Goal: Information Seeking & Learning: Learn about a topic

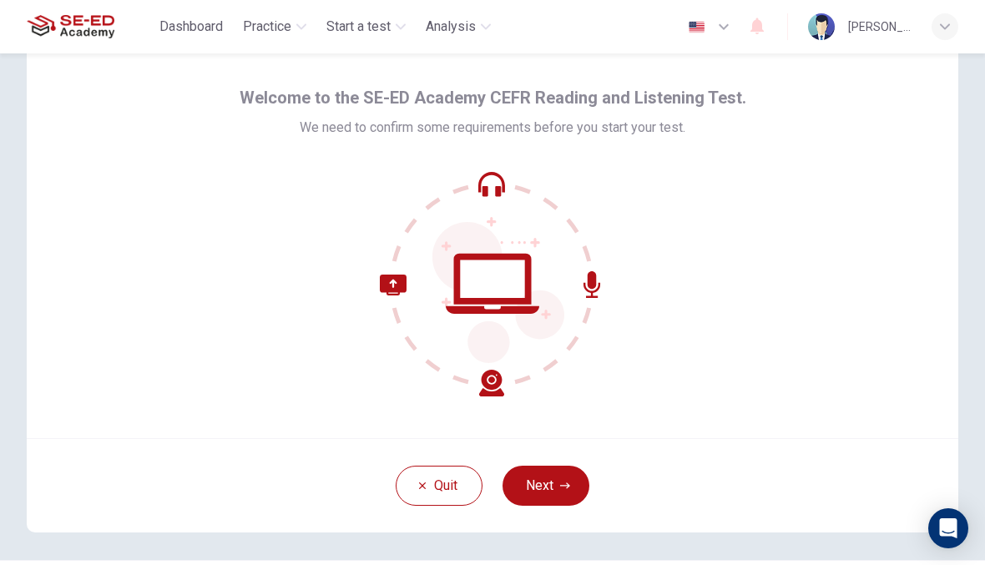
scroll to position [50, 0]
click at [554, 502] on button "Next" at bounding box center [545, 485] width 87 height 40
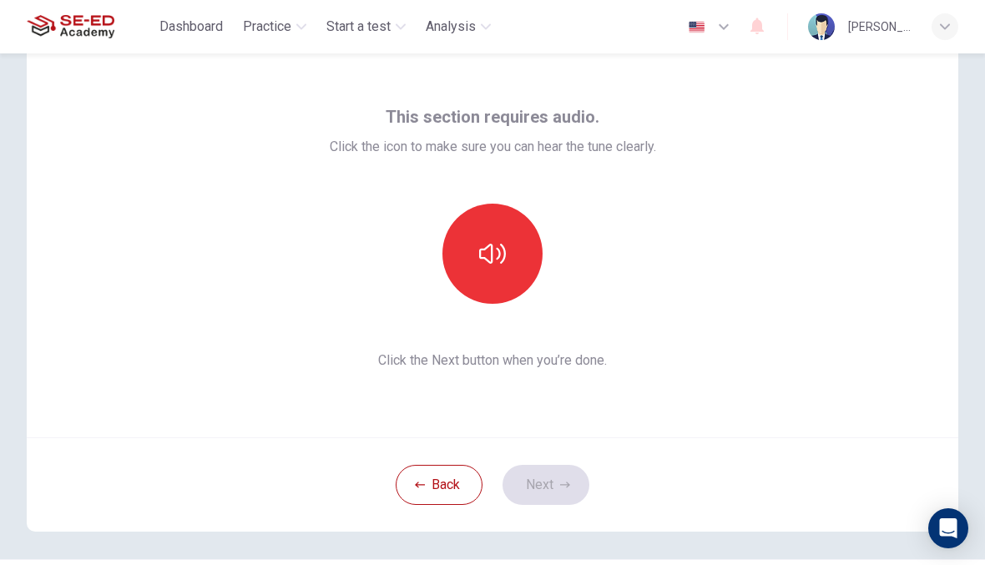
click at [477, 270] on button "button" at bounding box center [492, 254] width 100 height 100
click at [552, 488] on button "Next" at bounding box center [545, 485] width 87 height 40
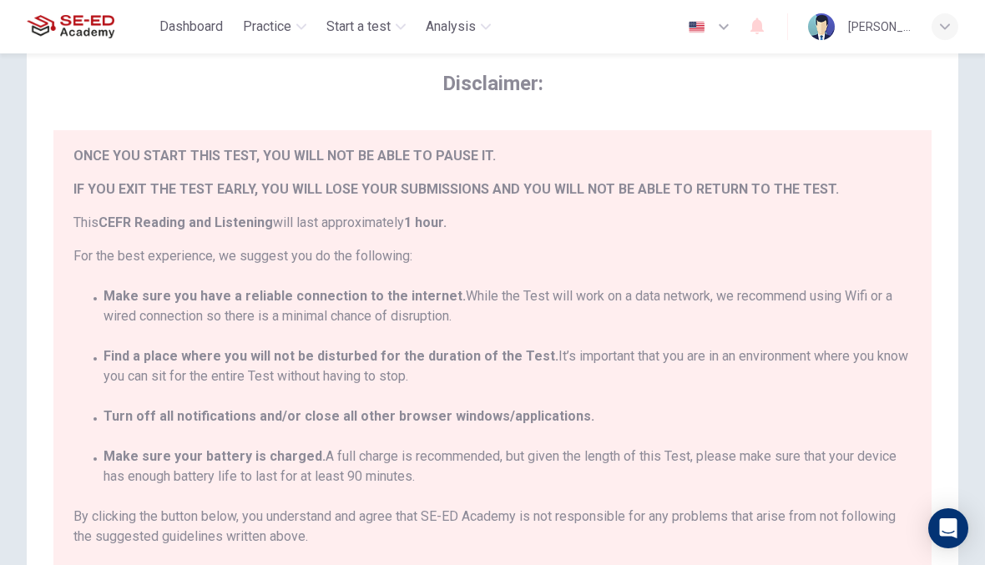
scroll to position [38, 0]
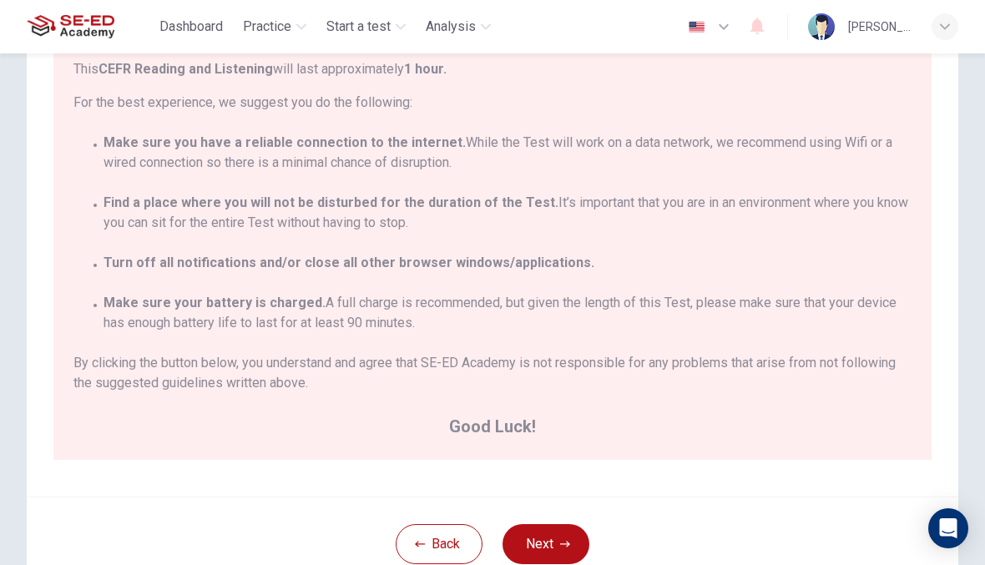
click at [562, 532] on button "Next" at bounding box center [545, 544] width 87 height 40
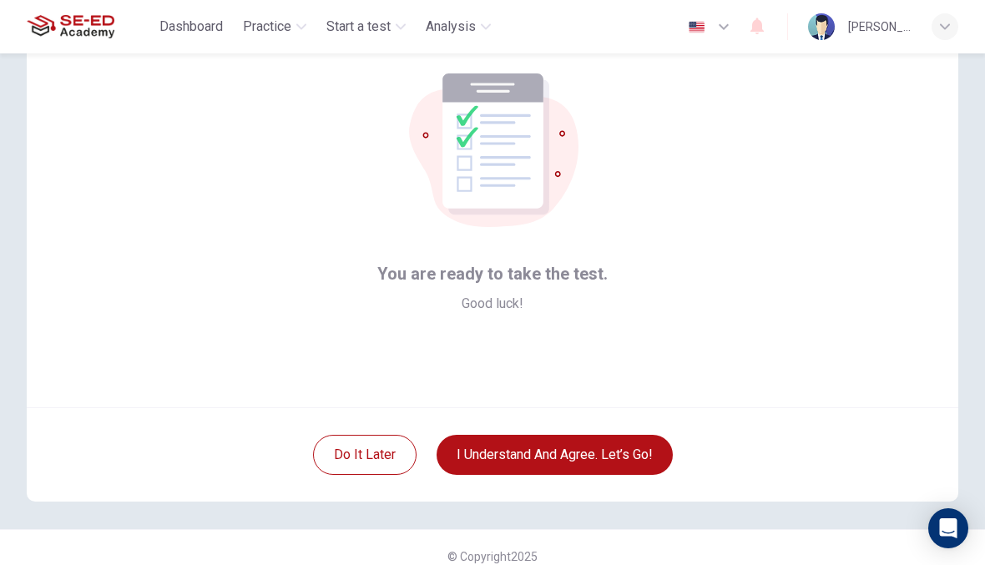
scroll to position [72, 0]
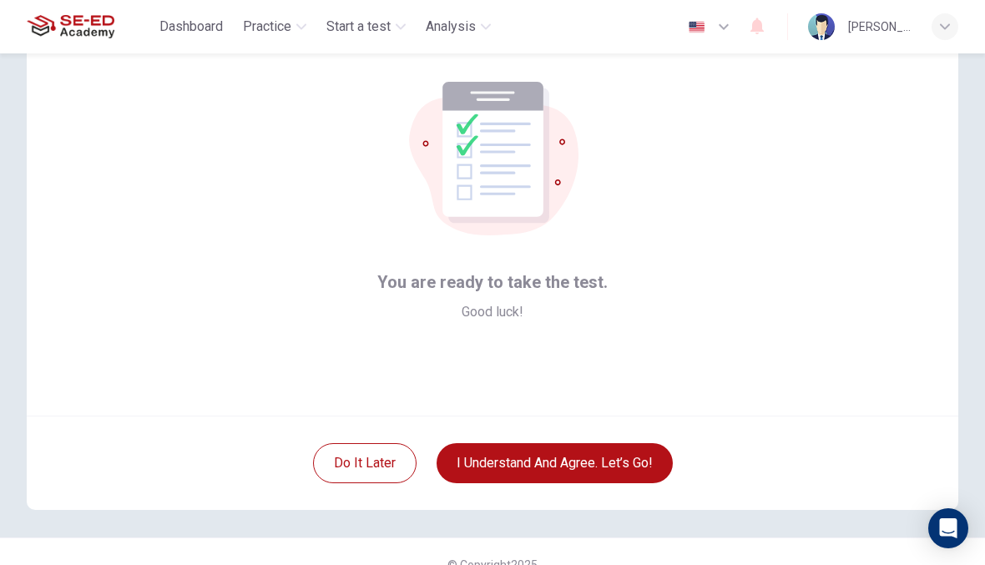
click at [627, 463] on button "I understand and agree. Let’s go!" at bounding box center [554, 463] width 236 height 40
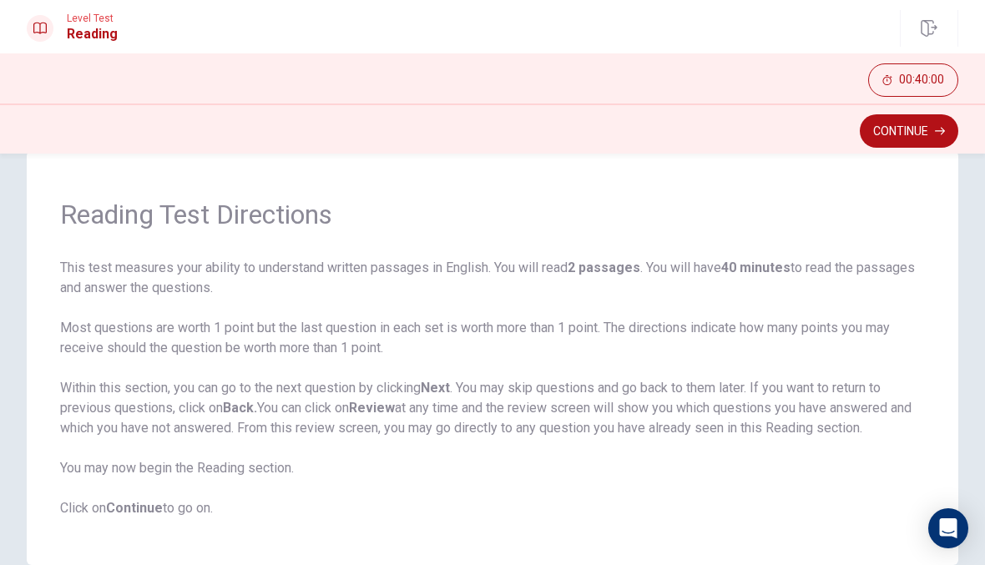
scroll to position [37, 0]
click at [933, 132] on button "Continue" at bounding box center [909, 130] width 98 height 33
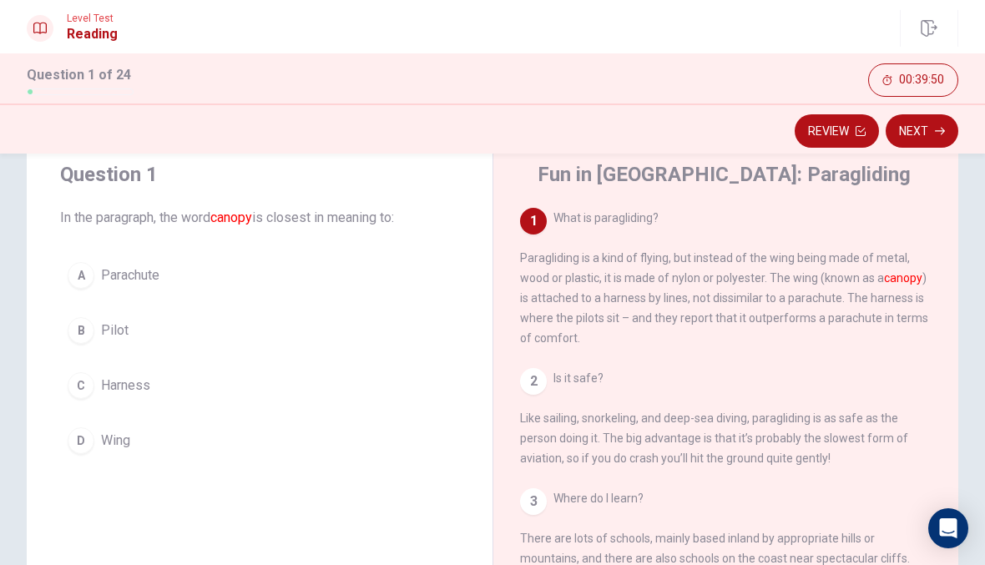
scroll to position [0, 0]
click at [82, 437] on div "D" at bounding box center [81, 440] width 27 height 27
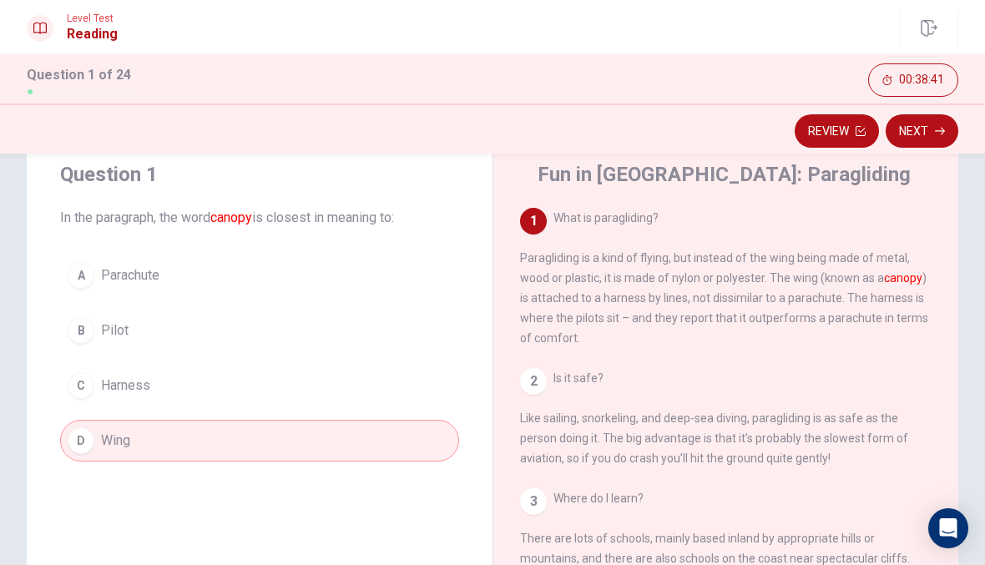
click at [921, 125] on button "Next" at bounding box center [921, 130] width 73 height 33
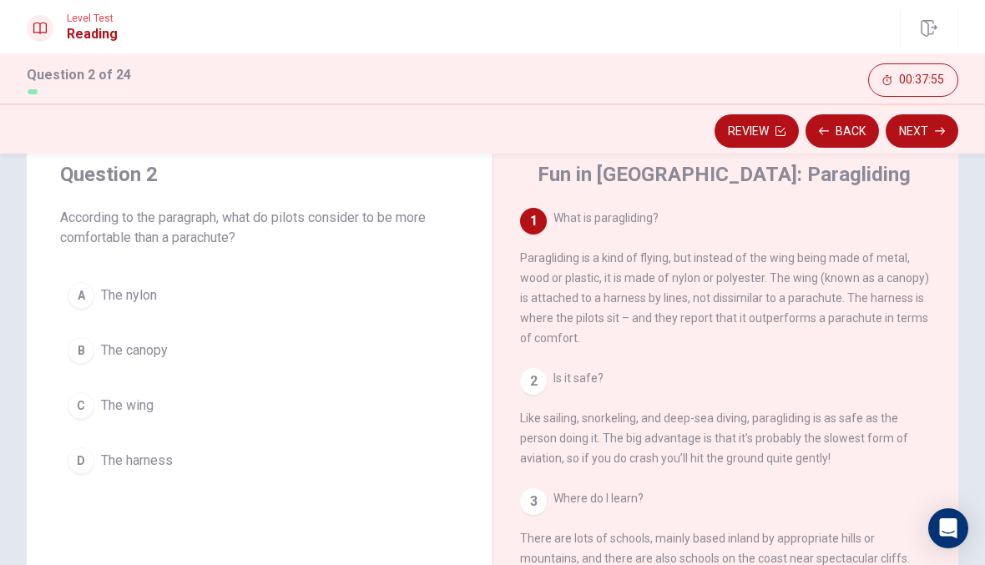
click at [177, 457] on button "D The harness" at bounding box center [259, 461] width 399 height 42
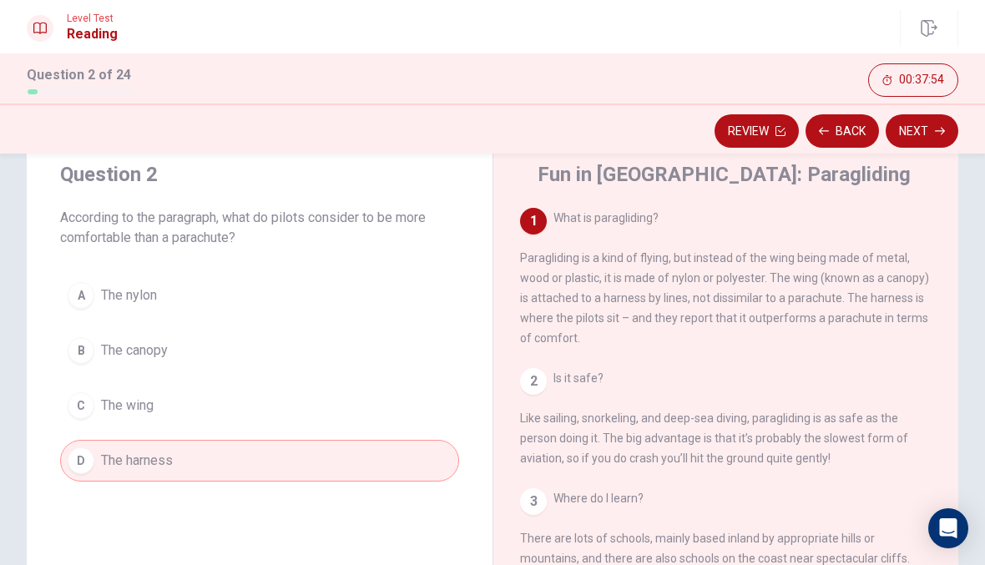
click at [940, 114] on button "Next" at bounding box center [921, 130] width 73 height 33
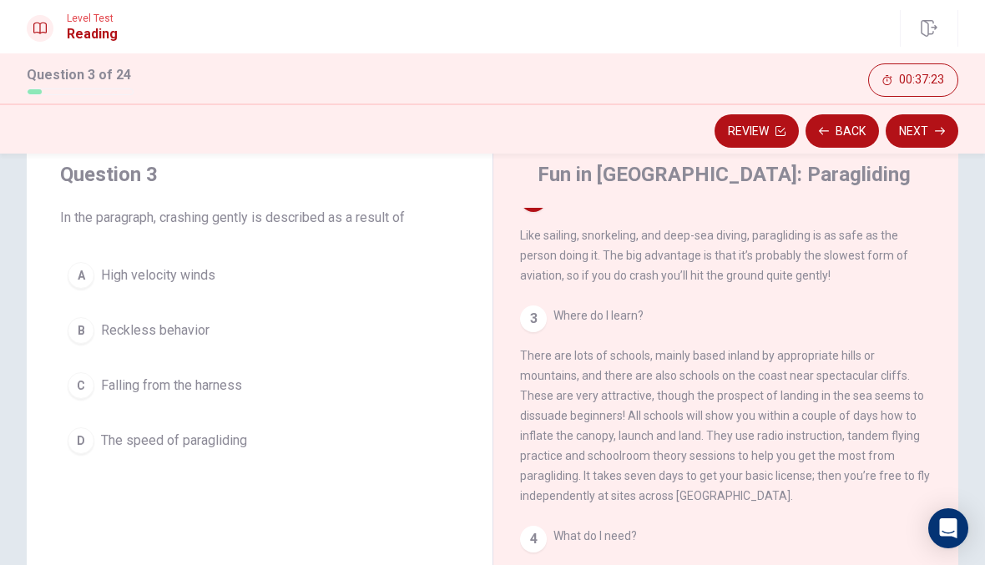
scroll to position [184, 0]
click at [284, 442] on button "D The speed of paragliding" at bounding box center [259, 441] width 399 height 42
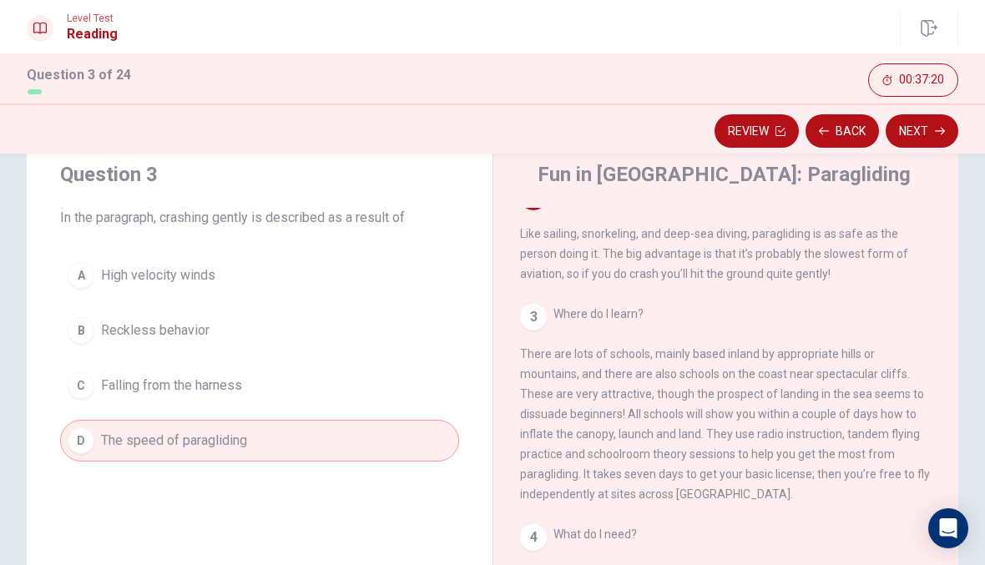
click at [898, 121] on button "Next" at bounding box center [921, 130] width 73 height 33
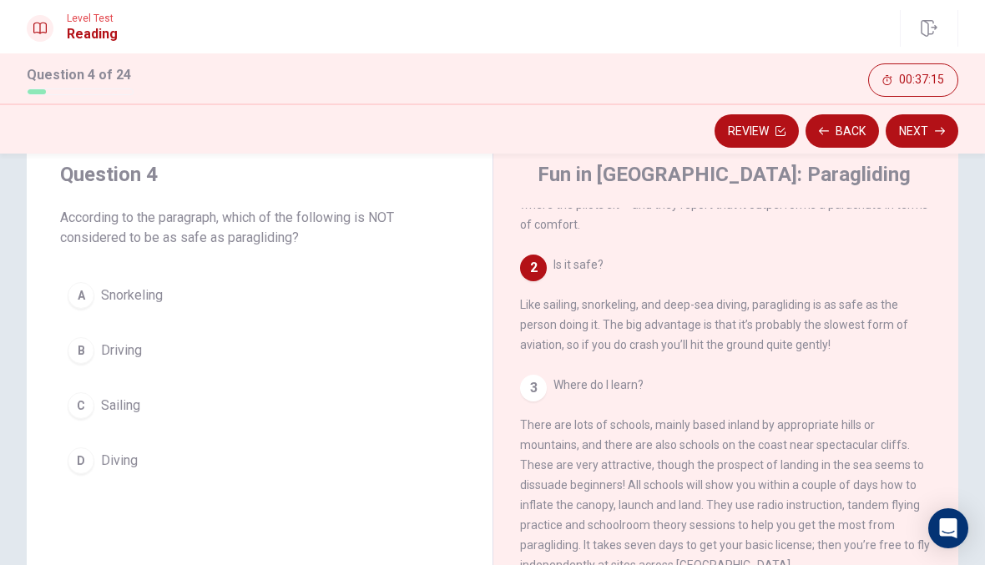
scroll to position [112, 0]
click at [60, 472] on div "A Snorkeling B Driving C Sailing D Diving" at bounding box center [259, 378] width 399 height 207
click at [84, 453] on div "D" at bounding box center [81, 460] width 27 height 27
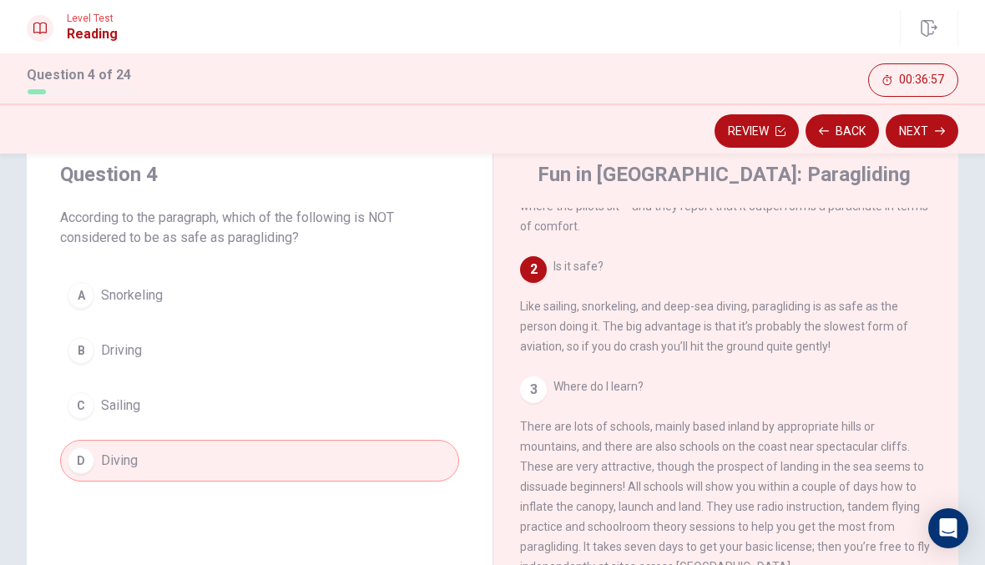
click at [123, 355] on span "Driving" at bounding box center [121, 350] width 41 height 20
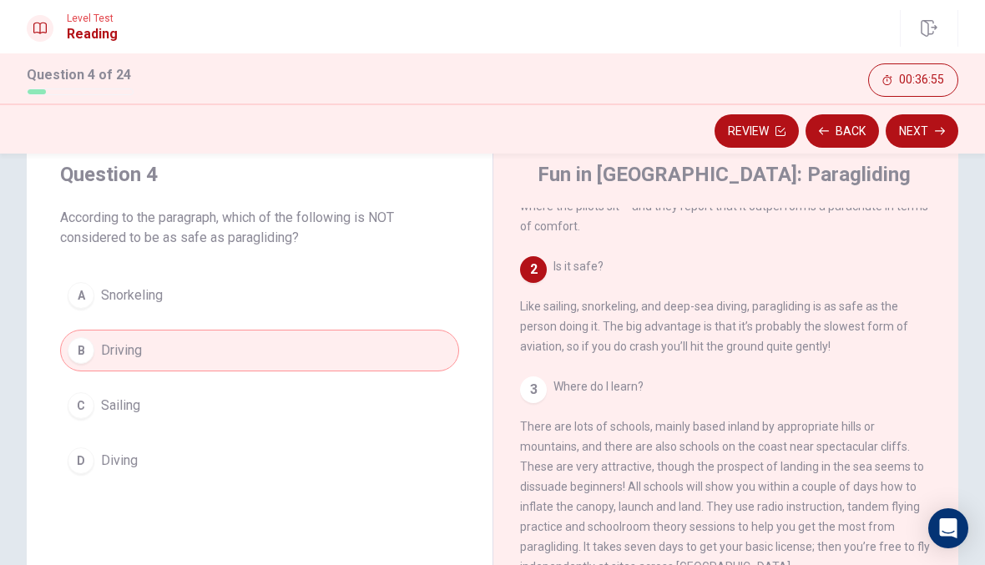
click at [928, 115] on button "Next" at bounding box center [921, 130] width 73 height 33
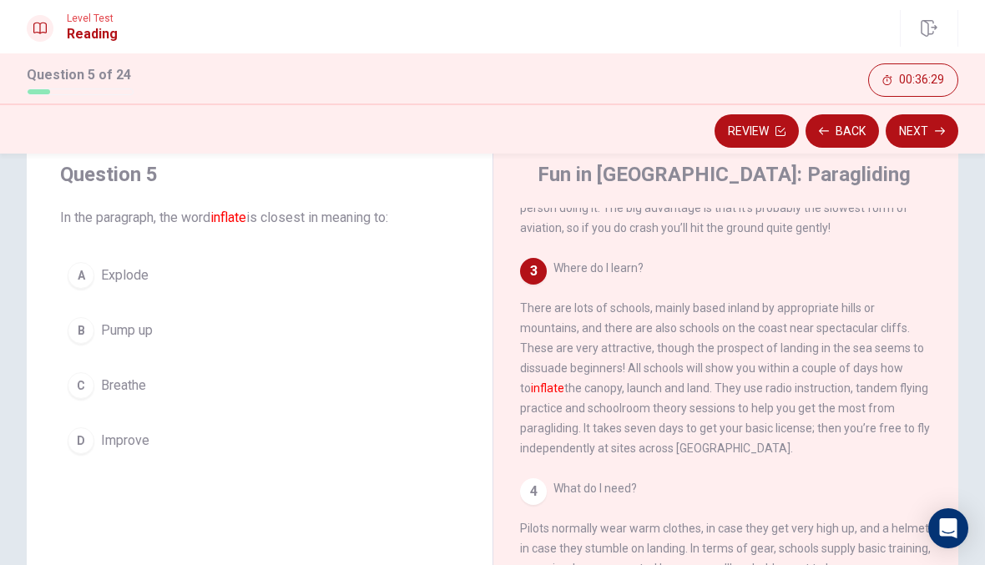
scroll to position [230, 0]
click at [98, 330] on button "B Pump up" at bounding box center [259, 331] width 399 height 42
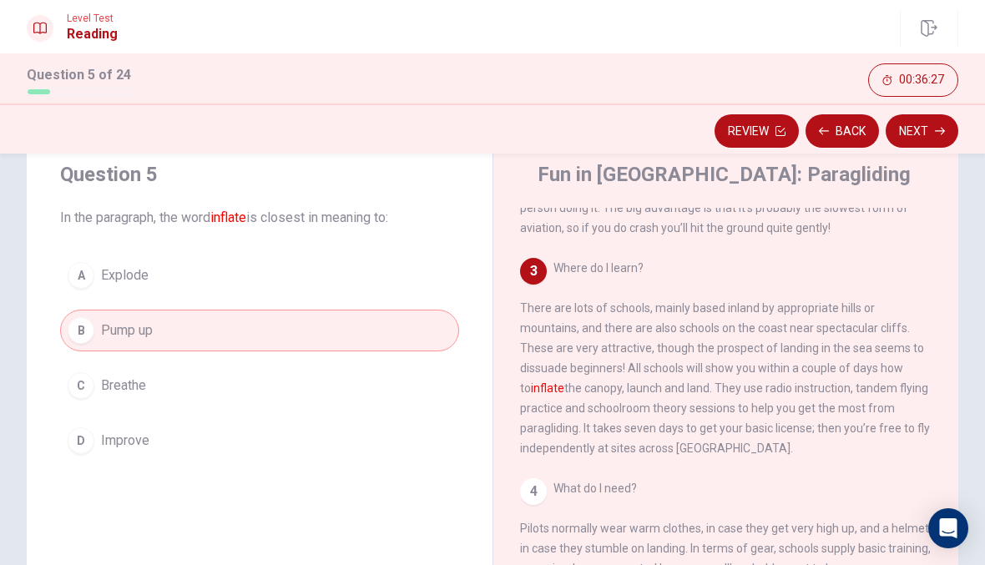
click at [900, 123] on button "Next" at bounding box center [921, 130] width 73 height 33
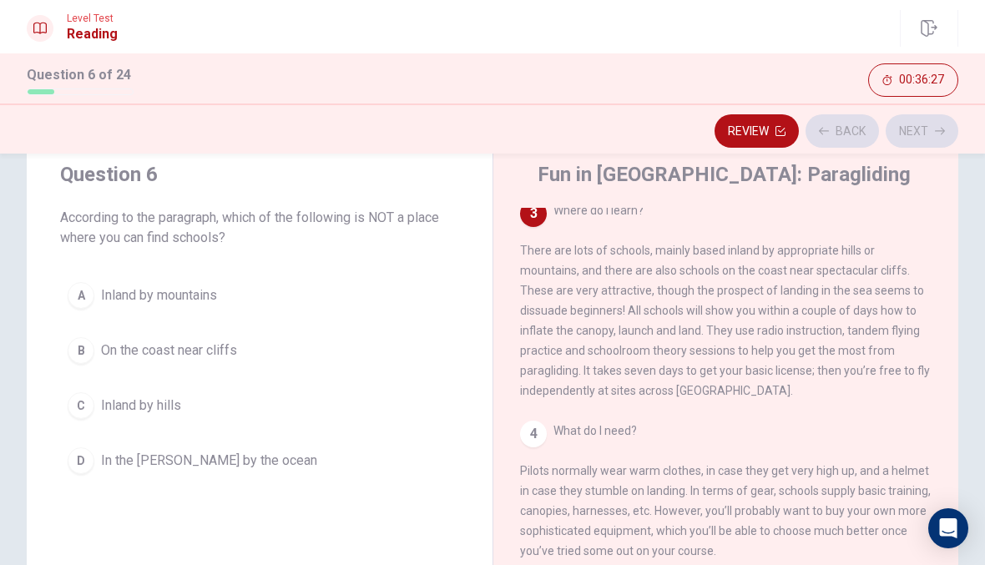
scroll to position [290, 0]
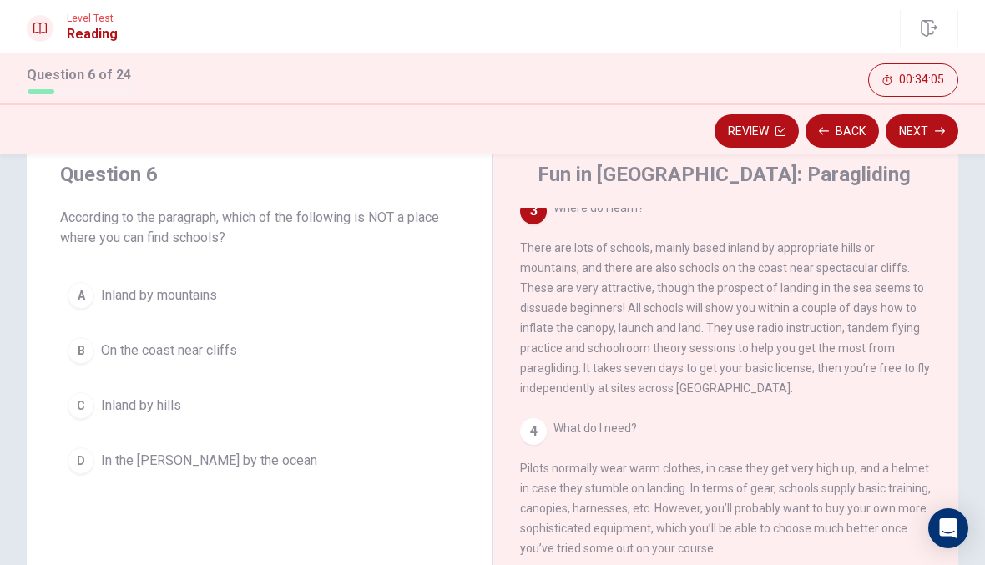
click at [161, 463] on span "In the [PERSON_NAME] by the ocean" at bounding box center [209, 461] width 216 height 20
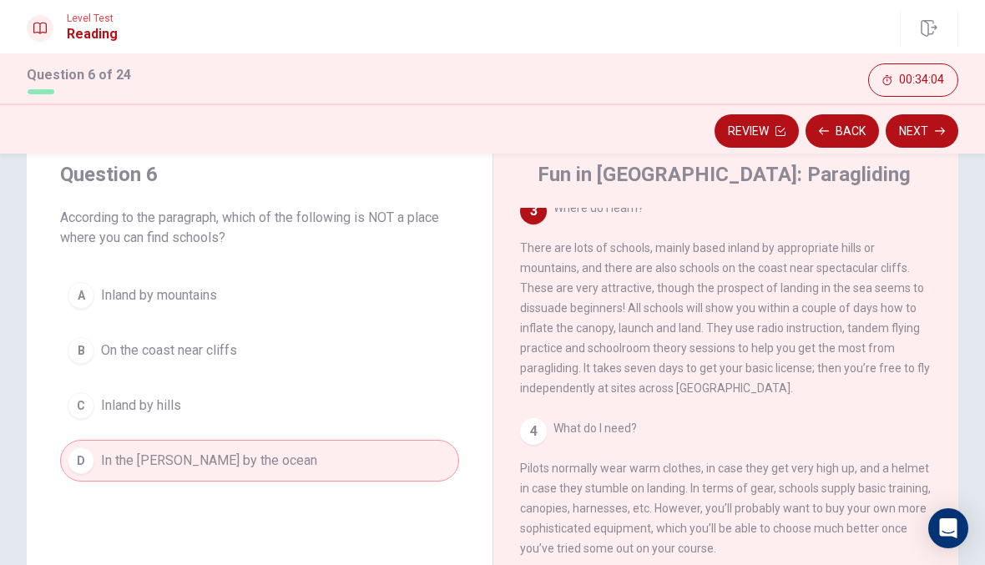
click at [915, 130] on button "Next" at bounding box center [921, 130] width 73 height 33
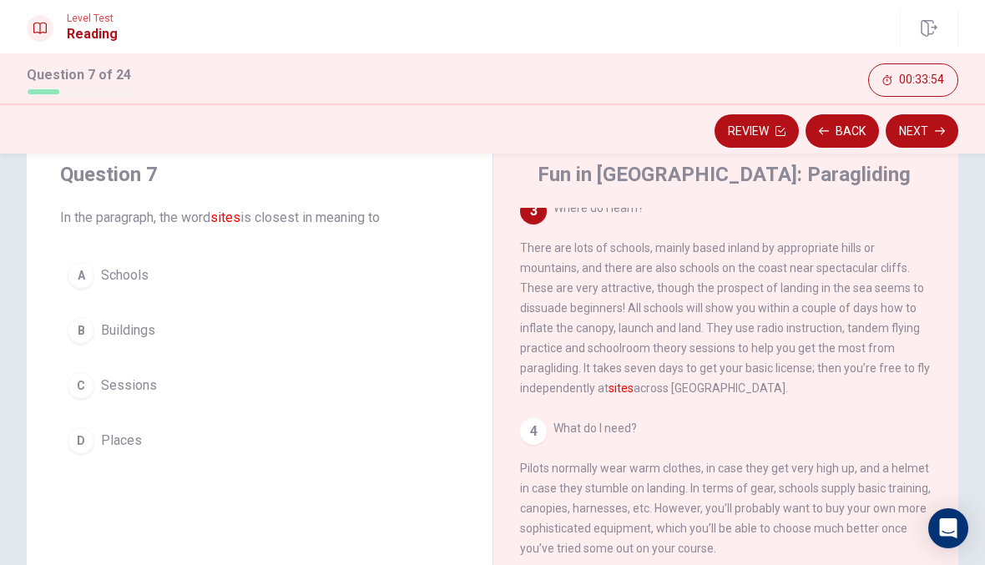
click at [913, 125] on button "Next" at bounding box center [921, 130] width 73 height 33
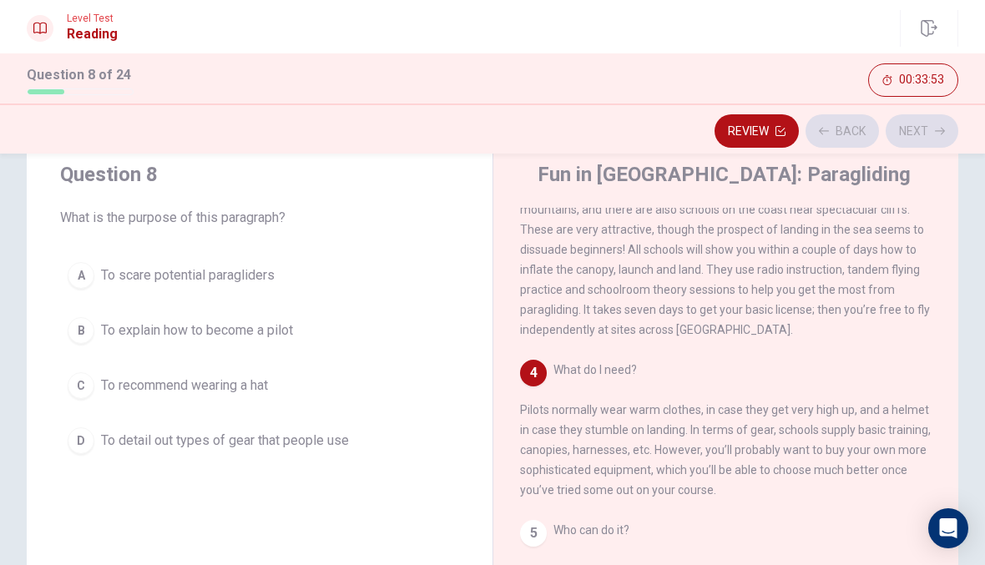
scroll to position [352, 0]
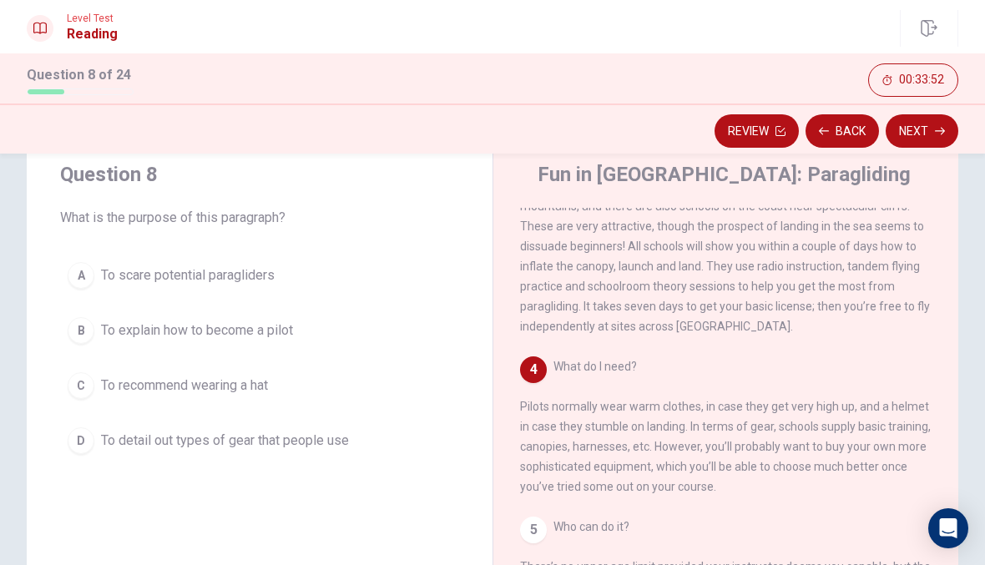
click at [852, 122] on button "Back" at bounding box center [841, 130] width 73 height 33
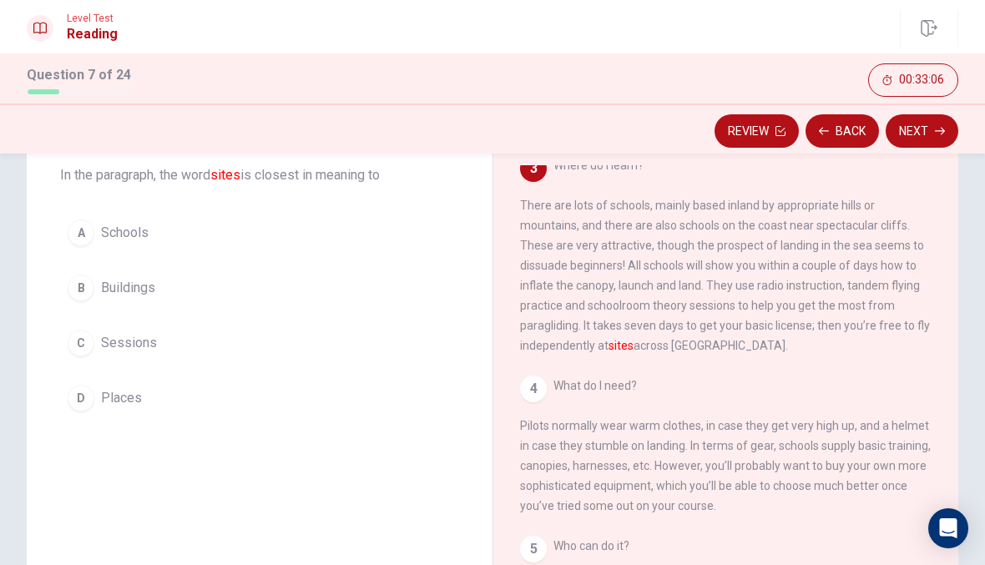
scroll to position [100, 0]
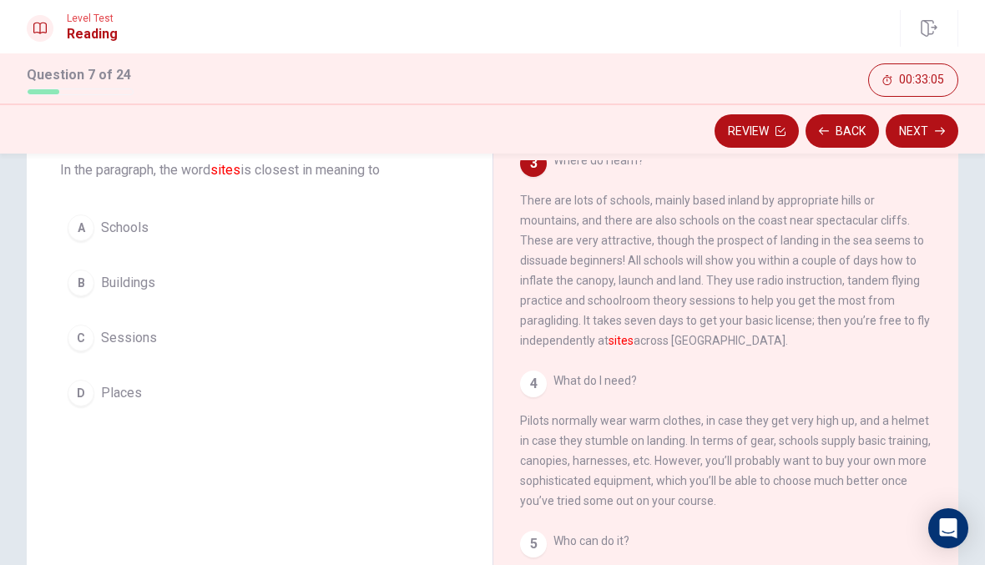
click at [78, 229] on div "A" at bounding box center [81, 227] width 27 height 27
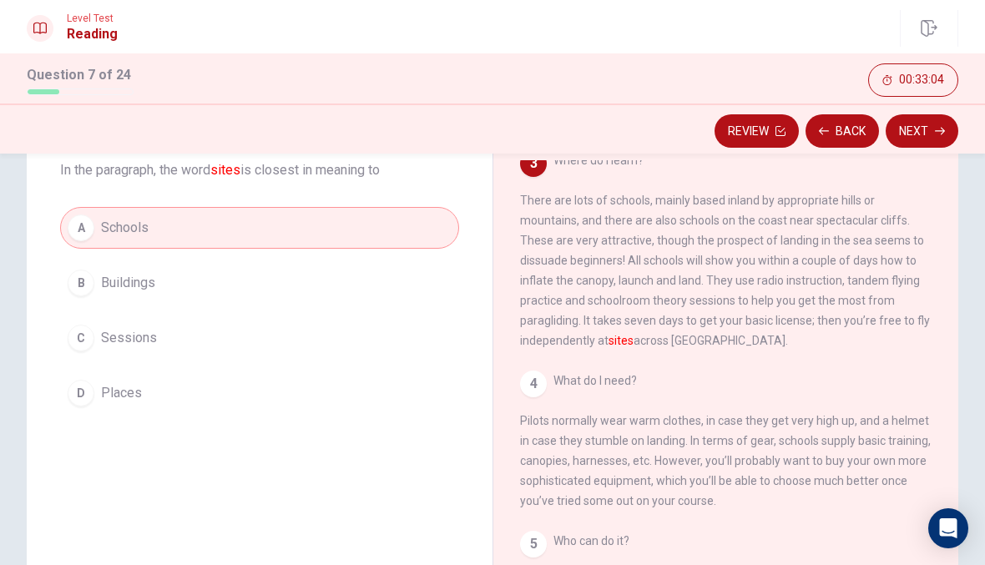
click at [91, 265] on button "B Buildings" at bounding box center [259, 283] width 399 height 42
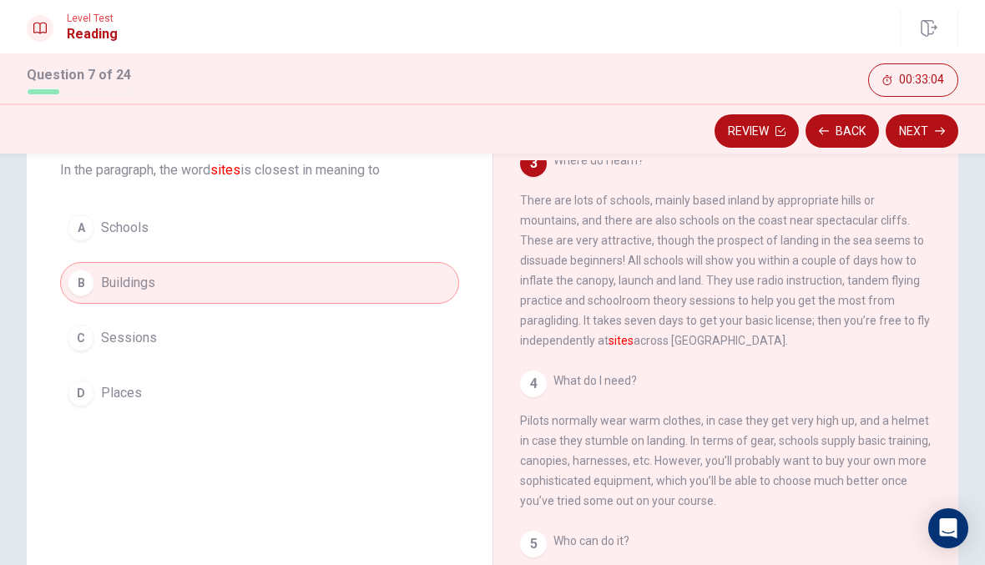
click at [118, 327] on button "C Sessions" at bounding box center [259, 338] width 399 height 42
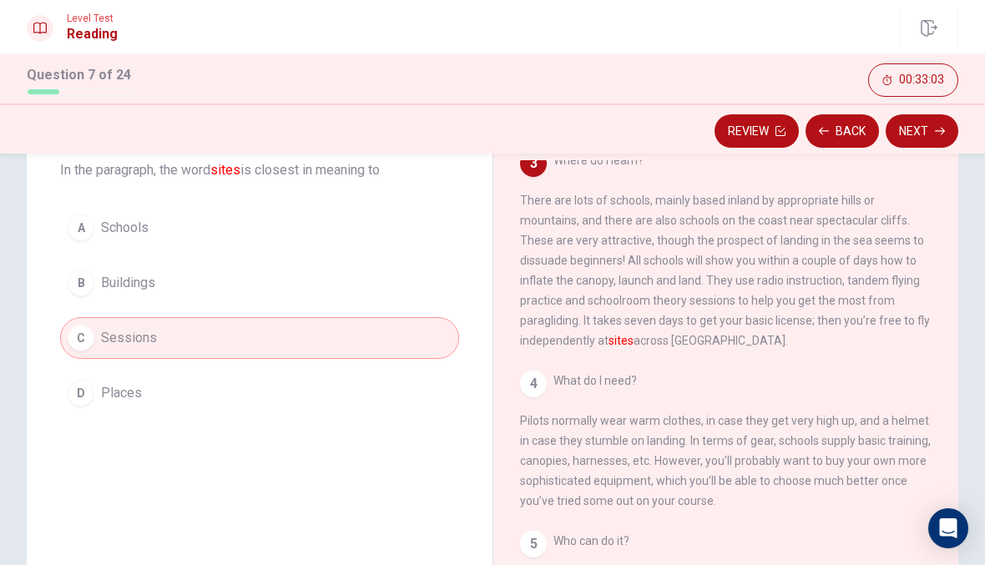
click at [125, 381] on button "D Places" at bounding box center [259, 393] width 399 height 42
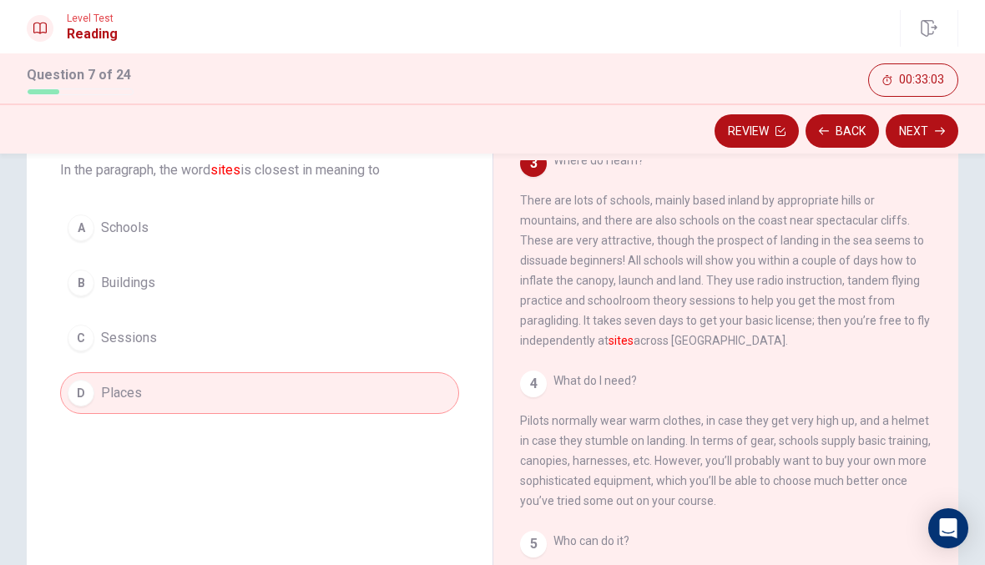
click at [123, 228] on span "Schools" at bounding box center [125, 228] width 48 height 20
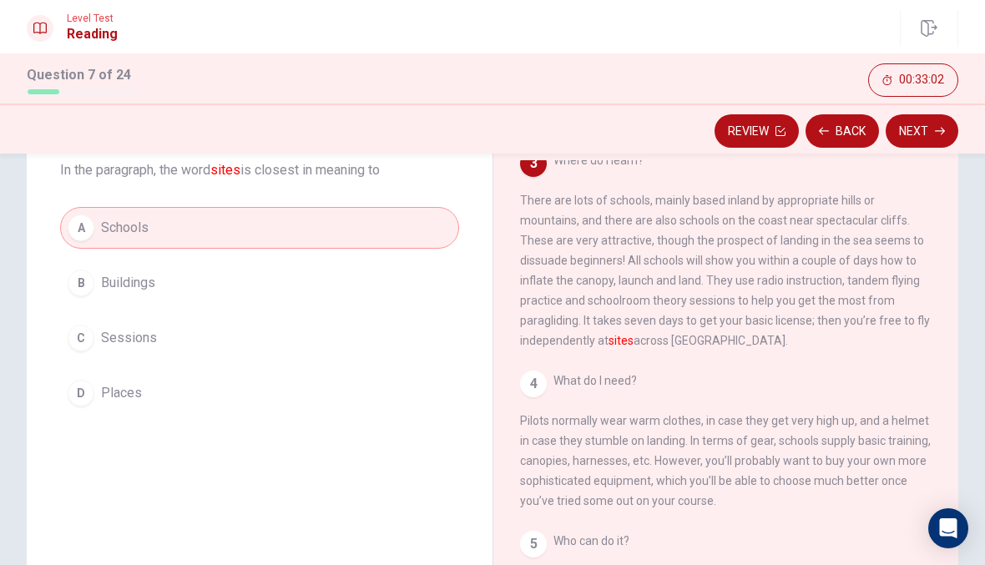
click at [123, 275] on span "Buildings" at bounding box center [128, 283] width 54 height 20
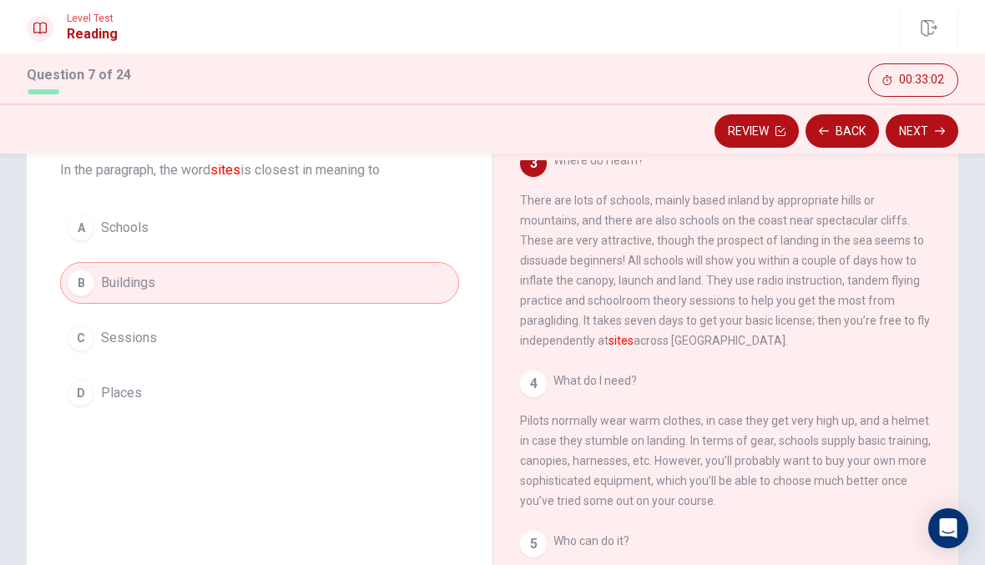
click at [133, 326] on button "C Sessions" at bounding box center [259, 338] width 399 height 42
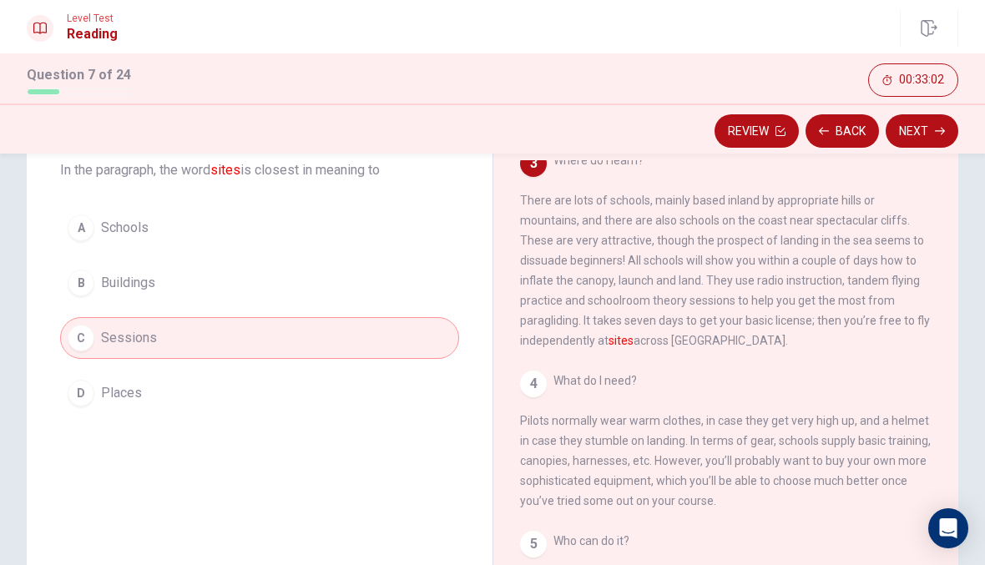
click at [134, 386] on span "Places" at bounding box center [121, 393] width 41 height 20
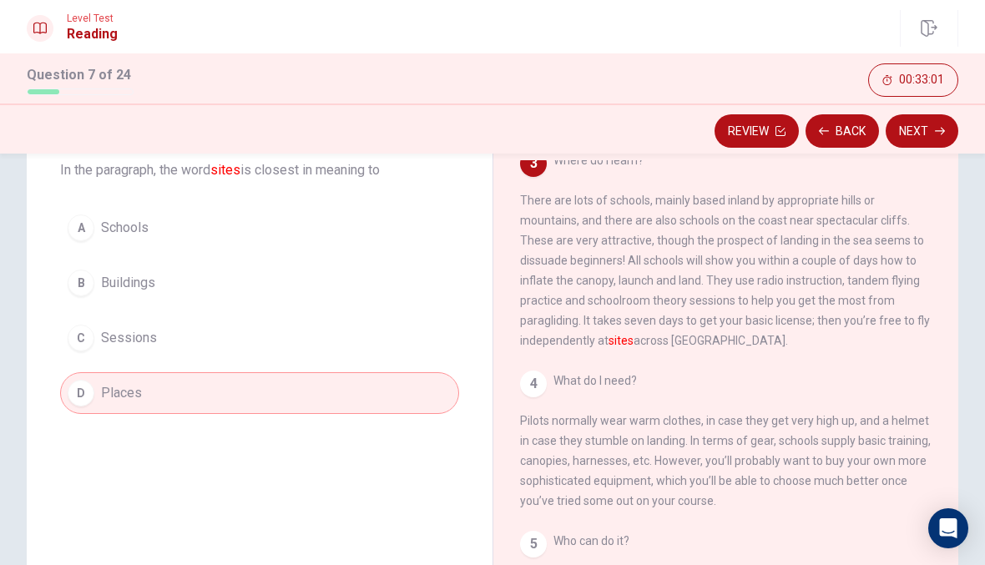
click at [143, 325] on button "C Sessions" at bounding box center [259, 338] width 399 height 42
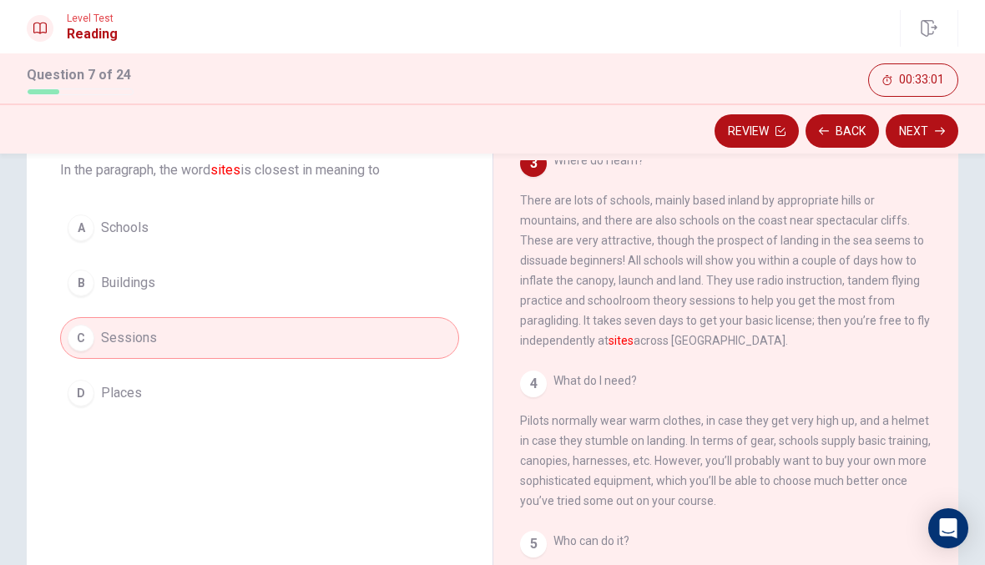
click at [104, 243] on button "A Schools" at bounding box center [259, 228] width 399 height 42
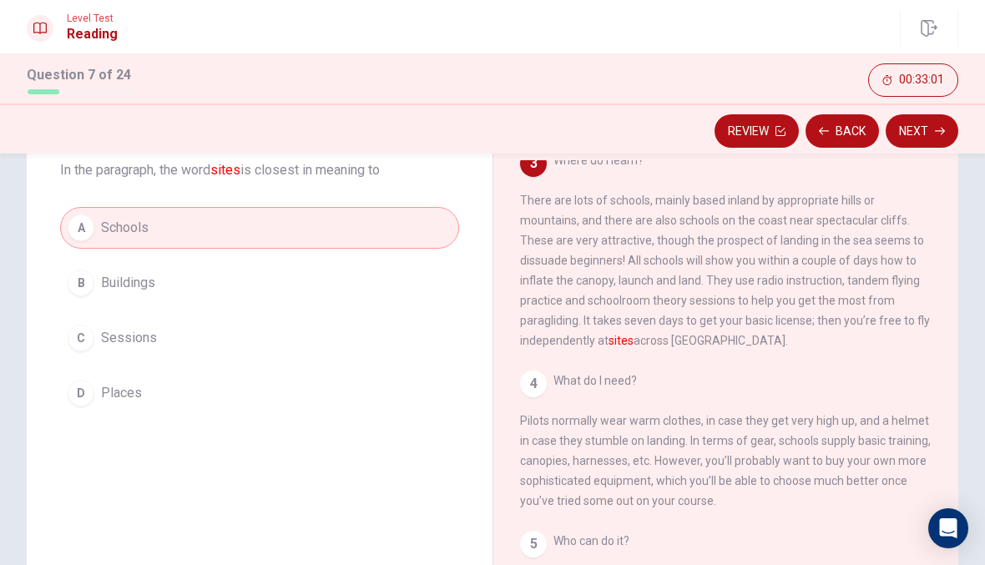
click at [113, 203] on div "Question 7 In the paragraph, the word sites is closest in meaning to A Schools …" at bounding box center [260, 264] width 466 height 354
click at [147, 285] on span "Buildings" at bounding box center [128, 283] width 54 height 20
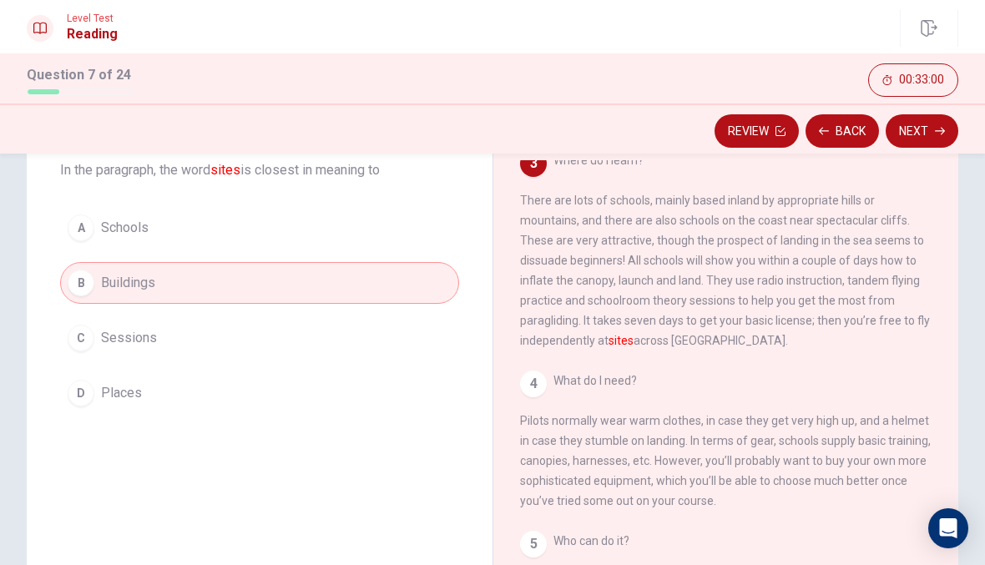
click at [140, 331] on span "Sessions" at bounding box center [129, 338] width 56 height 20
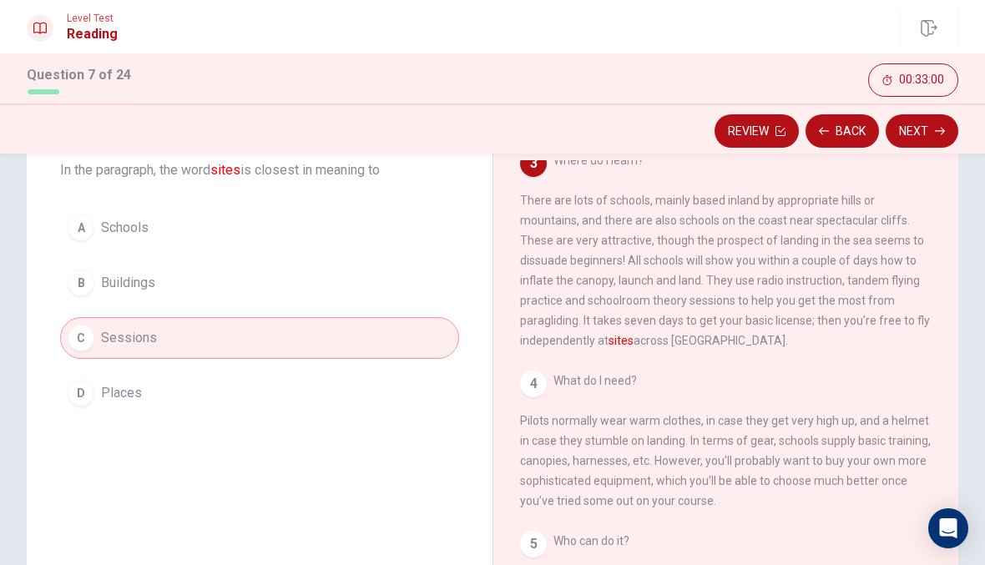
click at [138, 393] on span "Places" at bounding box center [121, 393] width 41 height 20
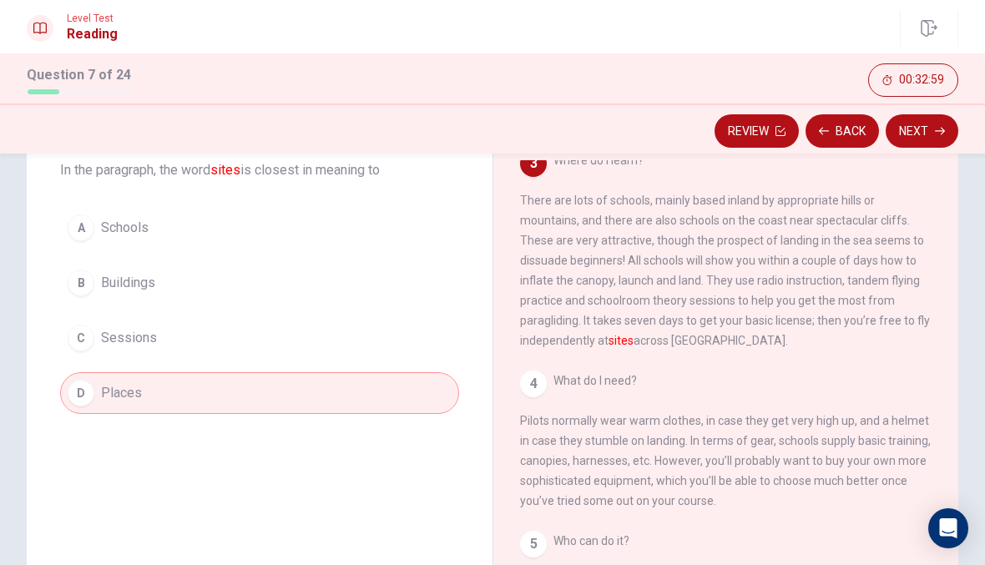
click at [146, 327] on button "C Sessions" at bounding box center [259, 338] width 399 height 42
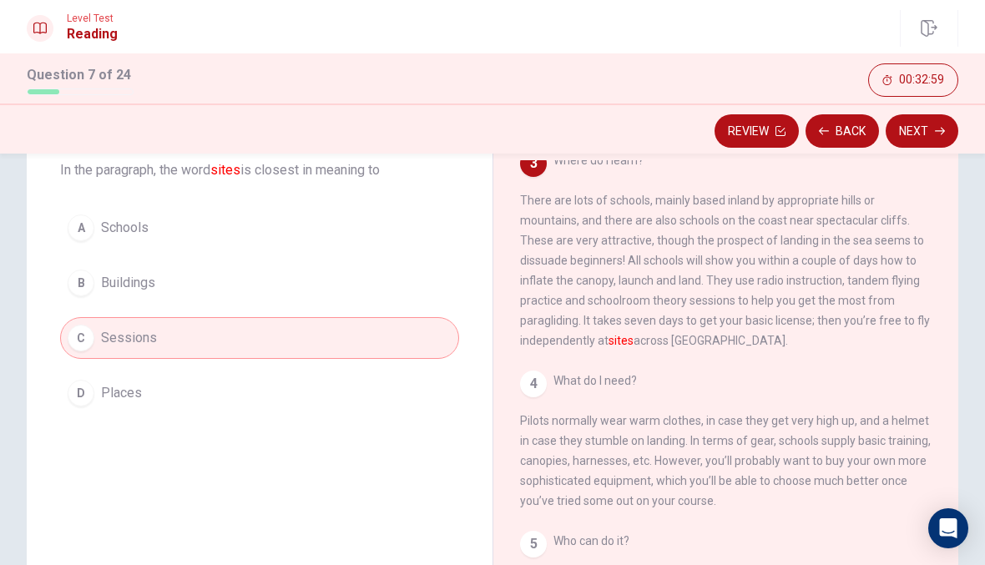
click at [139, 273] on span "Buildings" at bounding box center [128, 283] width 54 height 20
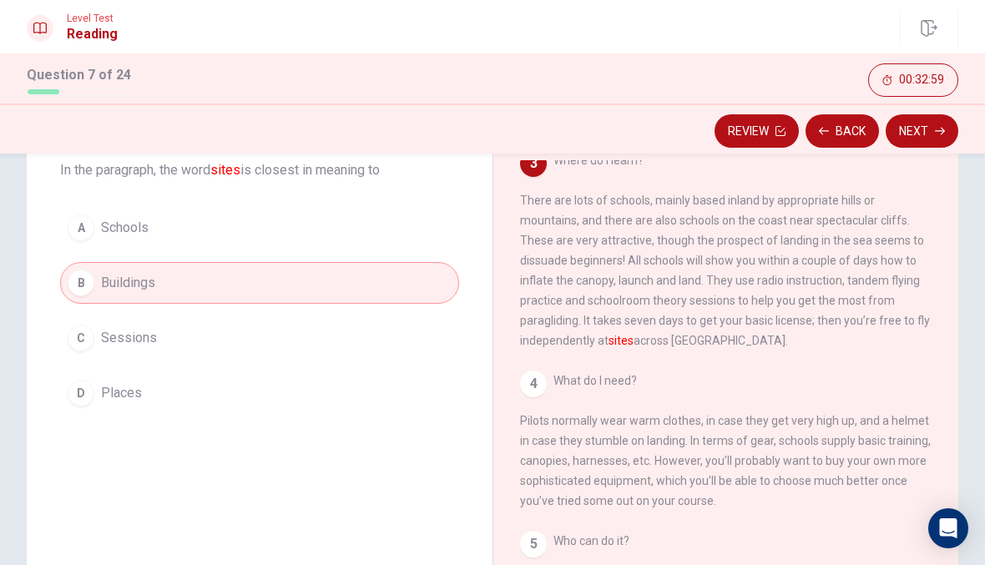
click at [113, 207] on button "A Schools" at bounding box center [259, 228] width 399 height 42
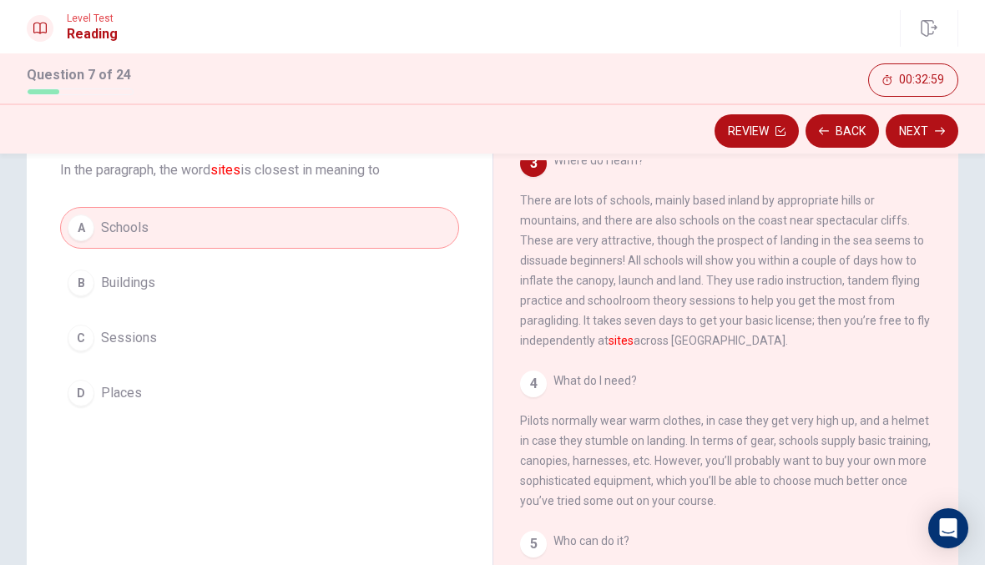
click at [137, 274] on span "Buildings" at bounding box center [128, 283] width 54 height 20
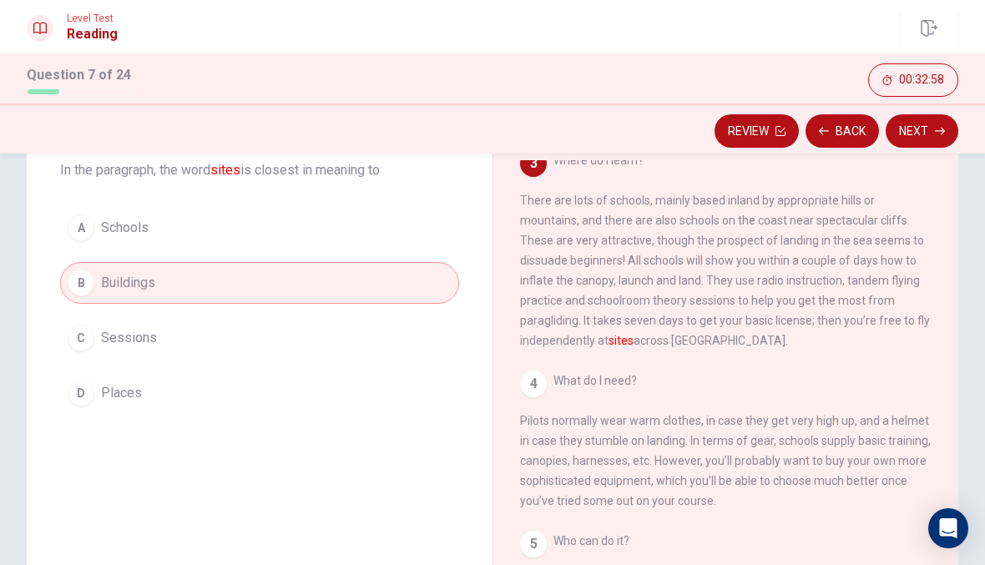
click at [136, 303] on button "B Buildings" at bounding box center [259, 283] width 399 height 42
click at [123, 387] on span "Places" at bounding box center [121, 393] width 41 height 20
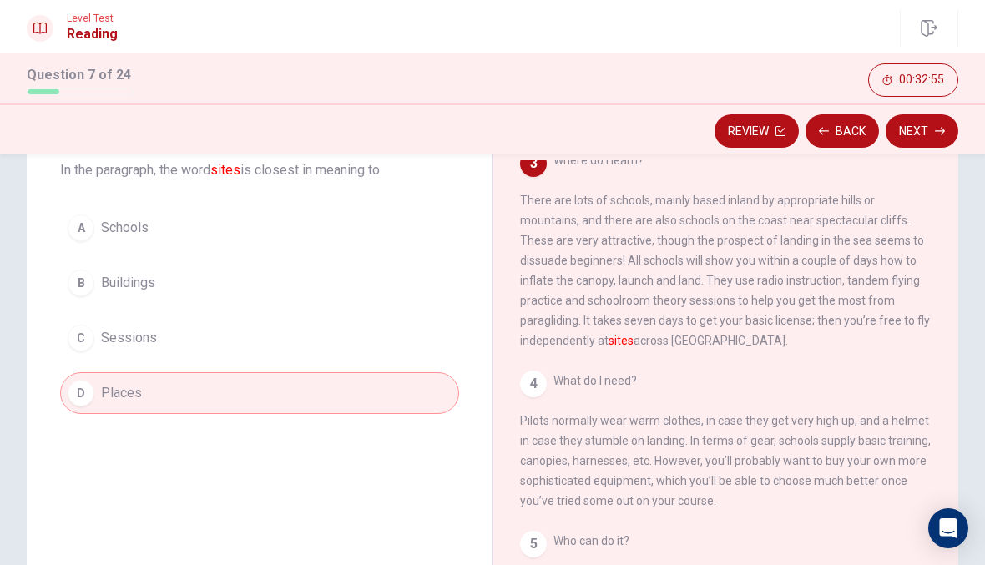
click at [949, 124] on button "Next" at bounding box center [921, 130] width 73 height 33
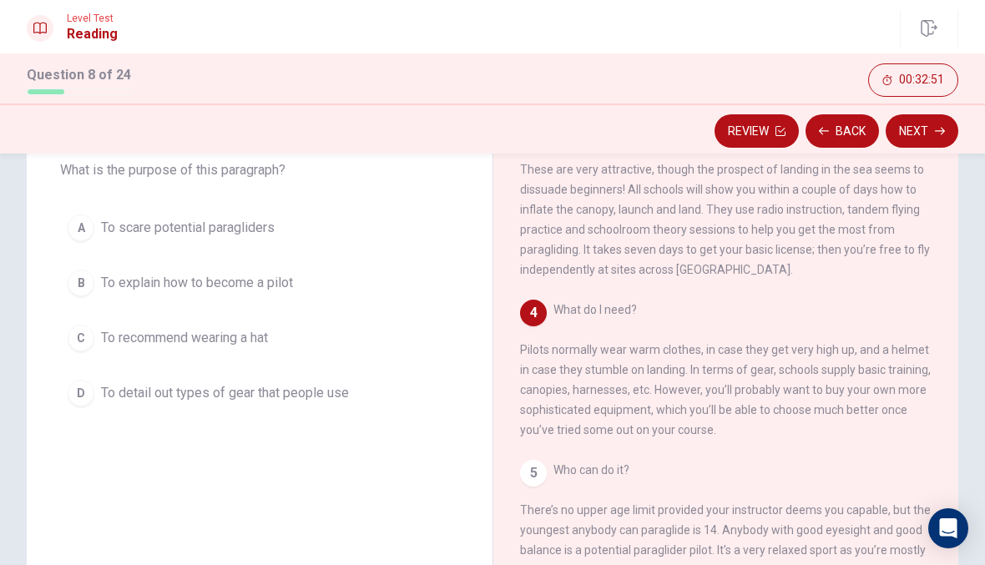
scroll to position [371, 0]
click at [316, 398] on span "To detail out types of gear that people use" at bounding box center [225, 393] width 248 height 20
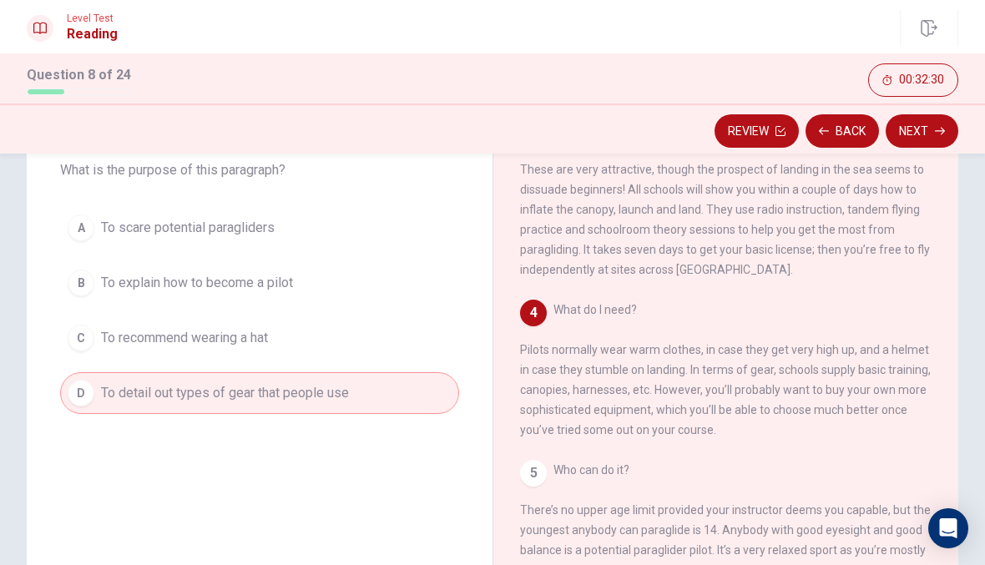
click at [938, 126] on icon "button" at bounding box center [940, 131] width 10 height 10
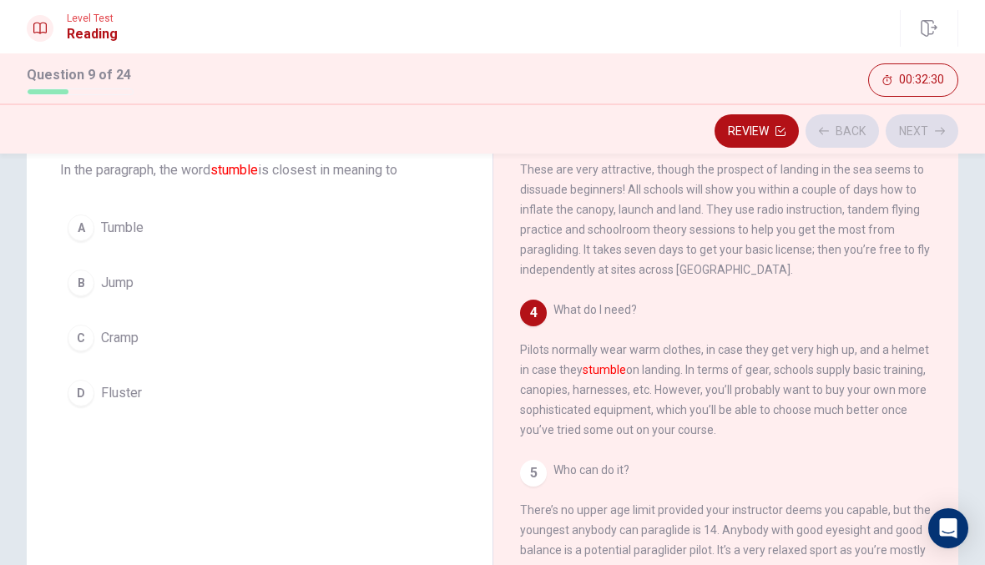
scroll to position [392, 0]
click at [304, 200] on div "Question 9 In the paragraph, the word stumble is closest in meaning to A Tumble…" at bounding box center [260, 264] width 466 height 354
click at [256, 219] on button "A Tumble" at bounding box center [259, 228] width 399 height 42
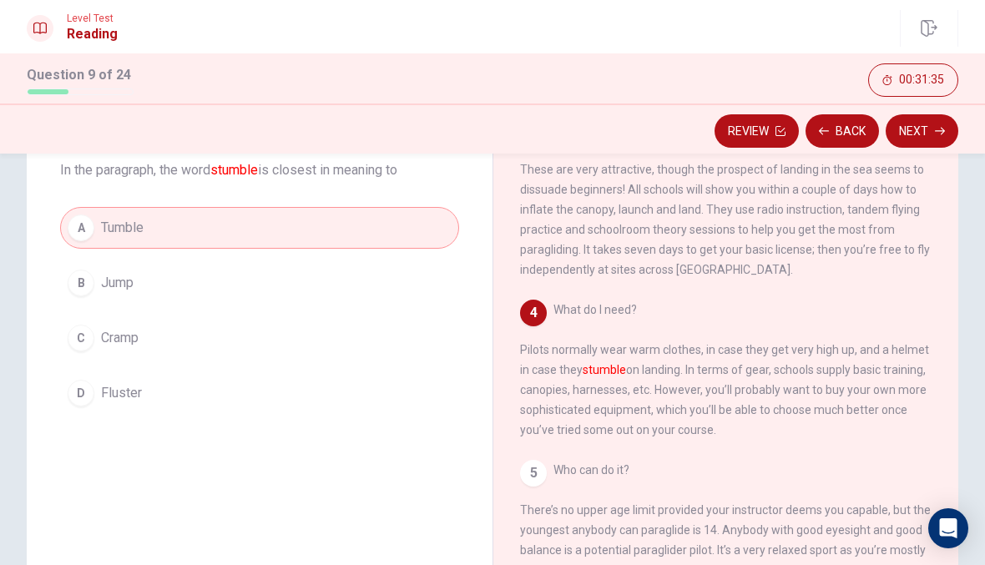
click at [900, 137] on button "Next" at bounding box center [921, 130] width 73 height 33
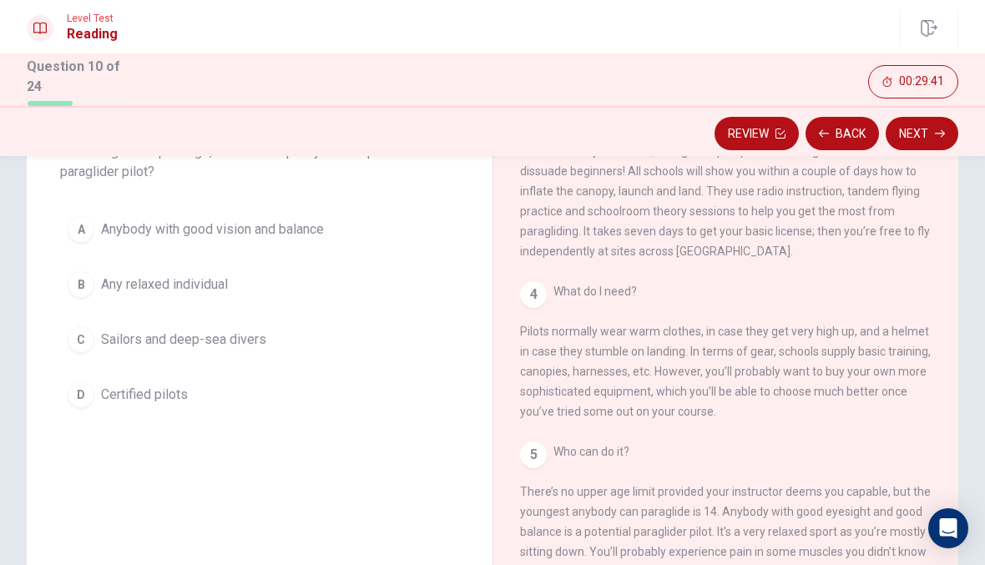
scroll to position [119, 0]
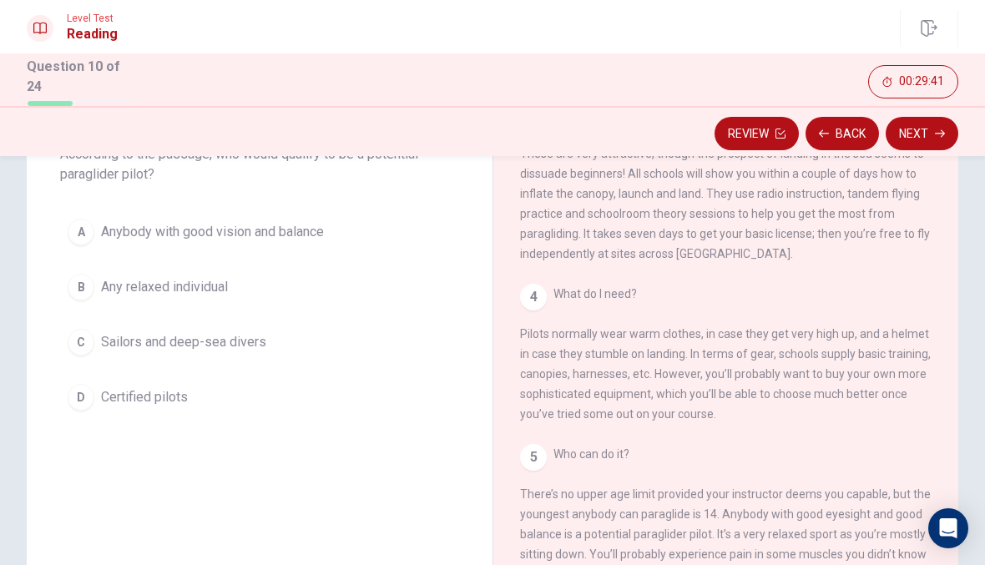
click at [120, 228] on span "Anybody with good vision and balance" at bounding box center [212, 232] width 223 height 20
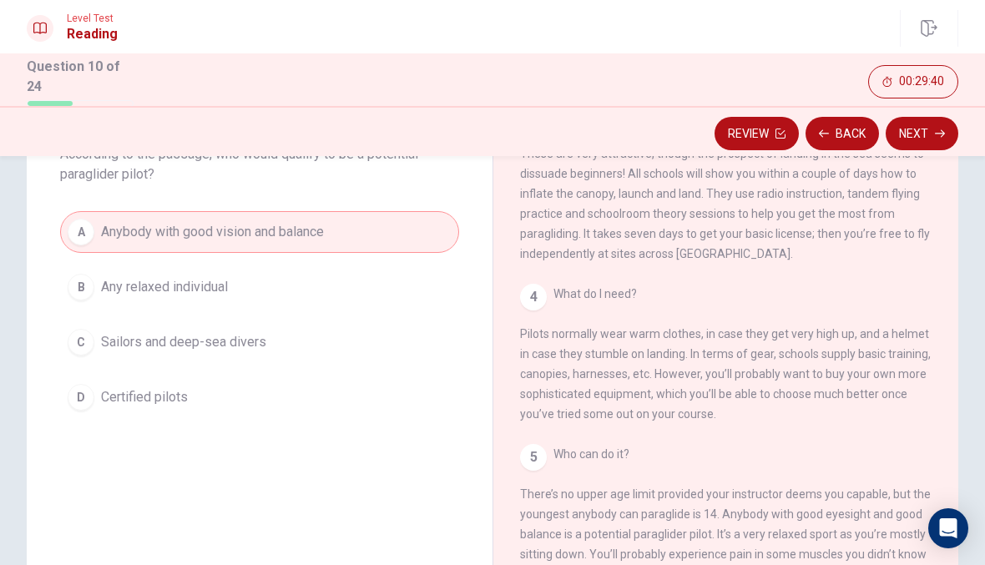
click at [939, 130] on icon "button" at bounding box center [940, 134] width 10 height 10
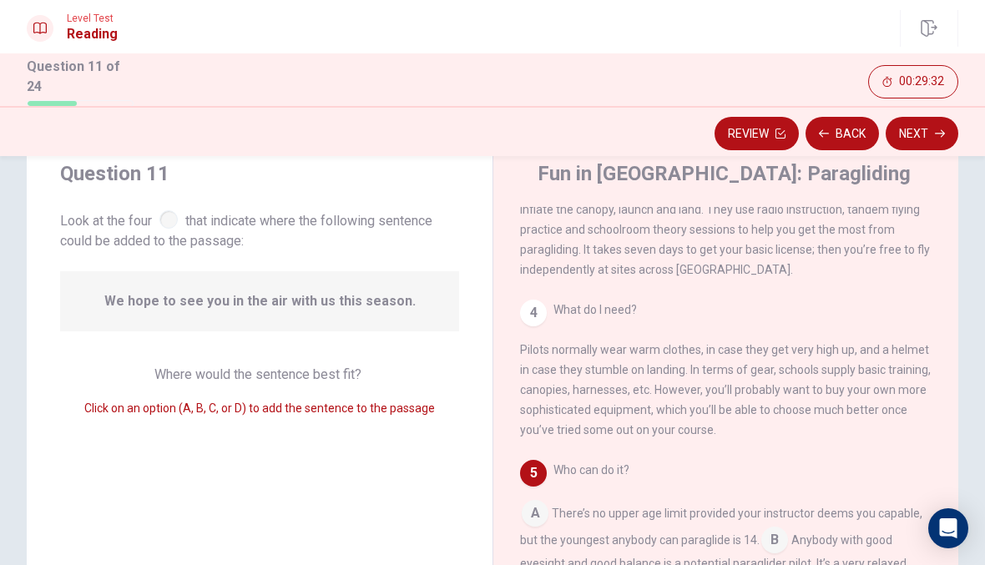
scroll to position [57, 0]
click at [525, 324] on div "4 What do I need? Pilots normally wear warm clothes, in case they get very high…" at bounding box center [726, 369] width 412 height 140
click at [524, 324] on div "4 What do I need? Pilots normally wear warm clothes, in case they get very high…" at bounding box center [726, 369] width 412 height 140
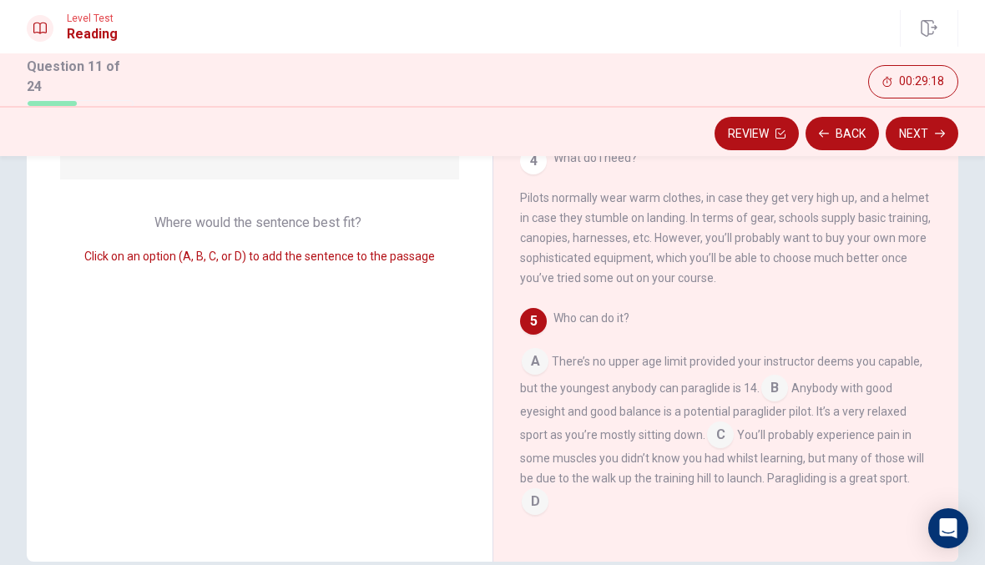
scroll to position [234, 0]
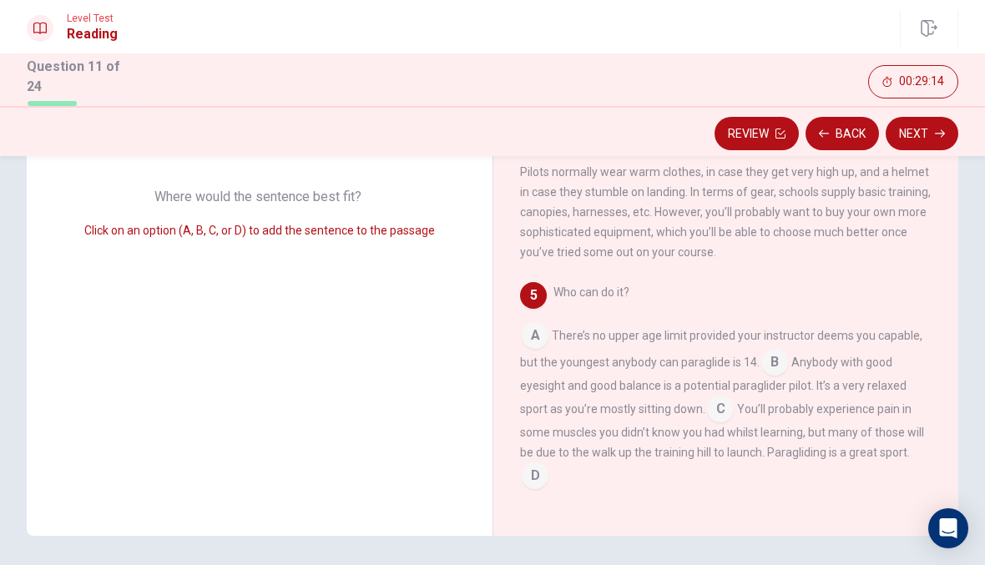
click at [532, 465] on input at bounding box center [535, 477] width 27 height 27
click at [921, 132] on button "Next" at bounding box center [921, 133] width 73 height 33
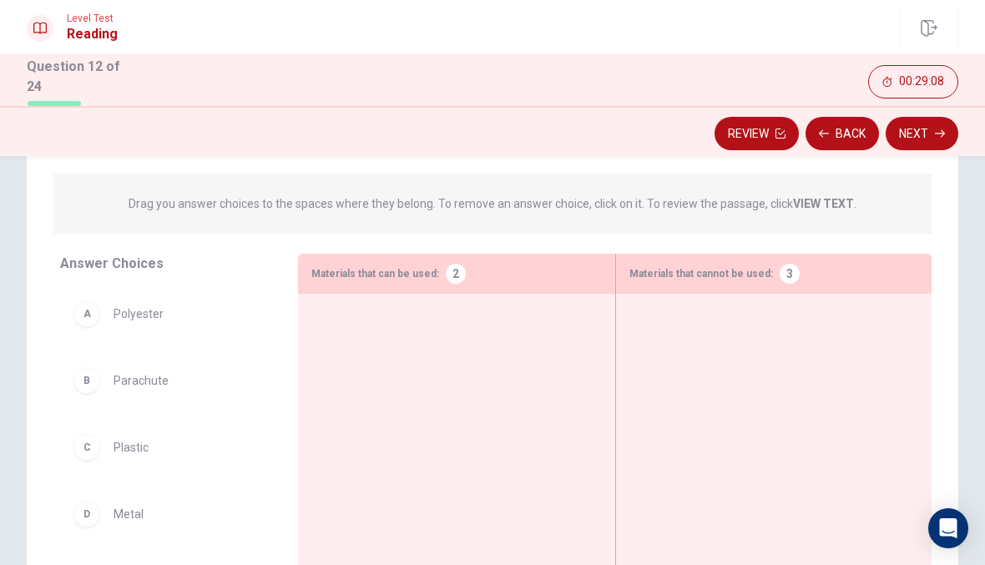
scroll to position [162, 0]
click at [850, 117] on button "Back" at bounding box center [841, 133] width 73 height 33
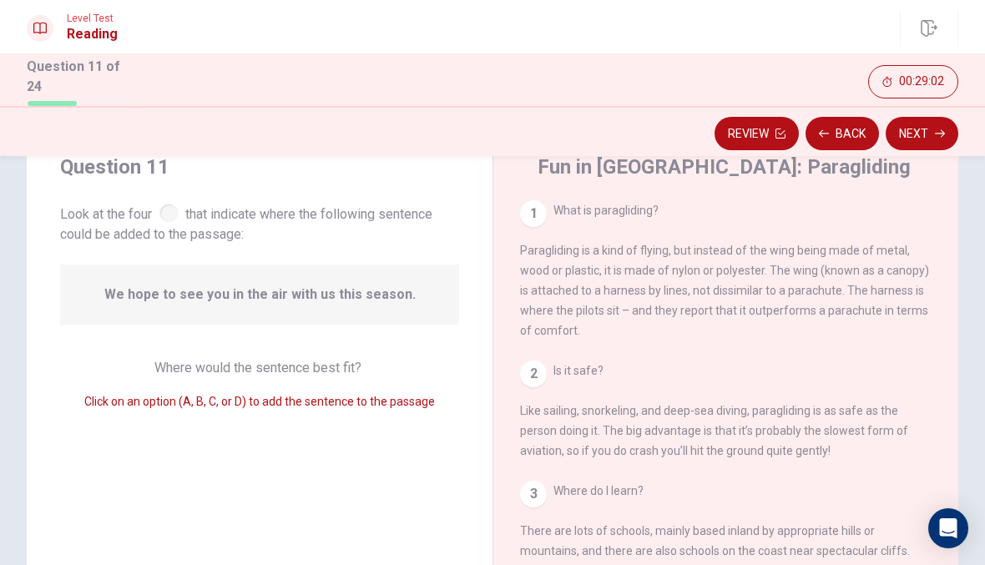
scroll to position [62, 0]
click at [941, 129] on icon "button" at bounding box center [940, 134] width 10 height 10
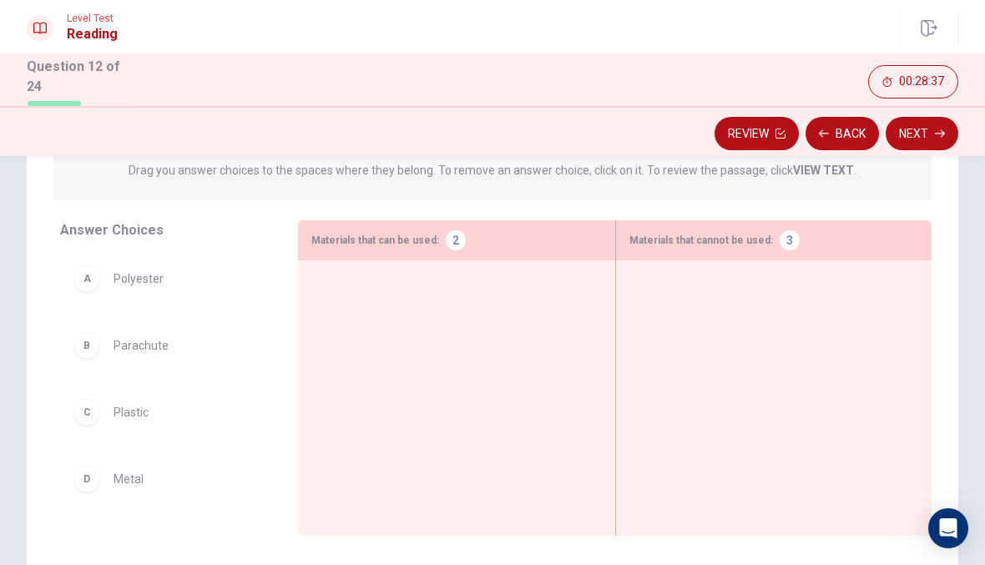
scroll to position [1, 0]
click at [95, 270] on div "A" at bounding box center [86, 279] width 27 height 27
click at [139, 270] on span "Polyester" at bounding box center [138, 280] width 50 height 20
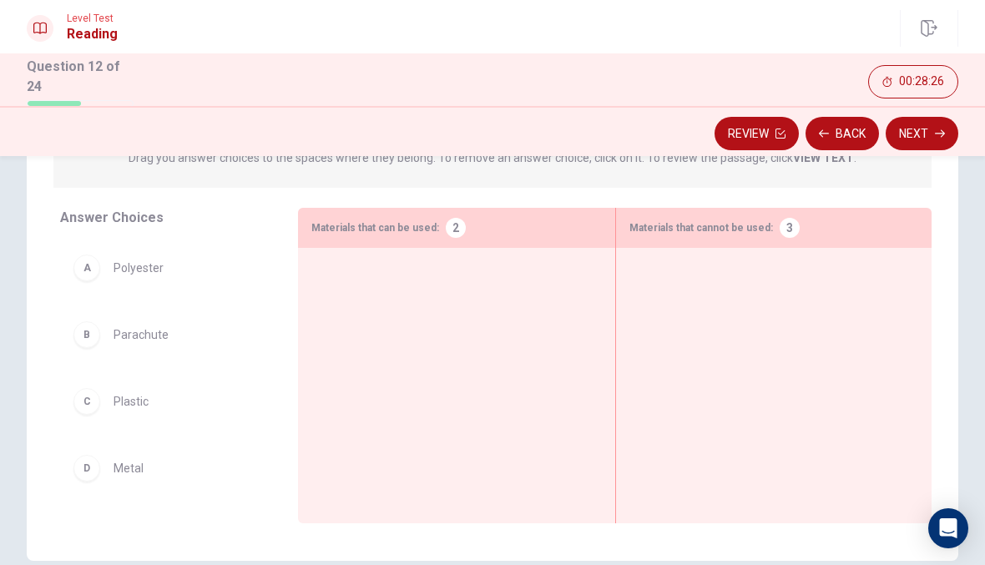
click at [87, 260] on div "A" at bounding box center [86, 268] width 27 height 27
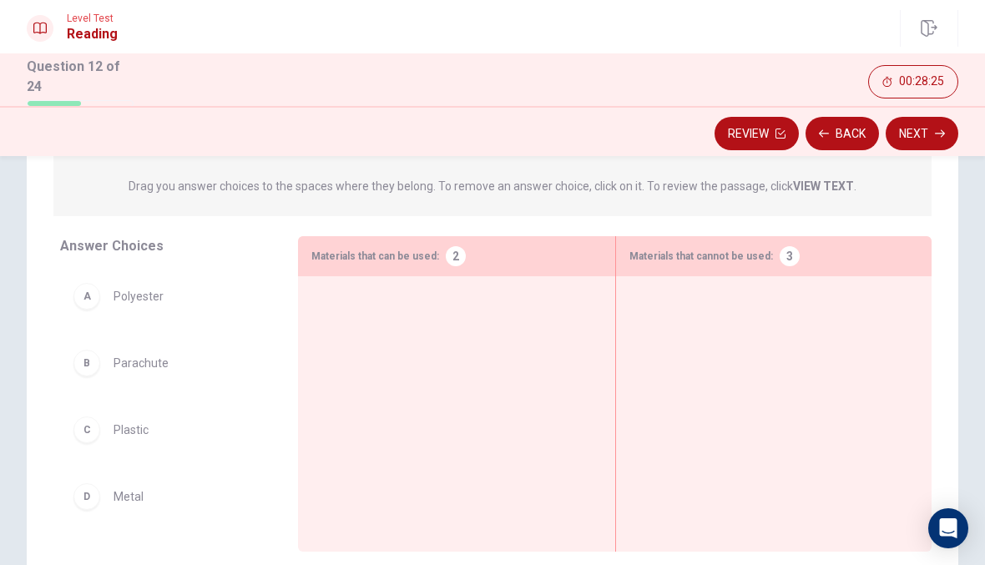
scroll to position [179, 0]
click at [404, 342] on div at bounding box center [456, 389] width 290 height 197
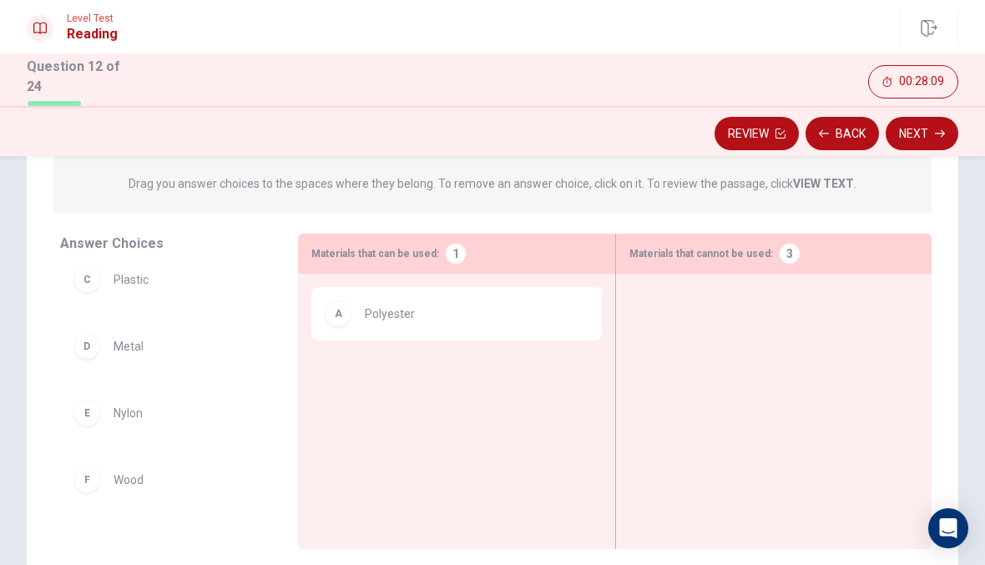
scroll to position [76, 0]
click at [130, 411] on span "Nylon" at bounding box center [127, 418] width 29 height 20
click at [122, 351] on div "E Nylon" at bounding box center [165, 364] width 184 height 27
click at [129, 372] on div "E Nylon" at bounding box center [165, 385] width 184 height 27
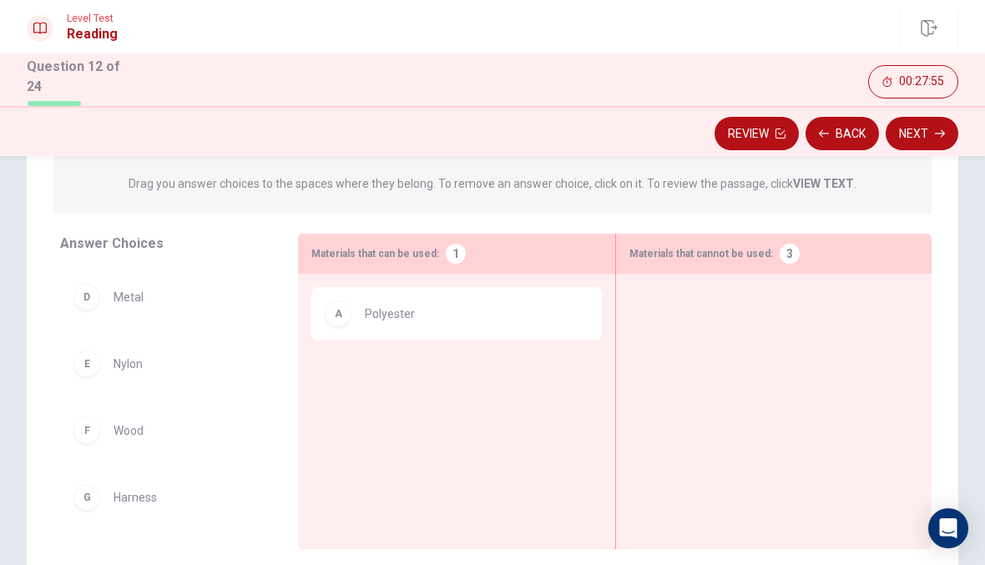
scroll to position [130, 0]
click at [364, 371] on div "A Polyester" at bounding box center [456, 385] width 290 height 197
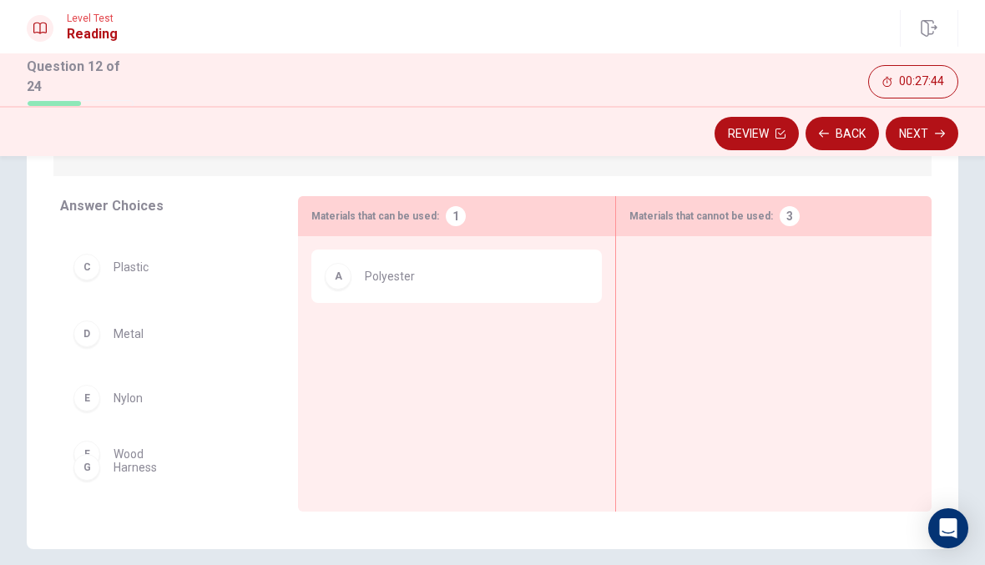
scroll to position [68, 0]
click at [137, 378] on span "Nylon" at bounding box center [127, 388] width 29 height 20
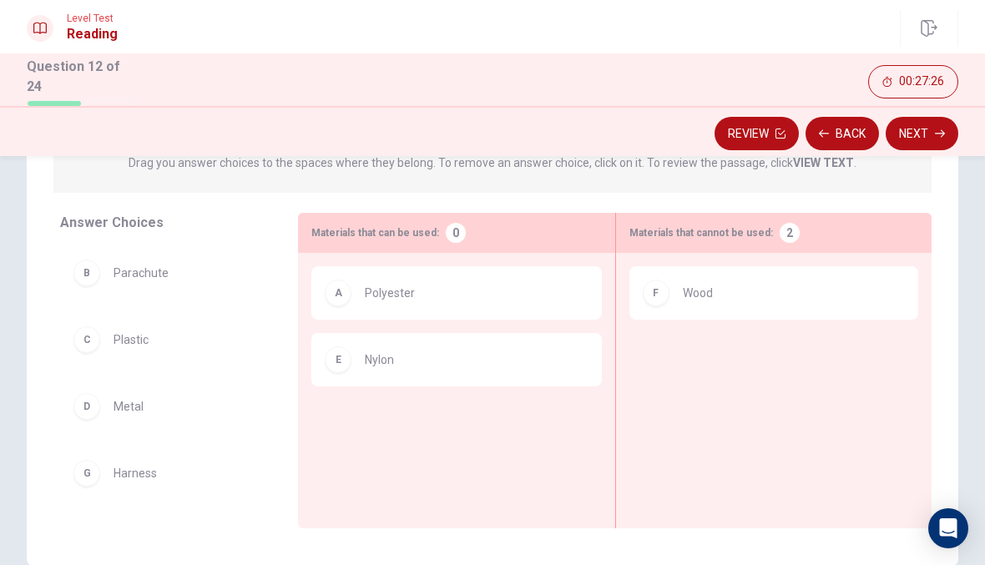
scroll to position [0, 0]
click at [833, 128] on button "Back" at bounding box center [841, 133] width 73 height 33
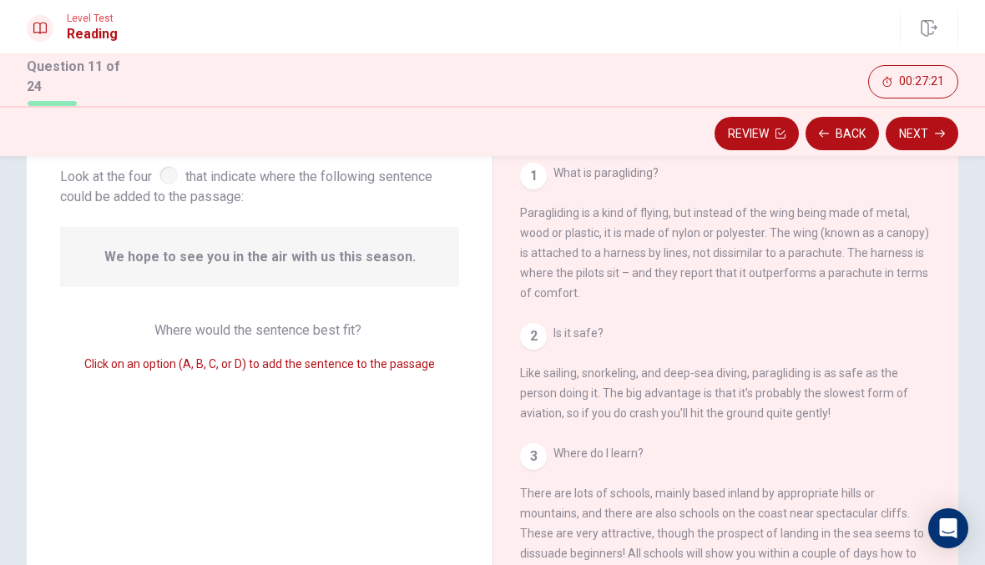
scroll to position [87, 0]
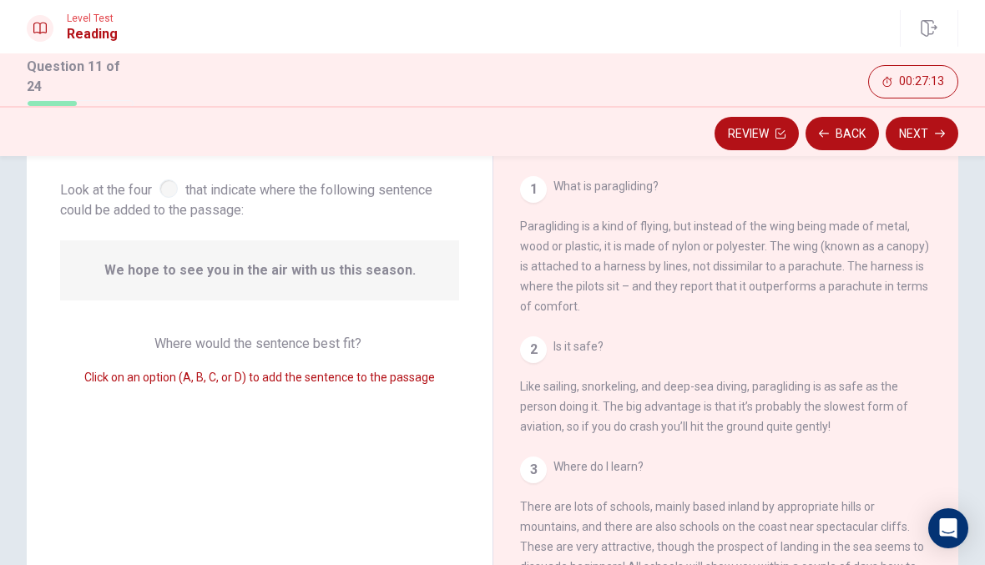
click at [942, 129] on icon "button" at bounding box center [940, 134] width 10 height 10
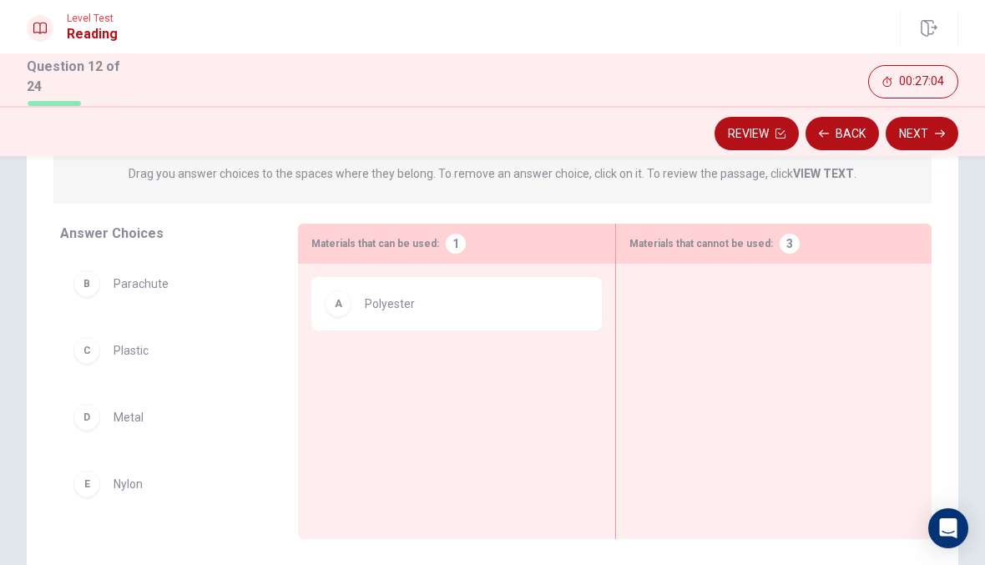
scroll to position [192, 0]
click at [131, 478] on span "Nylon" at bounding box center [127, 485] width 29 height 20
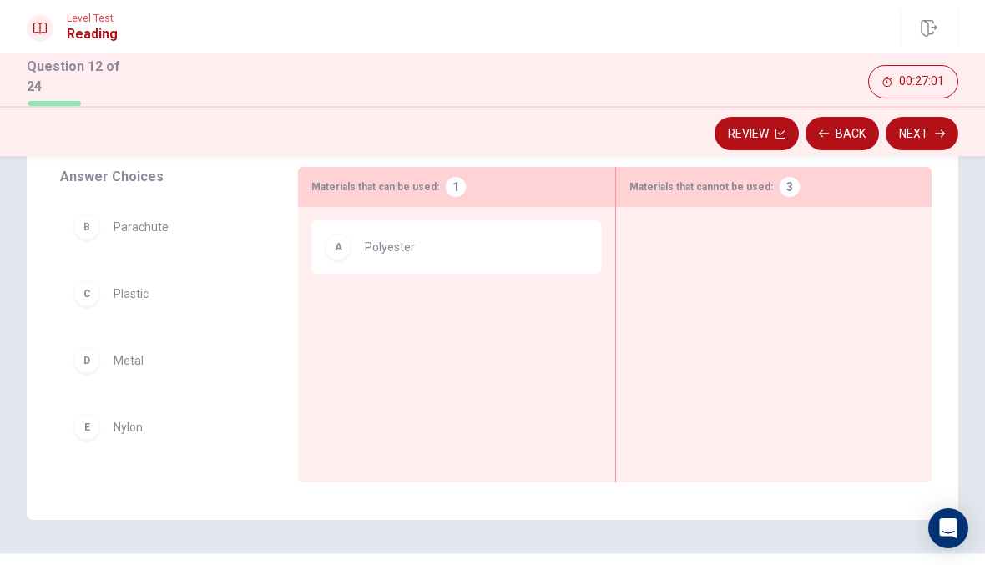
scroll to position [4, 0]
click at [120, 416] on span "Nylon" at bounding box center [127, 423] width 29 height 20
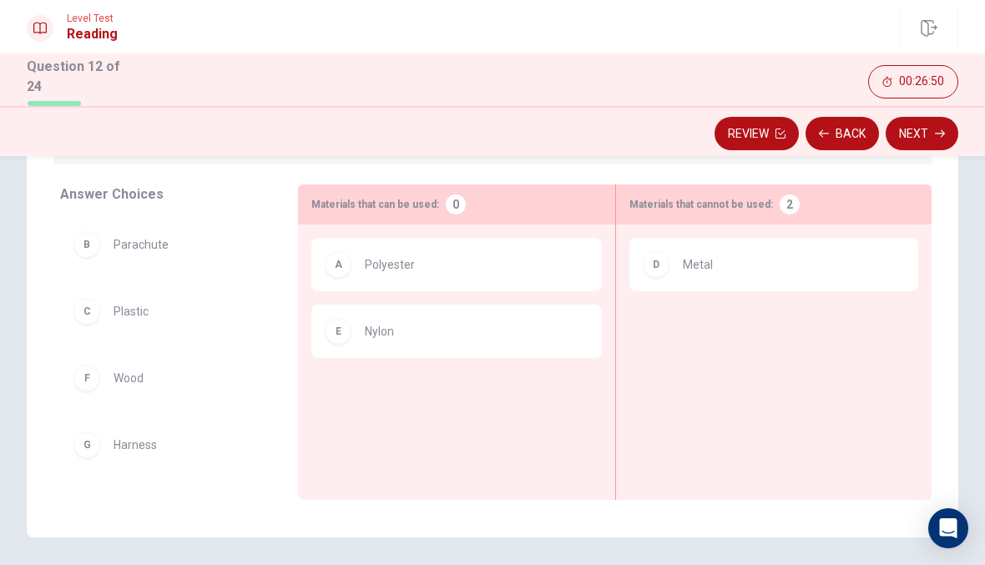
scroll to position [0, 0]
click at [131, 370] on span "Wood" at bounding box center [128, 378] width 30 height 20
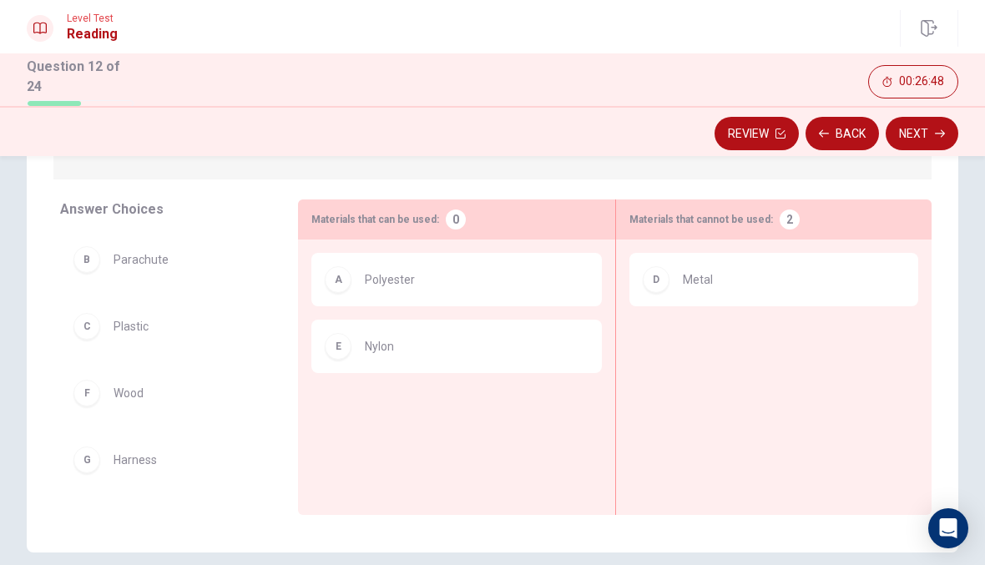
scroll to position [216, 0]
click at [125, 388] on span "Wood" at bounding box center [128, 394] width 30 height 20
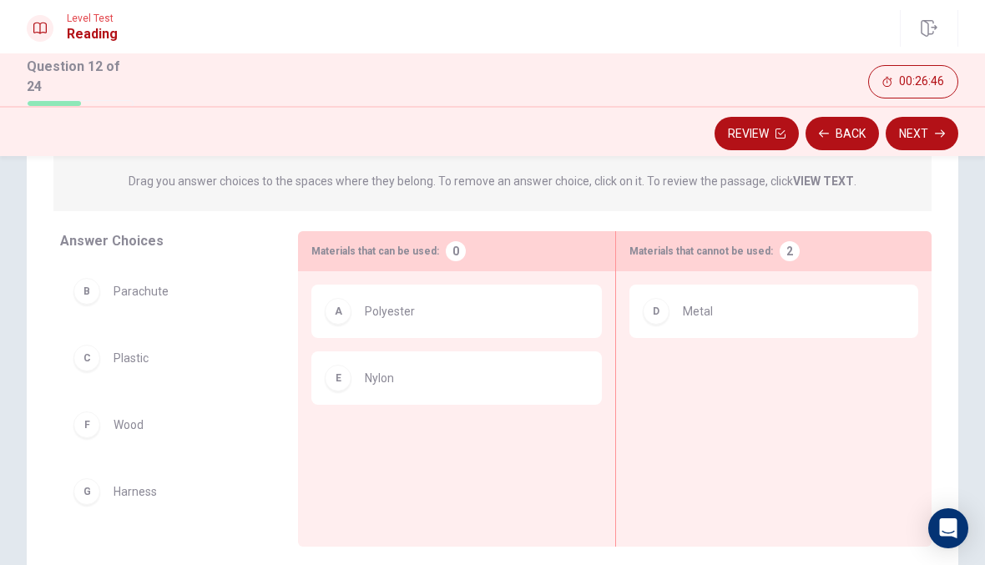
scroll to position [186, 0]
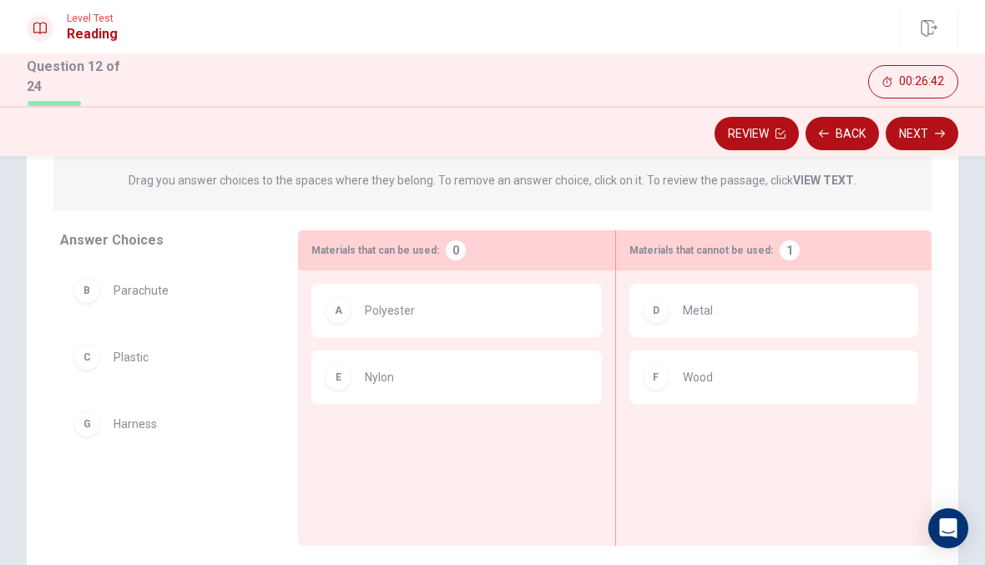
click at [144, 349] on span "Plastic" at bounding box center [130, 357] width 35 height 20
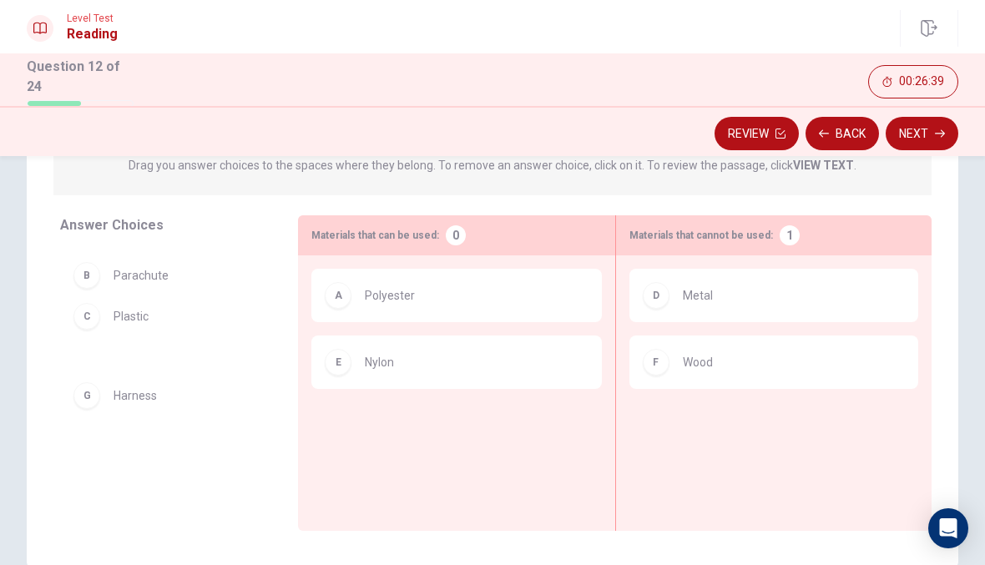
scroll to position [199, 0]
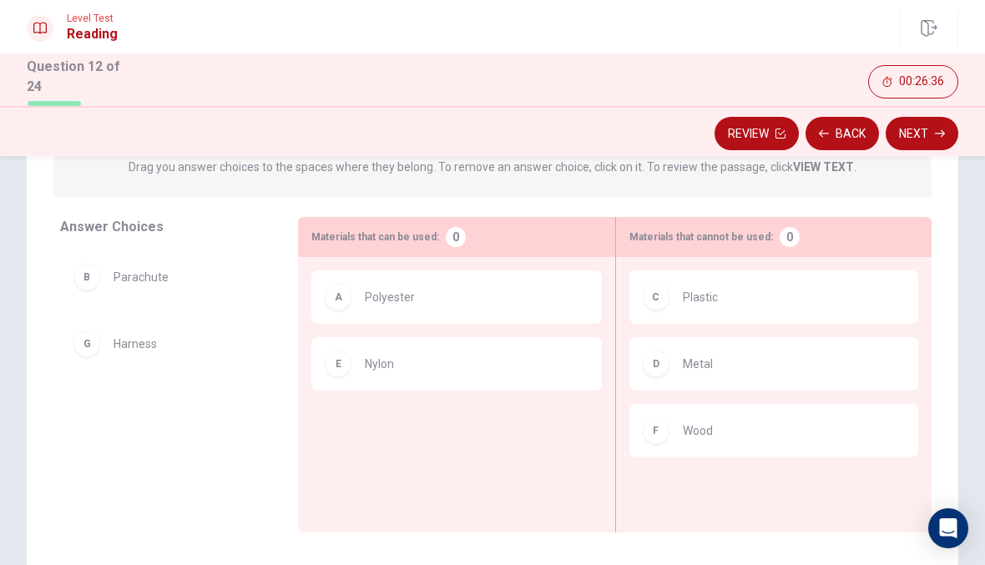
click at [929, 132] on button "Next" at bounding box center [921, 133] width 73 height 33
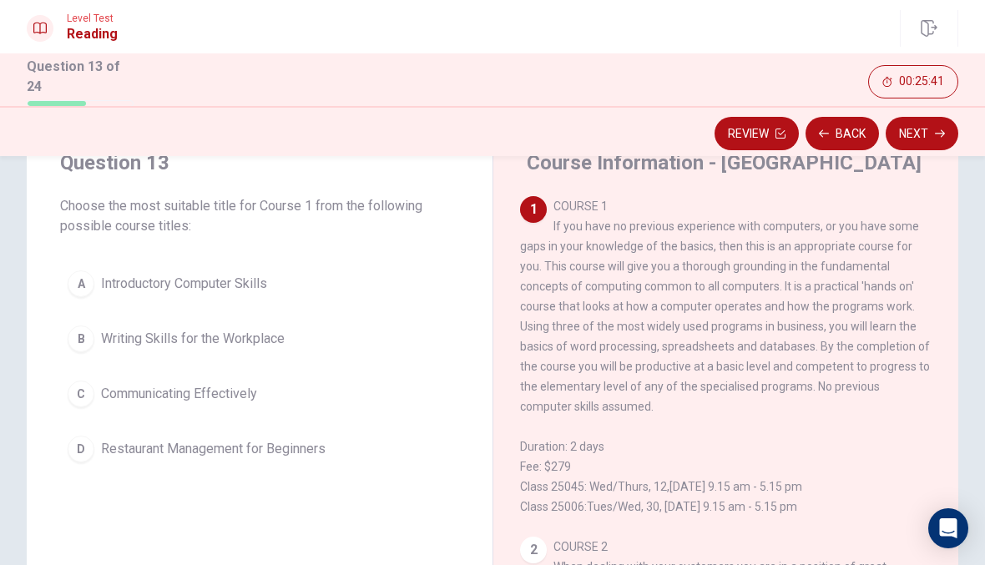
scroll to position [0, 0]
click at [266, 269] on button "A Introductory Computer Skills" at bounding box center [259, 284] width 399 height 42
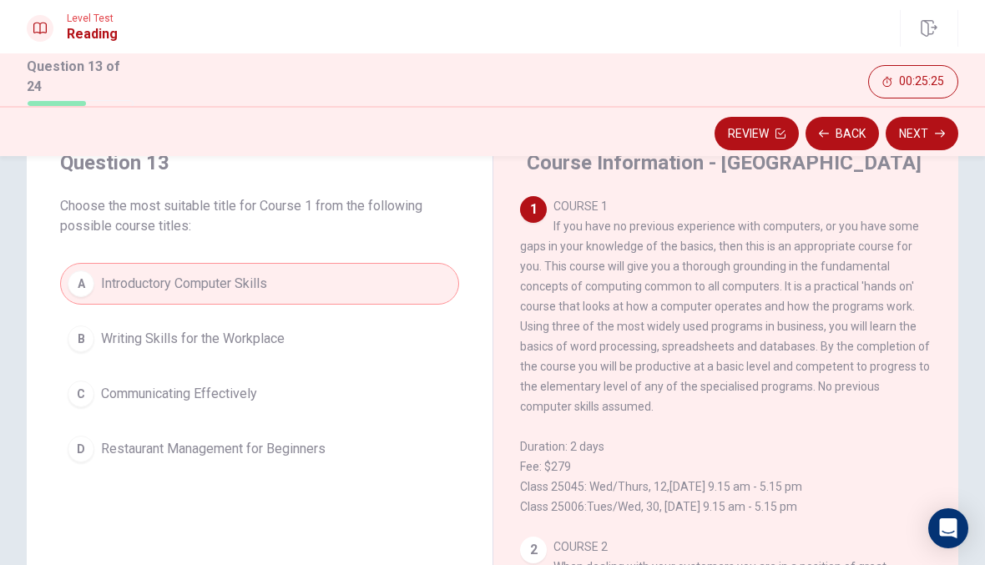
click at [915, 120] on button "Next" at bounding box center [921, 133] width 73 height 33
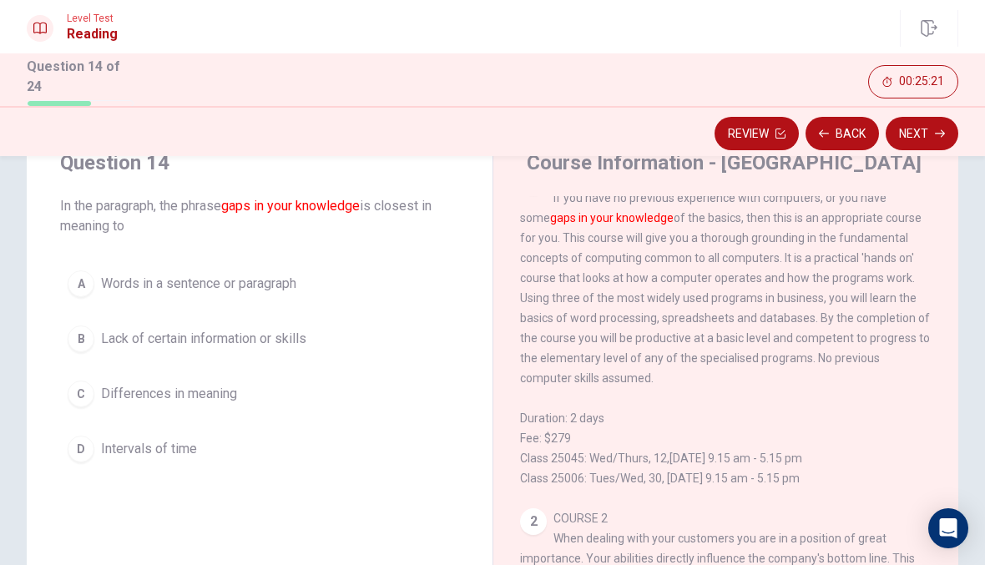
scroll to position [29, 0]
click at [320, 265] on button "A Words in a sentence or paragraph" at bounding box center [259, 284] width 399 height 42
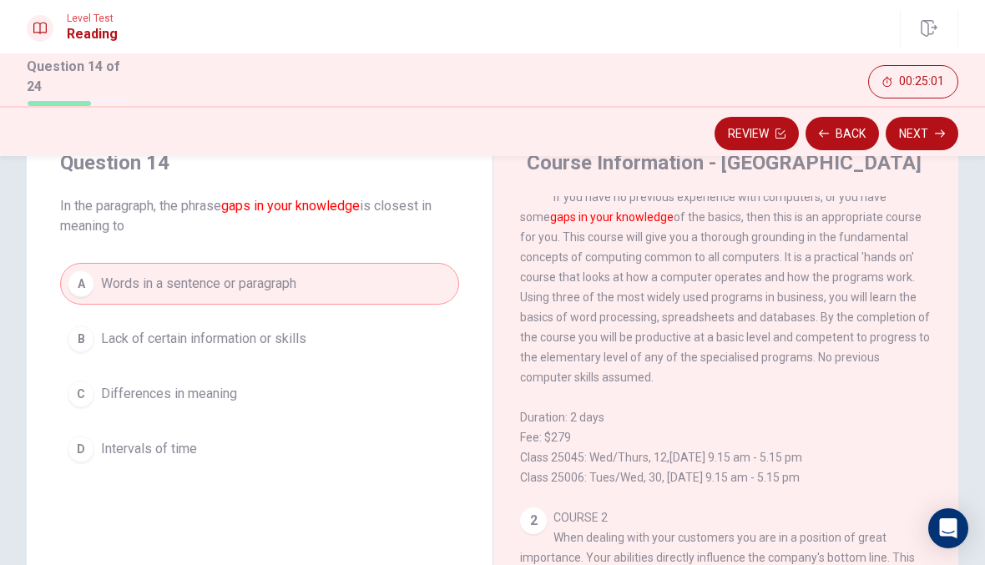
click at [317, 348] on button "B Lack of certain information or skills" at bounding box center [259, 339] width 399 height 42
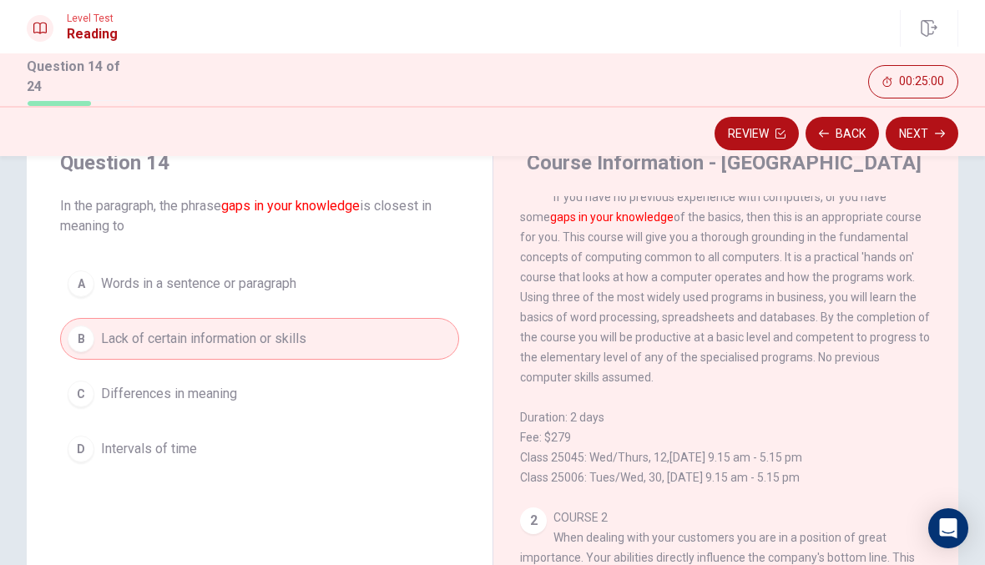
click at [926, 117] on button "Next" at bounding box center [921, 133] width 73 height 33
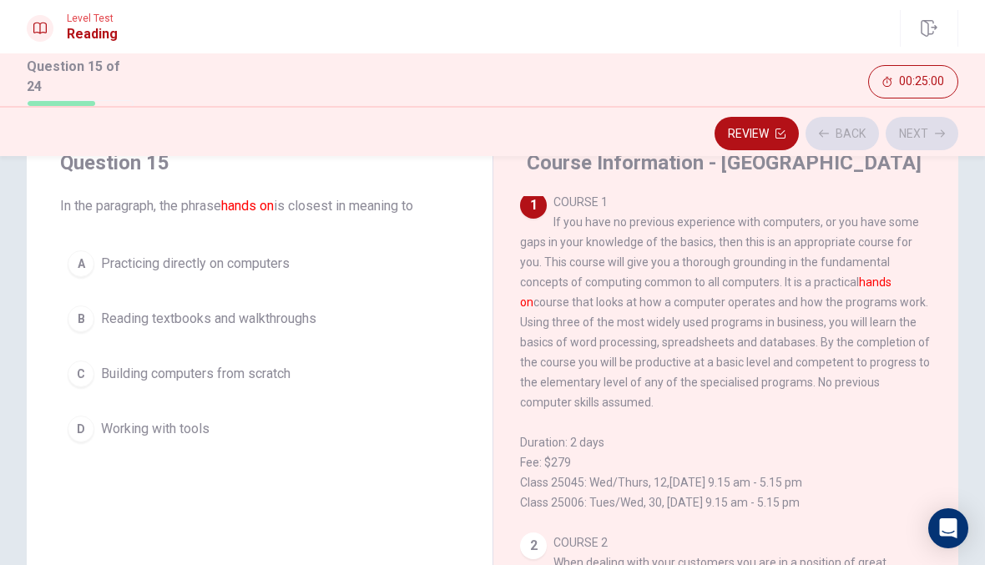
scroll to position [0, 0]
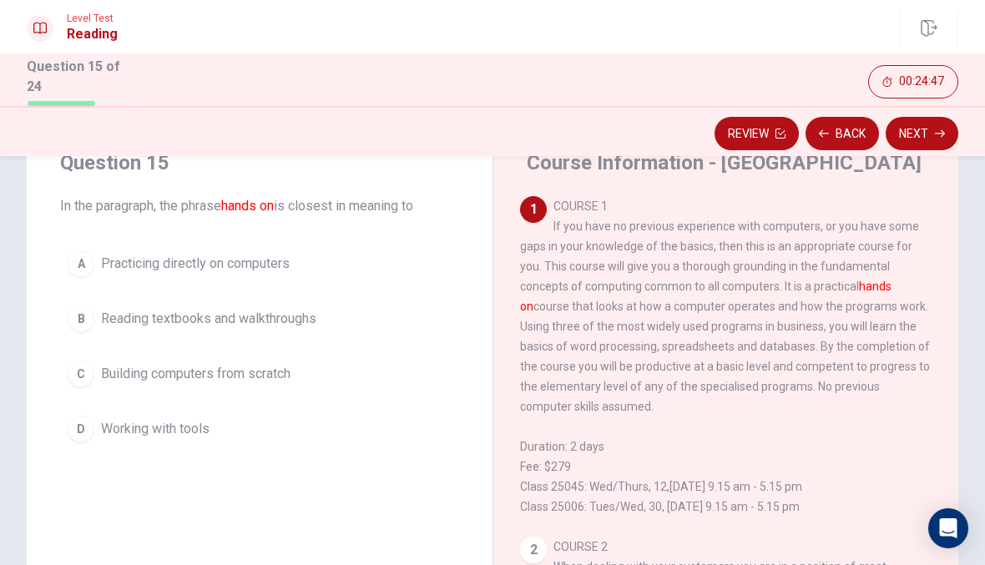
click at [349, 429] on button "D Working with tools" at bounding box center [259, 429] width 399 height 42
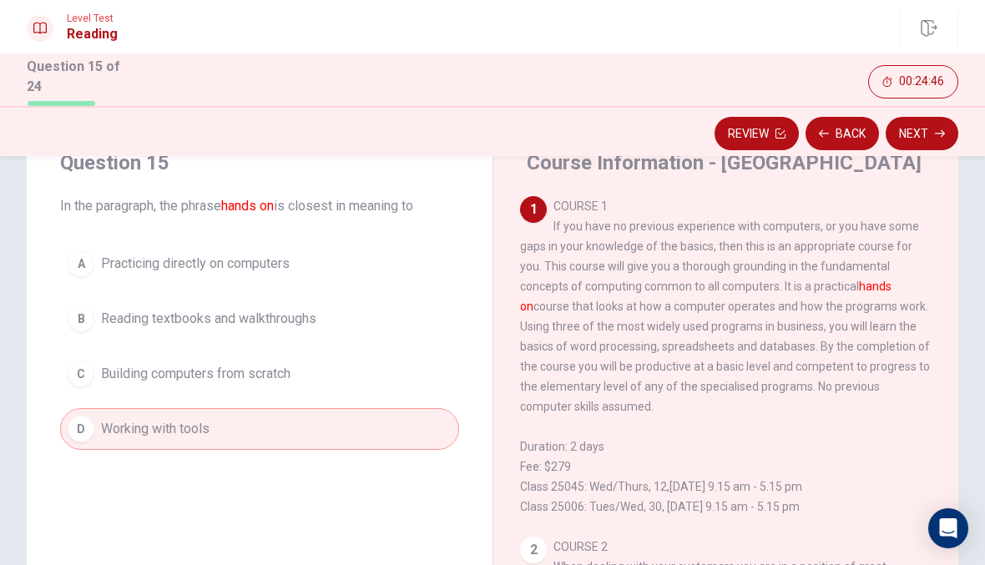
click at [927, 126] on button "Next" at bounding box center [921, 133] width 73 height 33
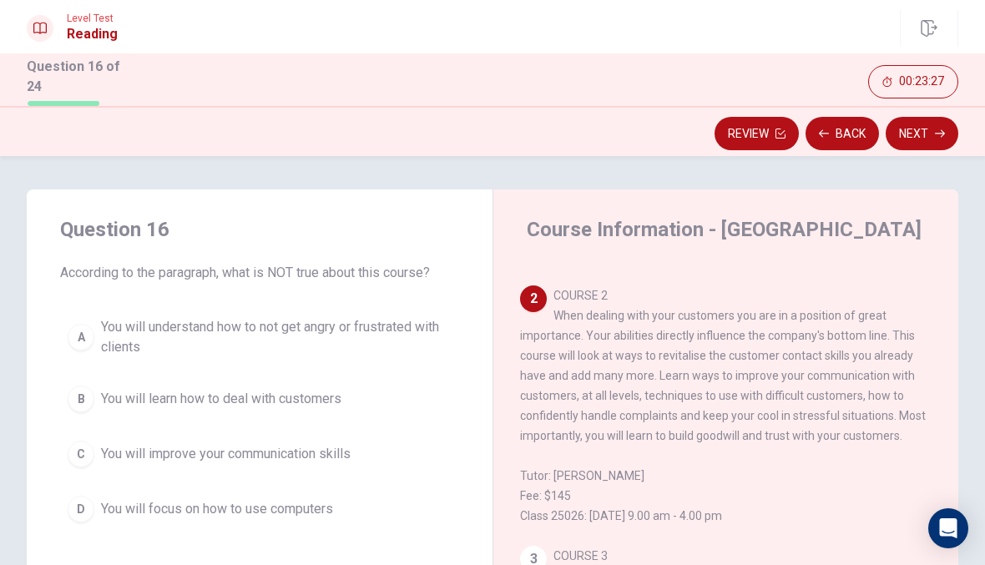
click at [344, 498] on button "D You will focus on how to use computers" at bounding box center [259, 509] width 399 height 42
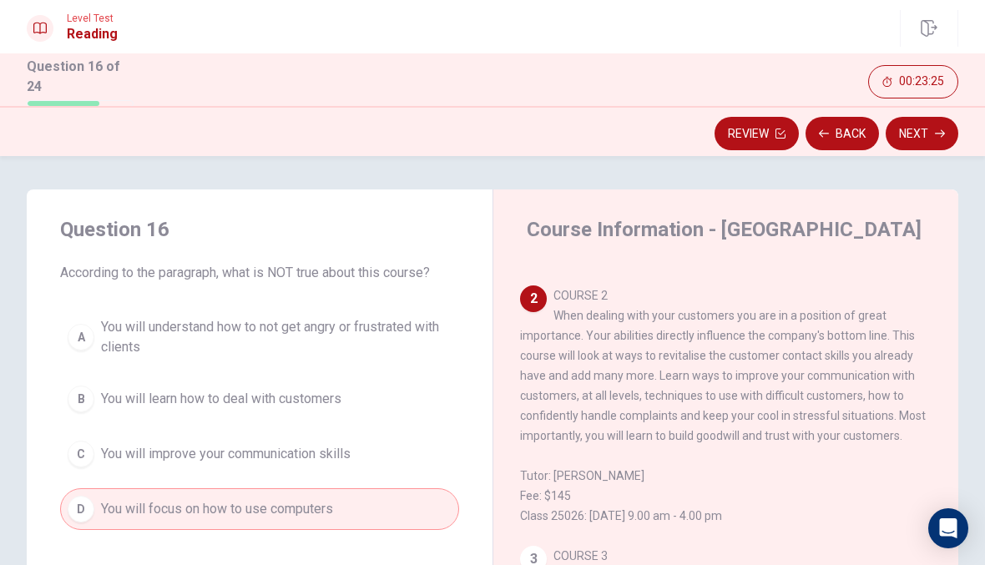
click at [939, 129] on icon "button" at bounding box center [940, 134] width 10 height 10
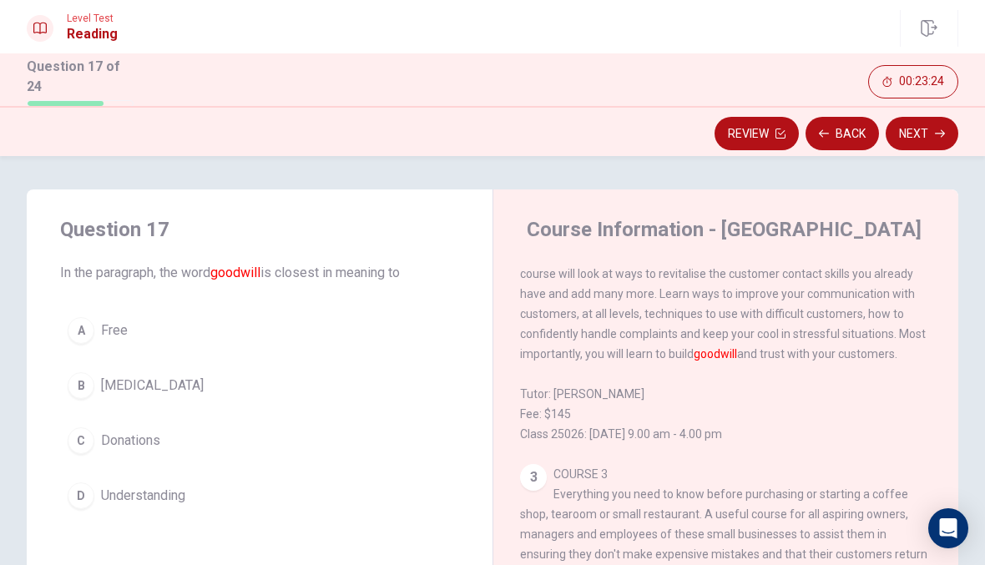
scroll to position [400, 0]
click at [363, 383] on button "B [MEDICAL_DATA]" at bounding box center [259, 386] width 399 height 42
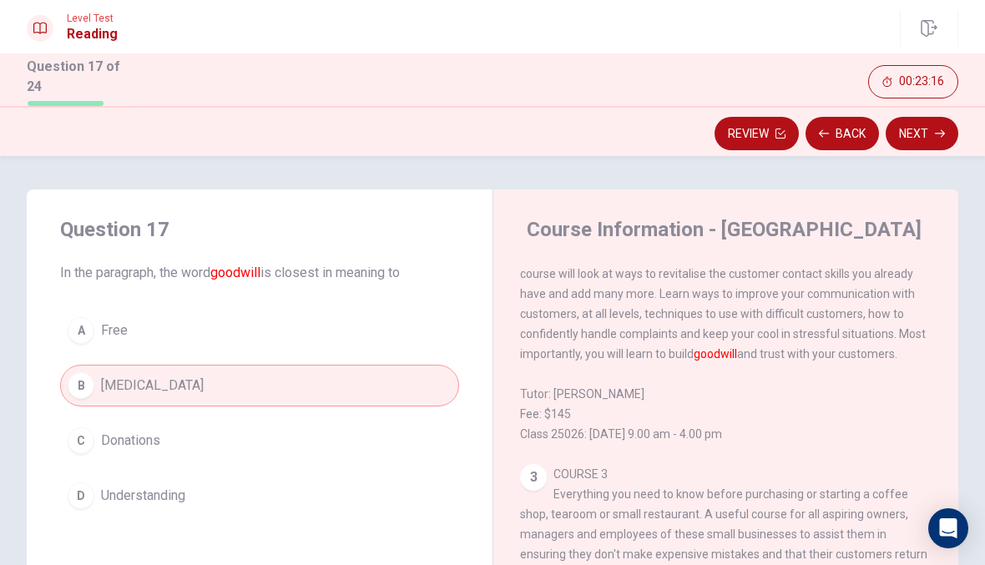
click at [913, 124] on button "Next" at bounding box center [921, 133] width 73 height 33
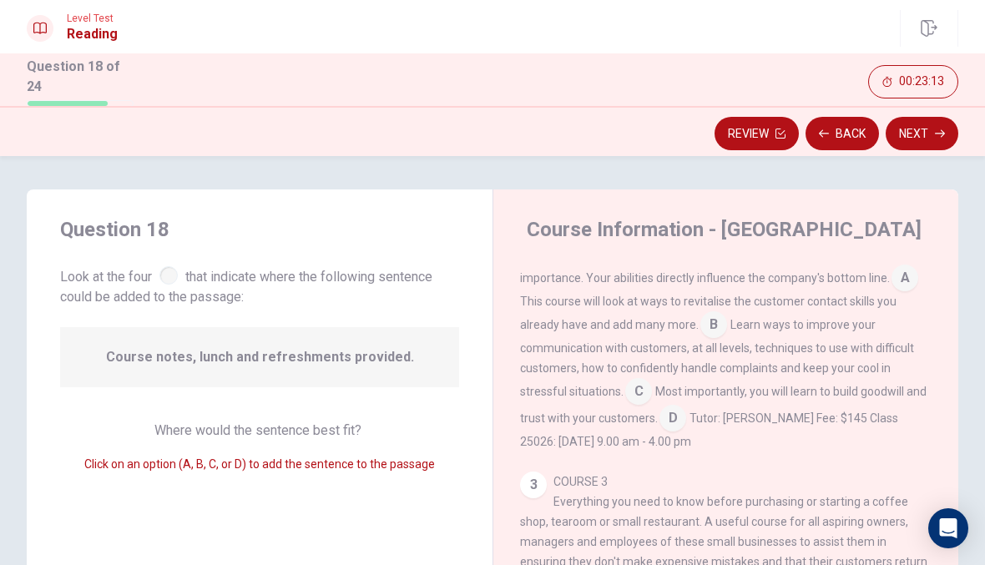
scroll to position [380, 0]
click at [694, 419] on div "COURSE 2 When dealing with your customers you are in a position of great import…" at bounding box center [726, 337] width 412 height 227
click at [683, 416] on input at bounding box center [672, 419] width 27 height 27
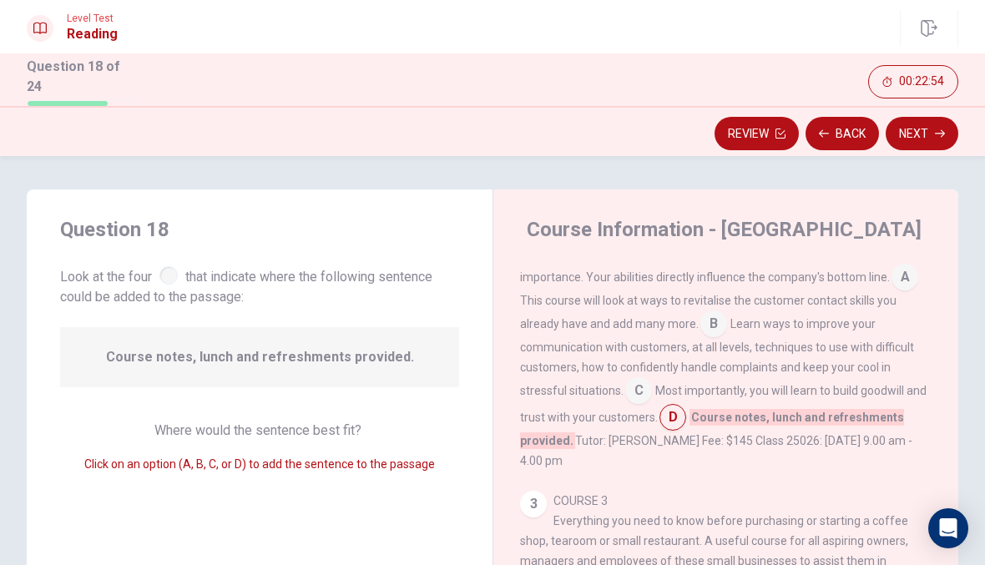
click at [634, 397] on input at bounding box center [638, 392] width 27 height 27
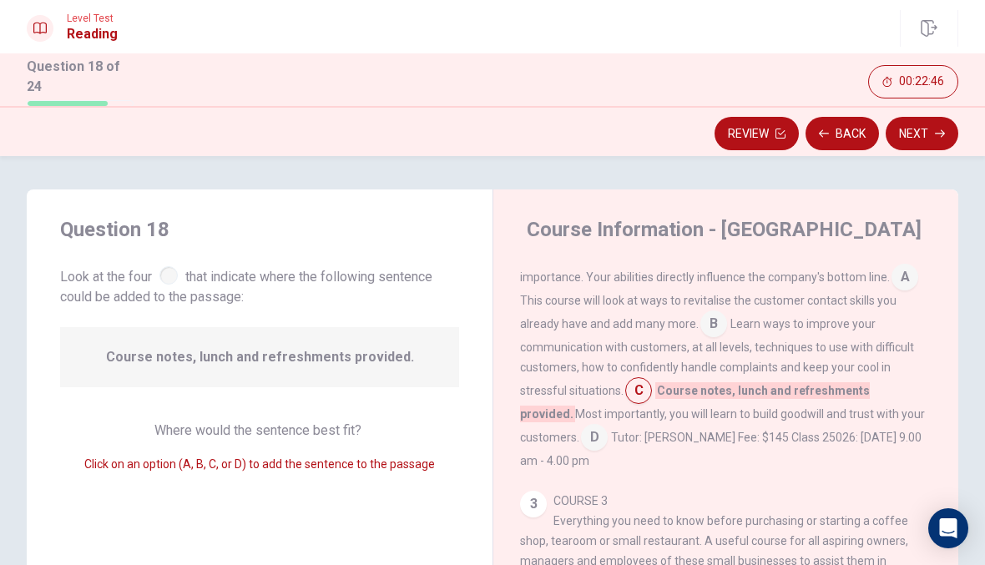
click at [581, 451] on input at bounding box center [594, 439] width 27 height 27
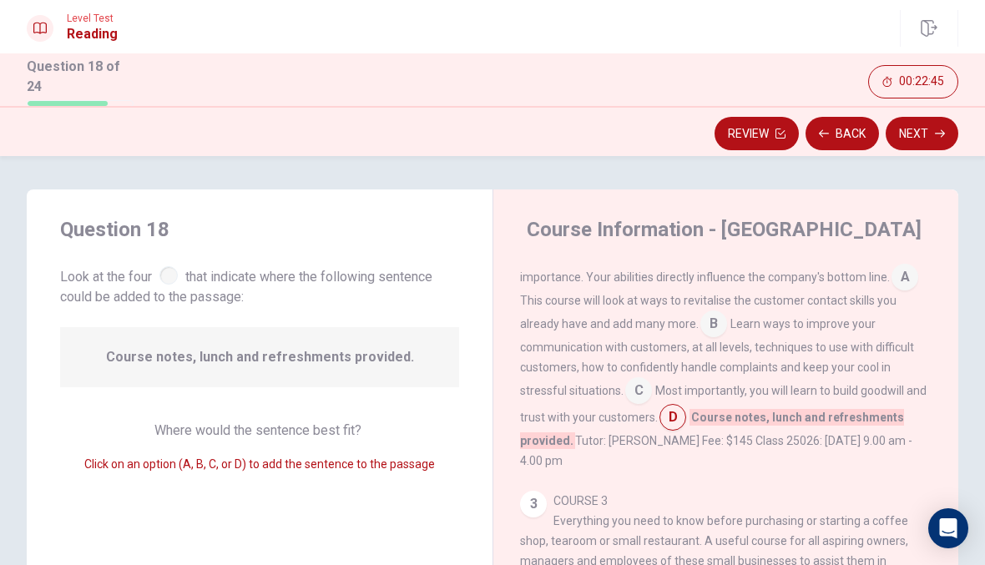
click at [918, 123] on button "Next" at bounding box center [921, 133] width 73 height 33
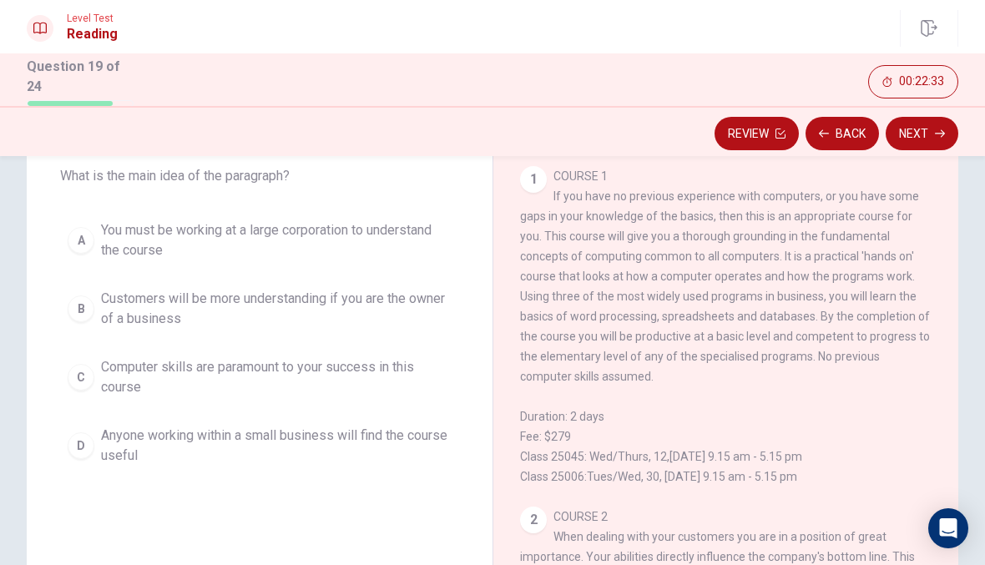
scroll to position [98, 0]
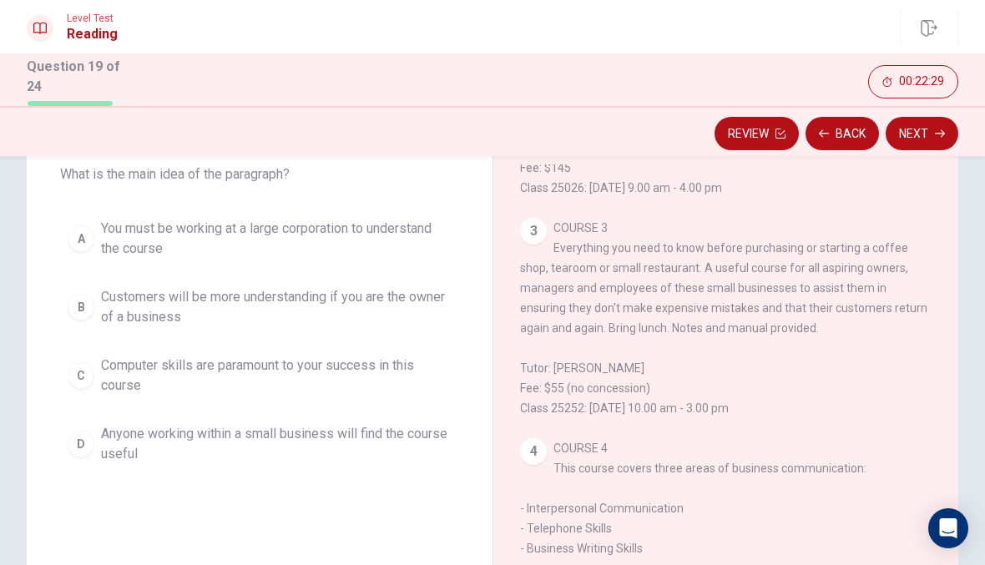
click at [523, 245] on div "3" at bounding box center [533, 231] width 27 height 27
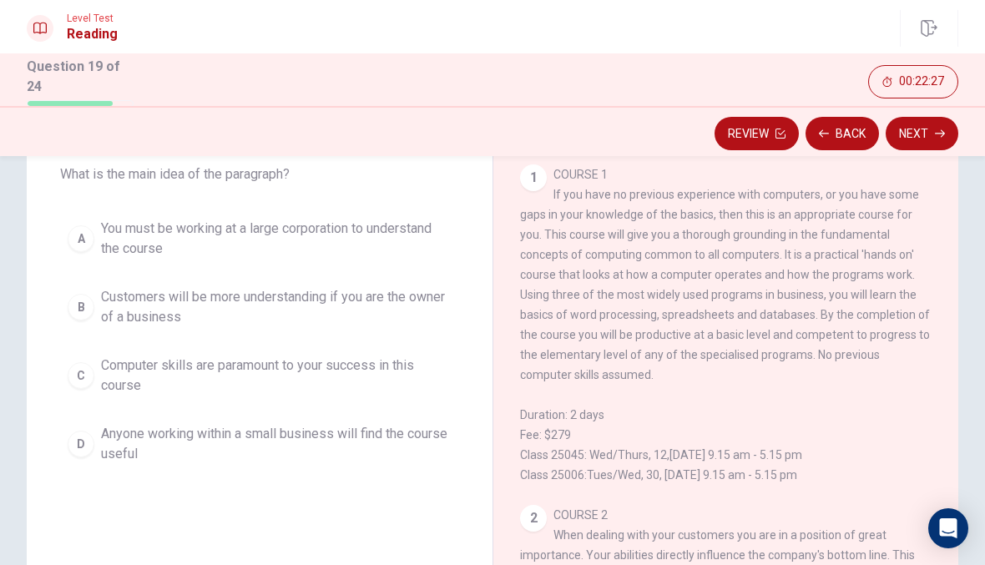
scroll to position [0, 0]
click at [424, 233] on span "You must be working at a large corporation to understand the course" at bounding box center [276, 239] width 351 height 40
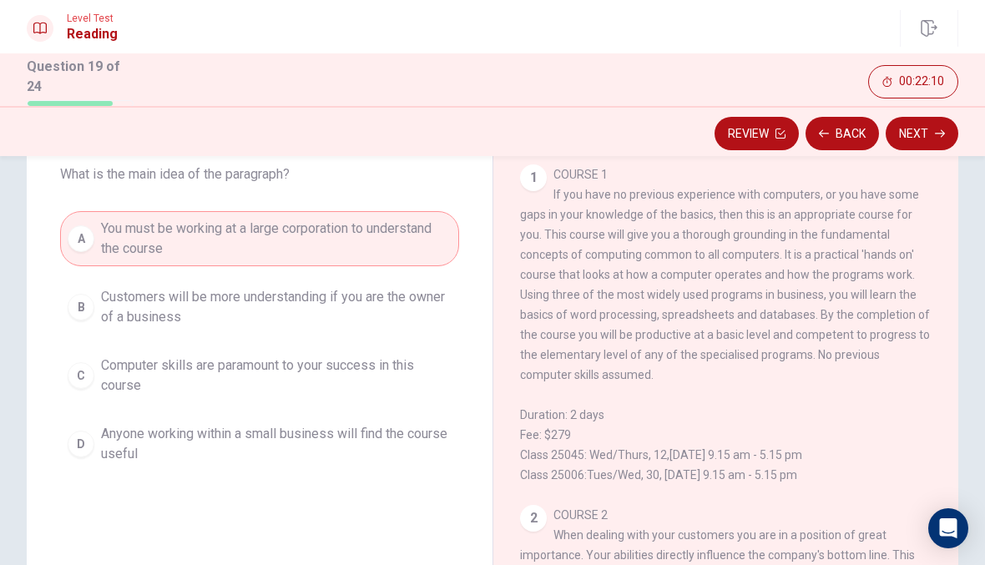
click at [945, 124] on button "Next" at bounding box center [921, 133] width 73 height 33
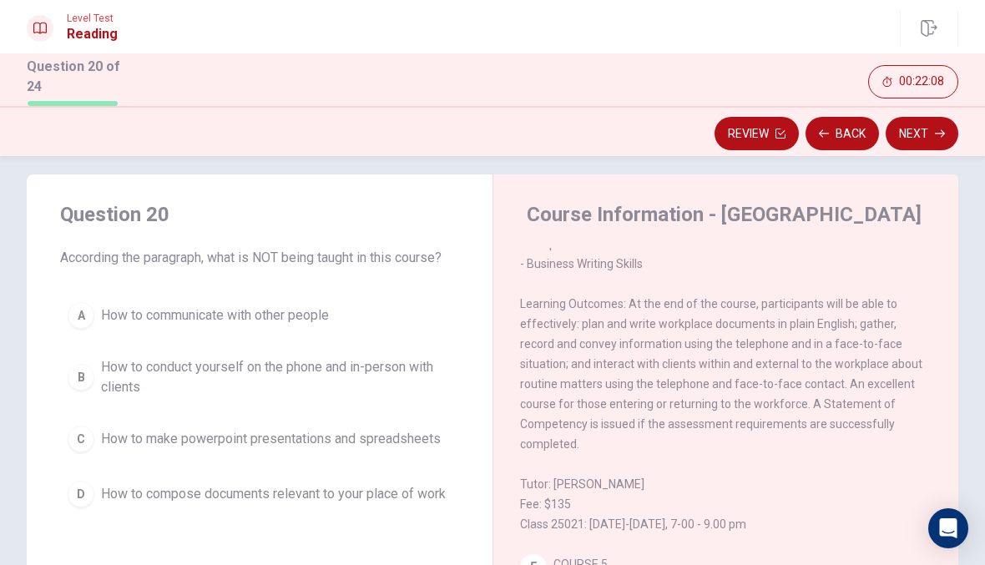
scroll to position [14, 0]
click at [833, 129] on button "Back" at bounding box center [841, 133] width 73 height 33
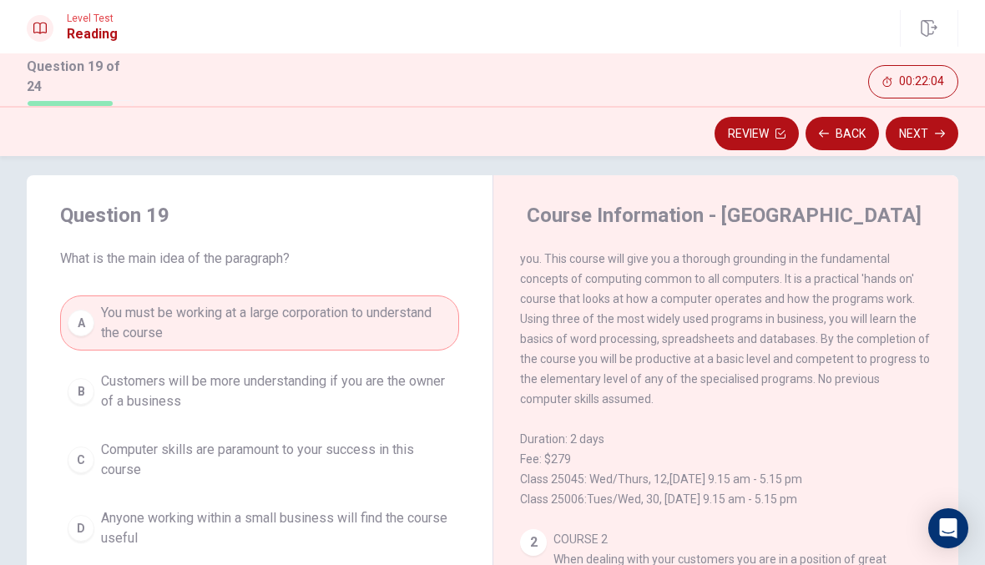
click at [936, 121] on button "Next" at bounding box center [921, 133] width 73 height 33
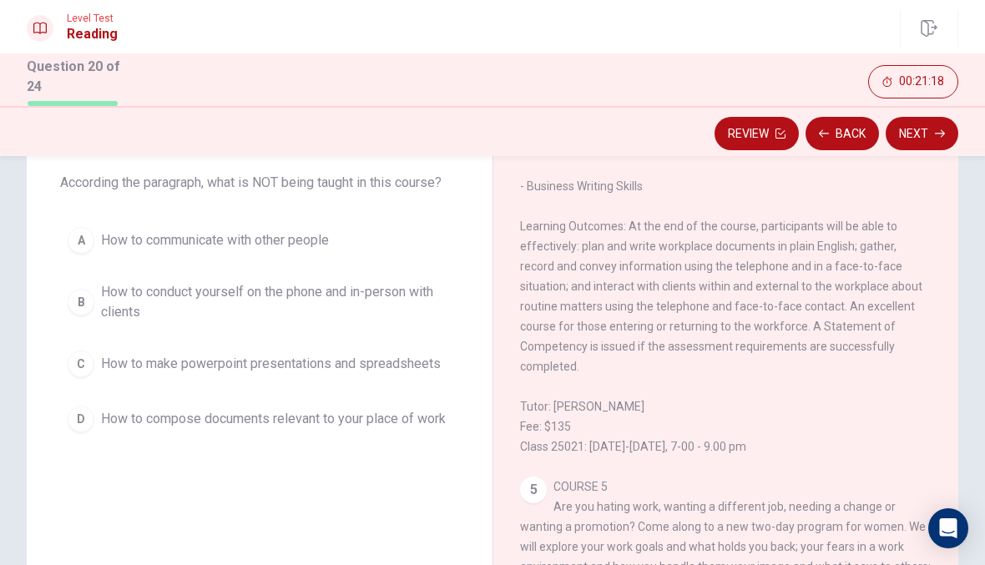
scroll to position [918, 0]
click at [423, 358] on span "How to make powerpoint presentations and spreadsheets" at bounding box center [271, 364] width 340 height 20
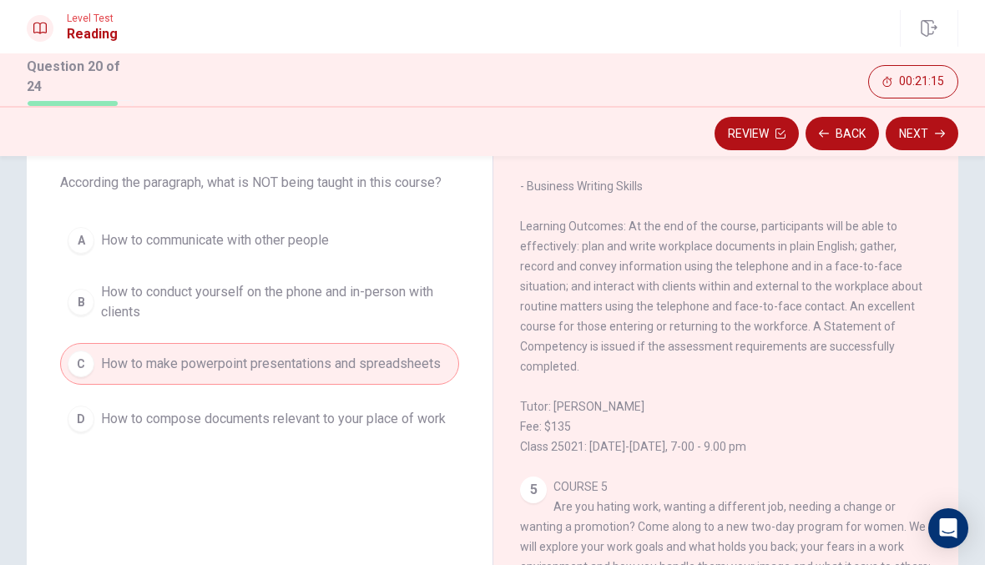
click at [927, 117] on button "Next" at bounding box center [921, 133] width 73 height 33
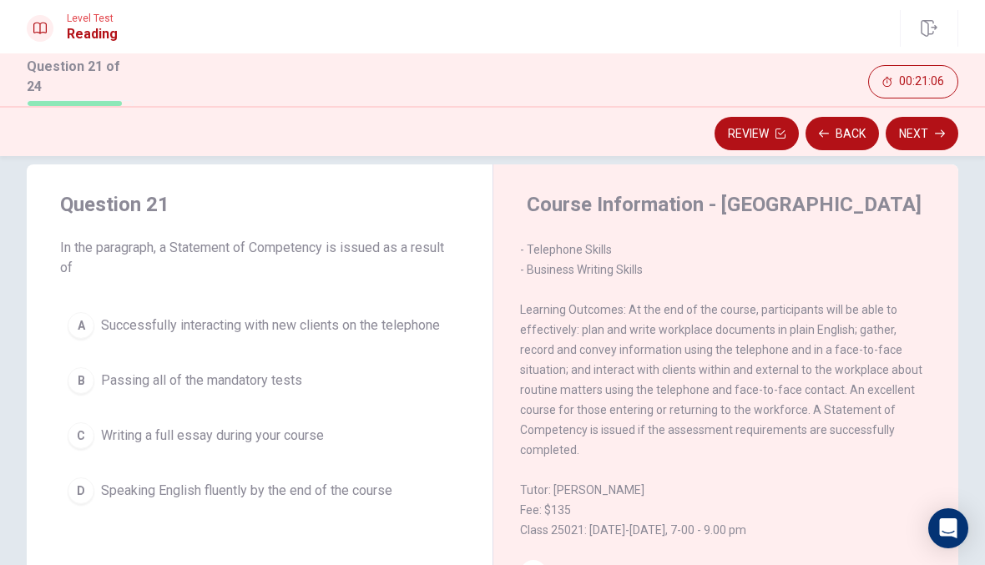
scroll to position [900, 0]
click at [423, 312] on button "A Successfully interacting with new clients on the telephone" at bounding box center [259, 326] width 399 height 42
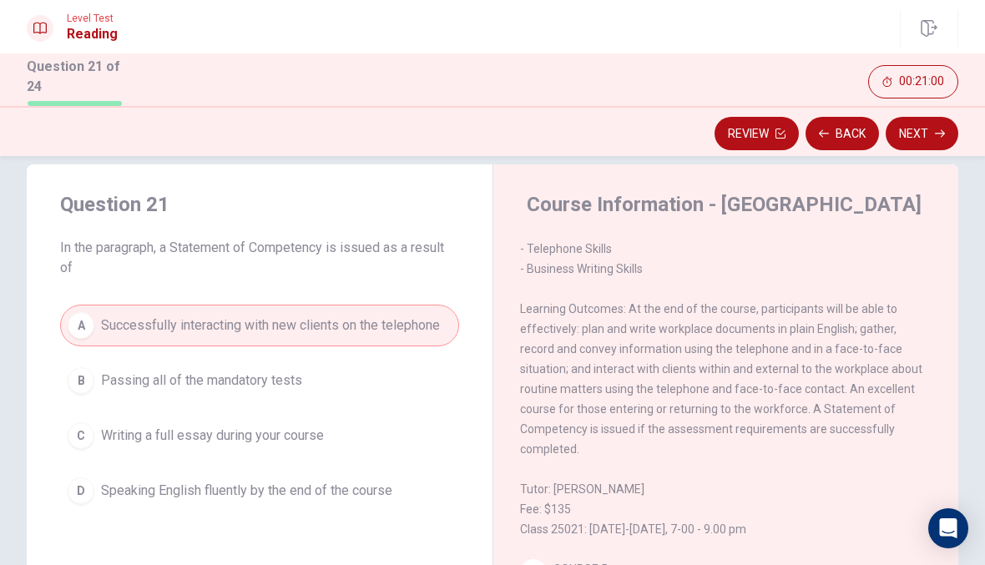
click at [923, 129] on button "Next" at bounding box center [921, 133] width 73 height 33
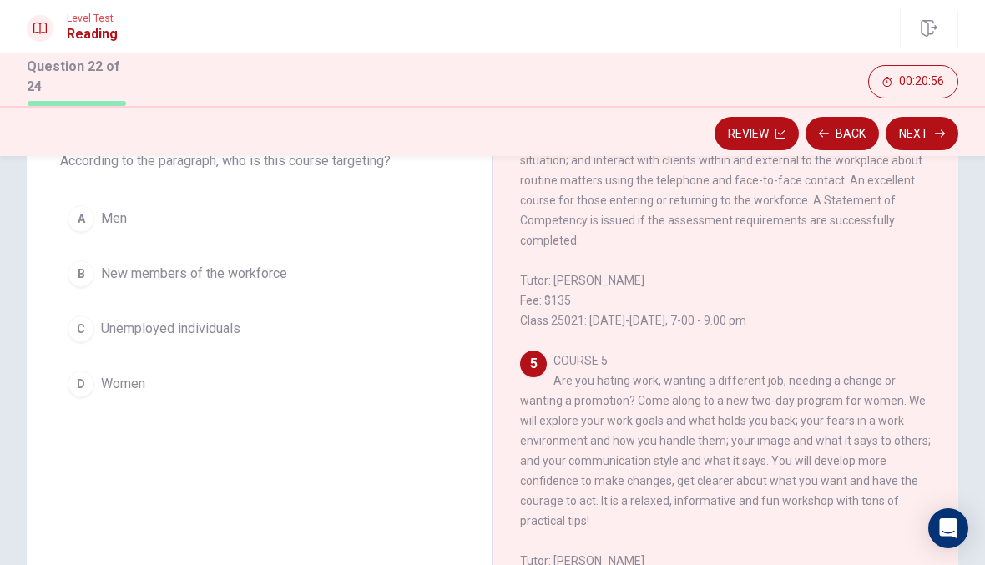
scroll to position [113, 0]
click at [396, 318] on button "C Unemployed individuals" at bounding box center [259, 327] width 399 height 42
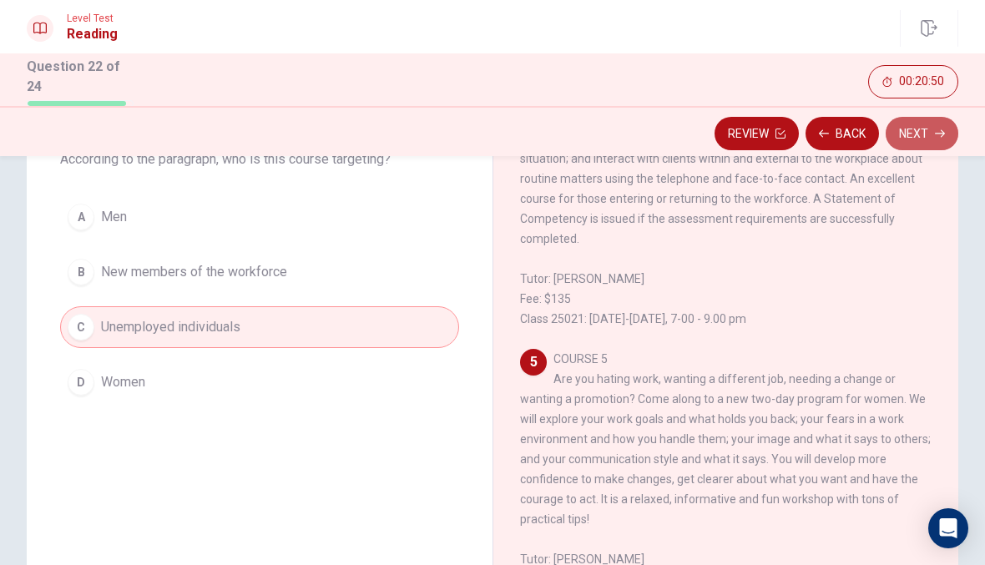
click at [926, 123] on button "Next" at bounding box center [921, 133] width 73 height 33
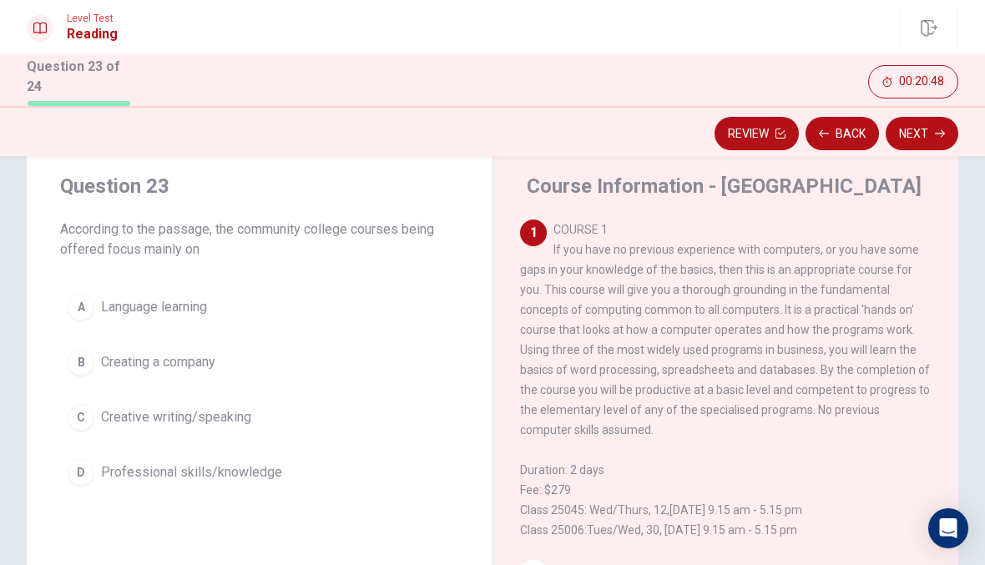
scroll to position [45, 0]
click at [403, 285] on button "A Language learning" at bounding box center [259, 306] width 399 height 42
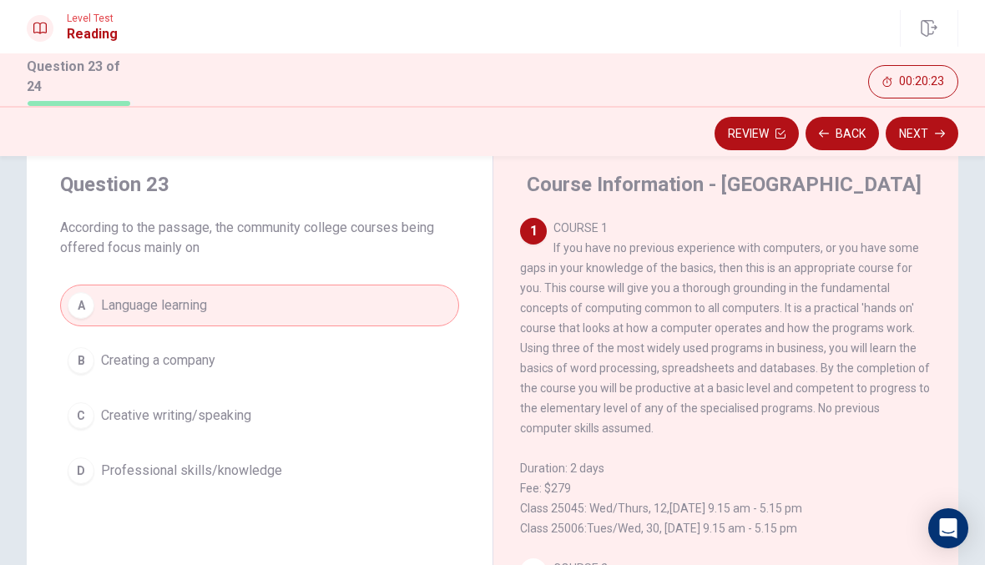
click at [433, 356] on button "B Creating a company" at bounding box center [259, 361] width 399 height 42
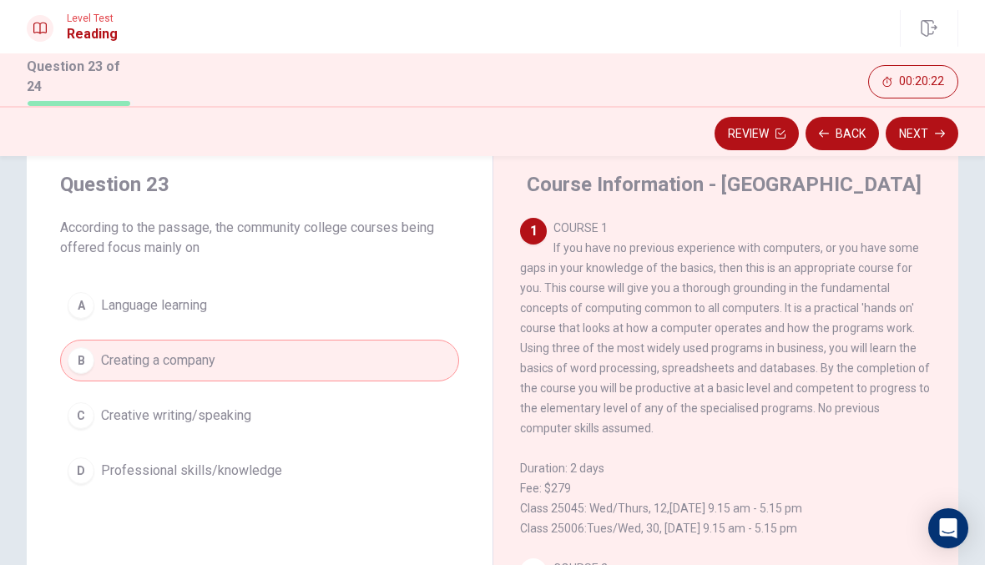
click at [405, 409] on button "C Creative writing/speaking" at bounding box center [259, 416] width 399 height 42
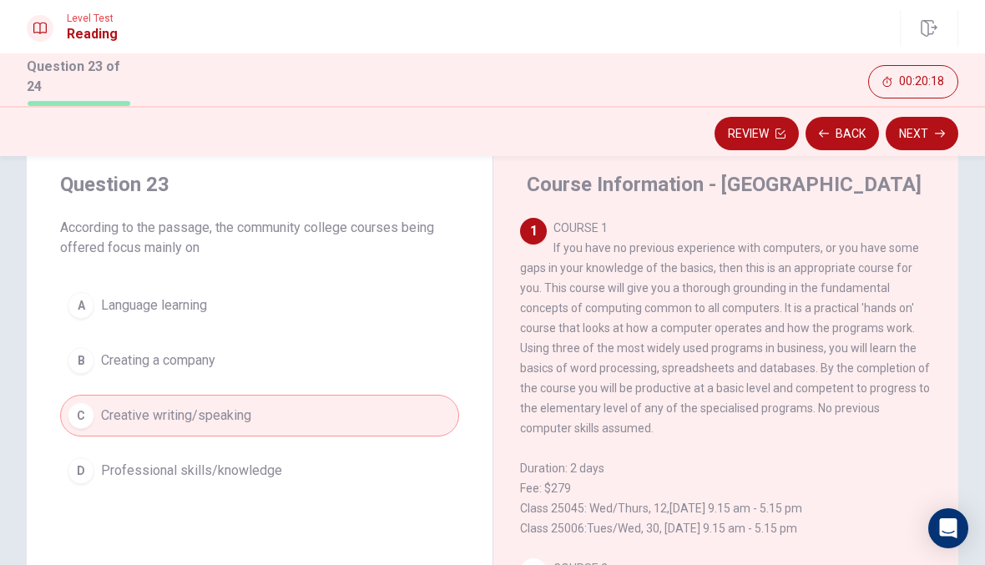
click at [951, 128] on button "Next" at bounding box center [921, 133] width 73 height 33
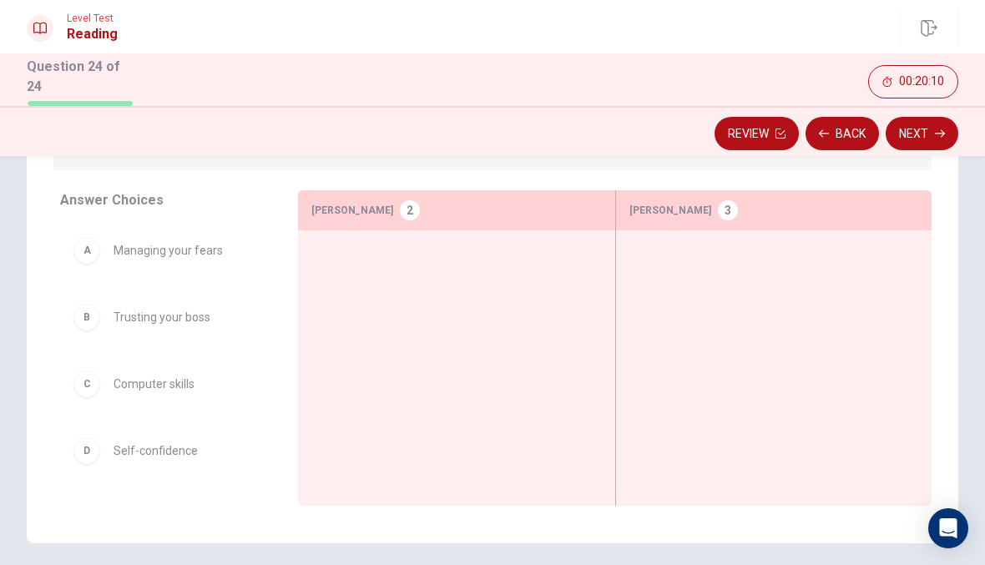
scroll to position [0, 0]
click at [861, 127] on button "Back" at bounding box center [841, 133] width 73 height 33
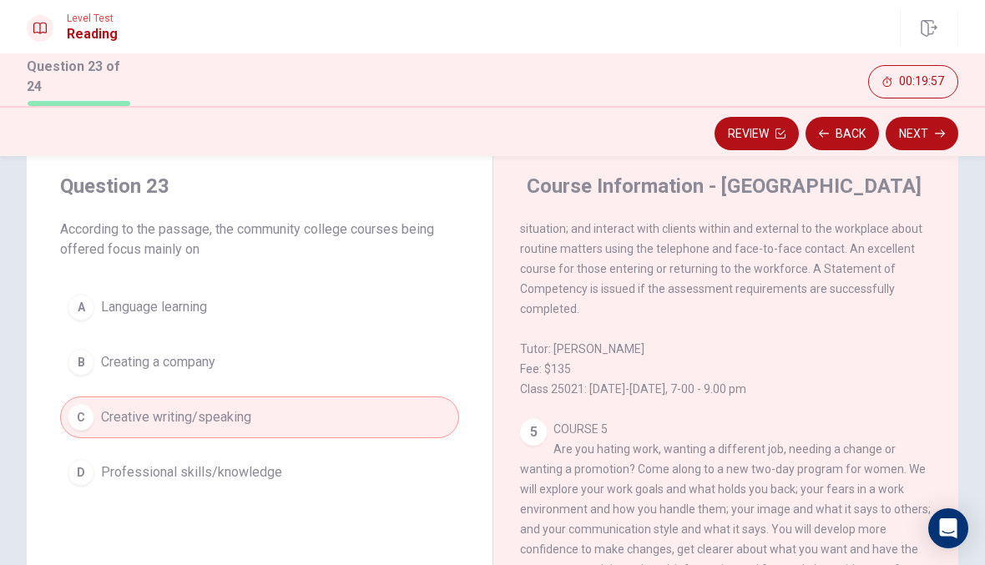
scroll to position [1063, 0]
click at [945, 130] on button "Next" at bounding box center [921, 133] width 73 height 33
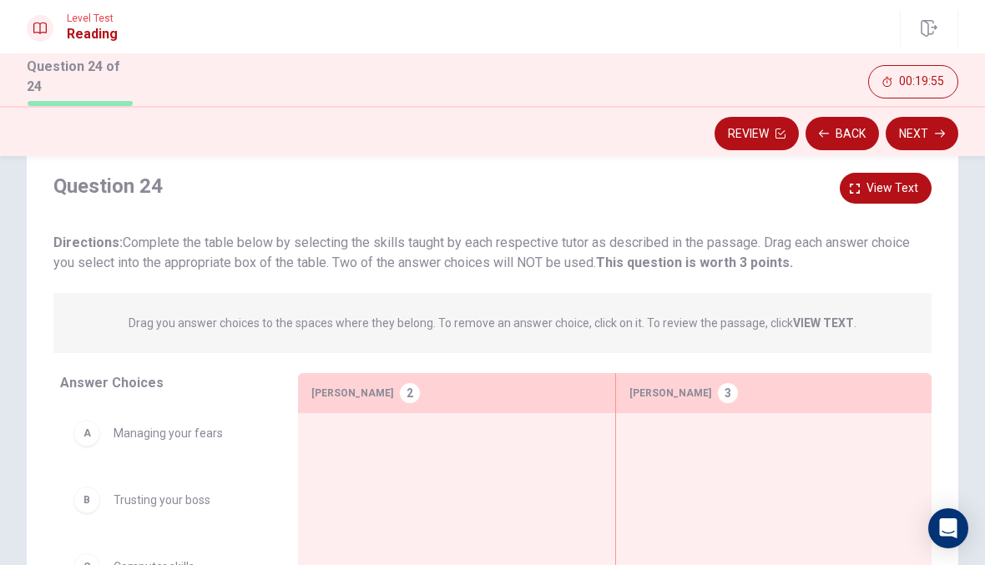
click at [851, 122] on button "Back" at bounding box center [841, 133] width 73 height 33
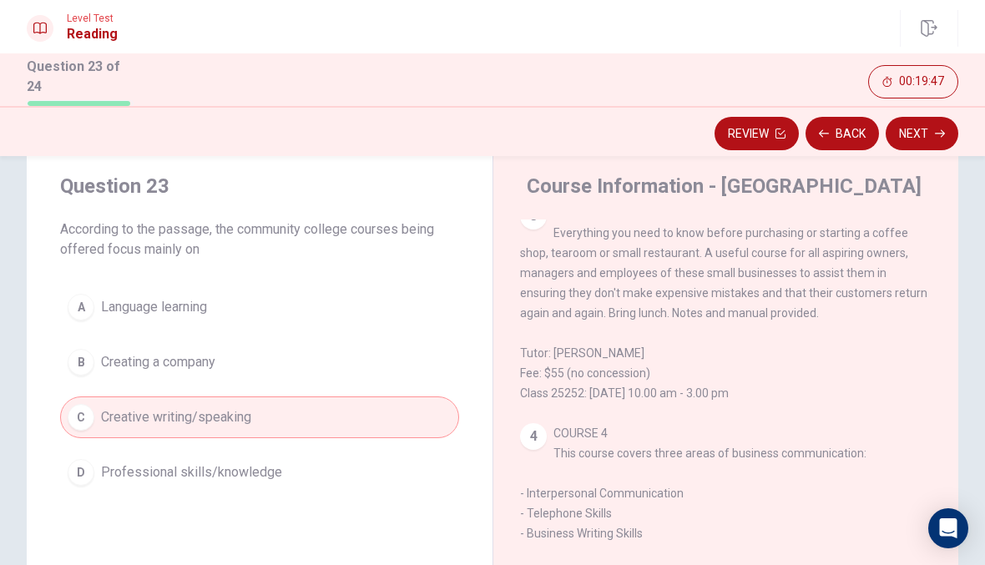
scroll to position [613, 0]
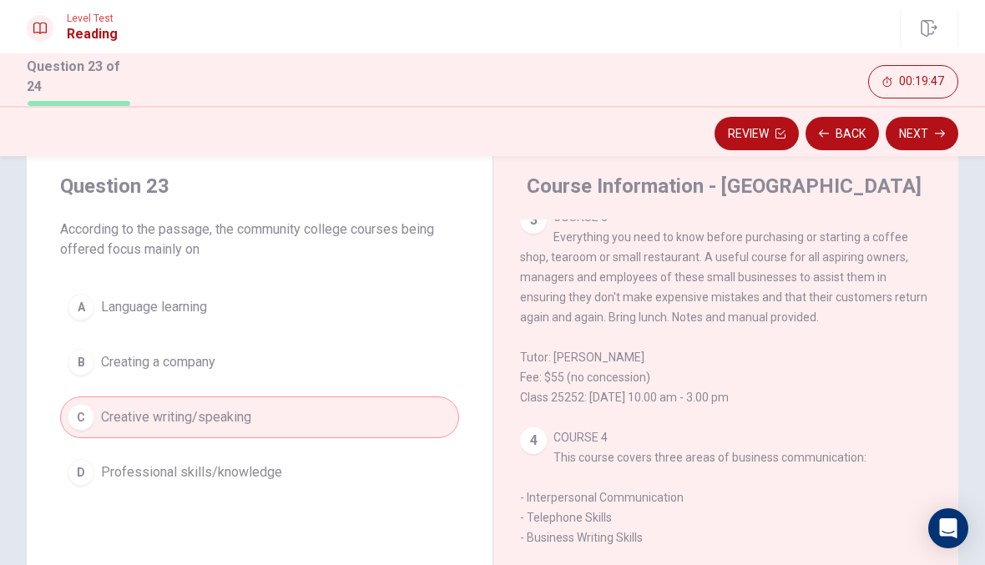
click at [930, 121] on button "Next" at bounding box center [921, 133] width 73 height 33
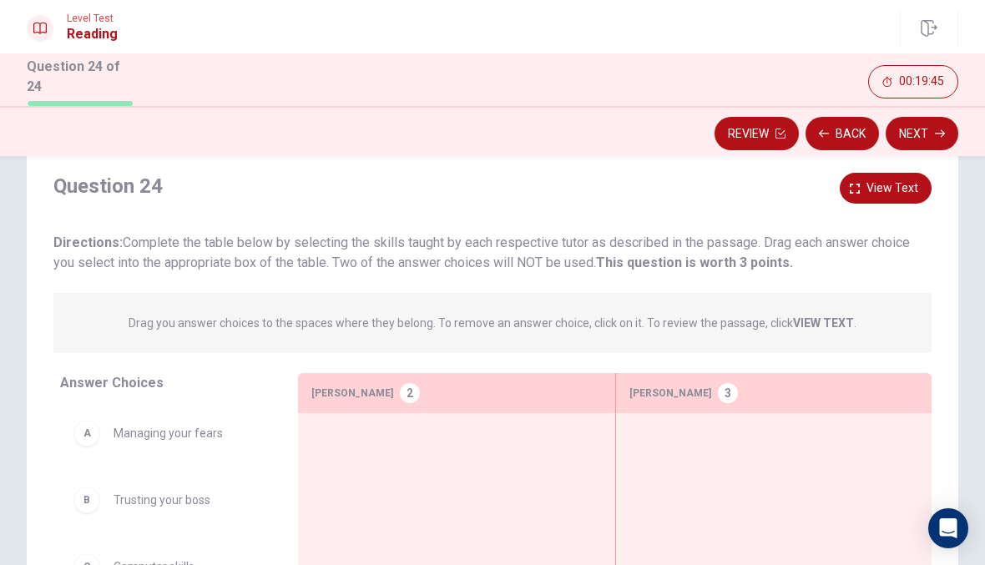
click at [848, 130] on button "Back" at bounding box center [841, 133] width 73 height 33
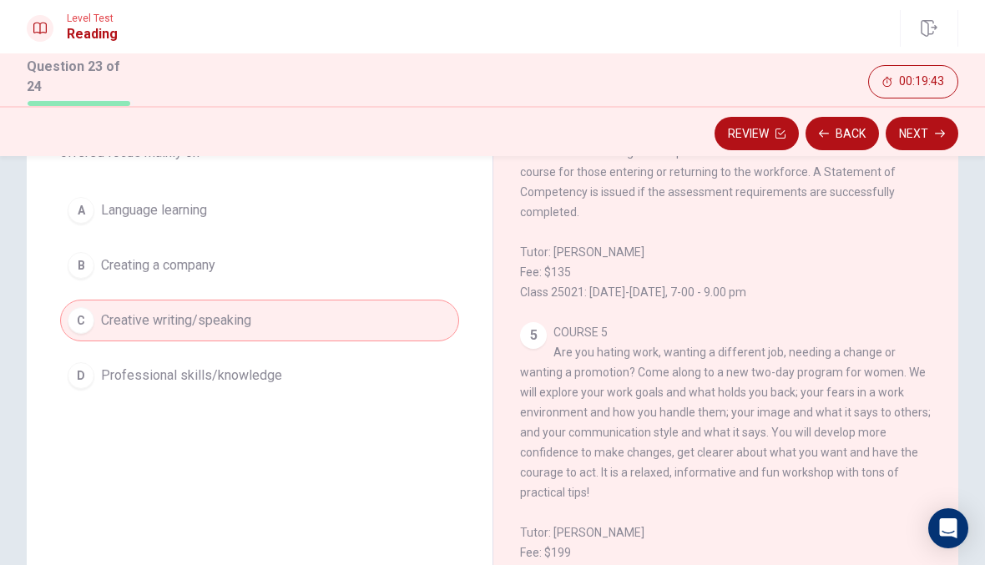
scroll to position [150, 0]
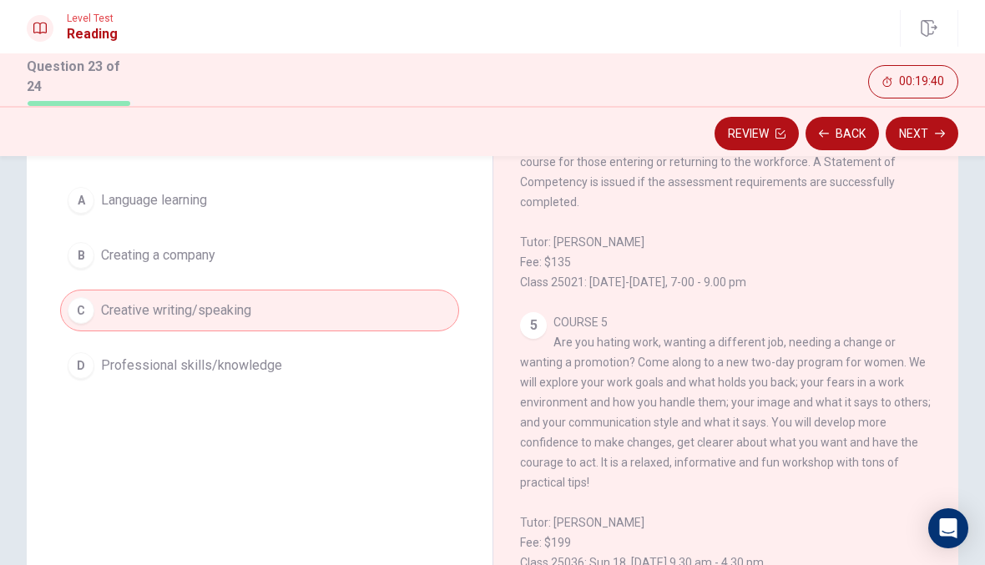
click at [439, 300] on button "C Creative writing/speaking" at bounding box center [259, 311] width 399 height 42
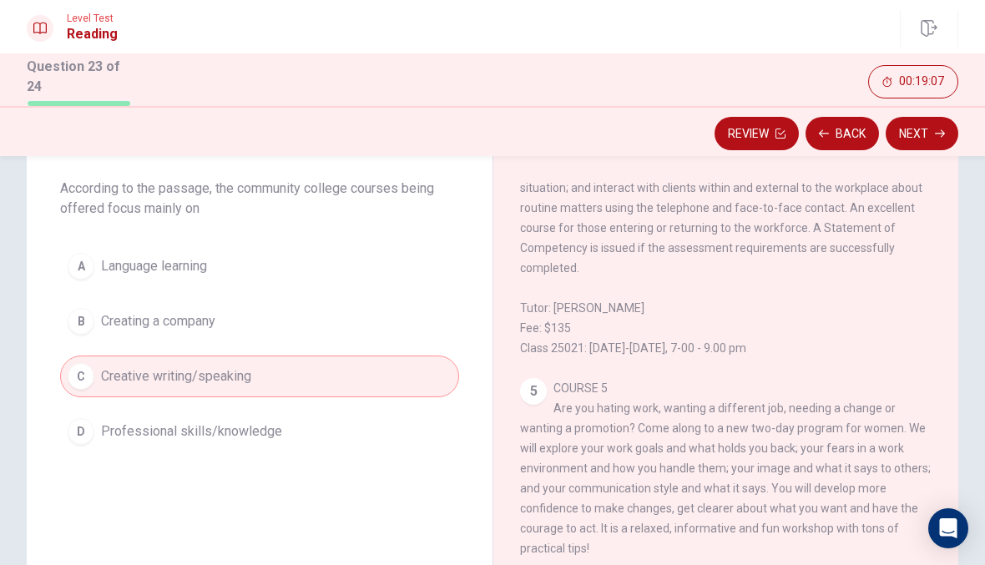
scroll to position [85, 0]
click at [859, 423] on div "5 COURSE 5 Are you hating work, wanting a different job, needing a change or wa…" at bounding box center [726, 507] width 412 height 260
click at [920, 122] on button "Next" at bounding box center [921, 133] width 73 height 33
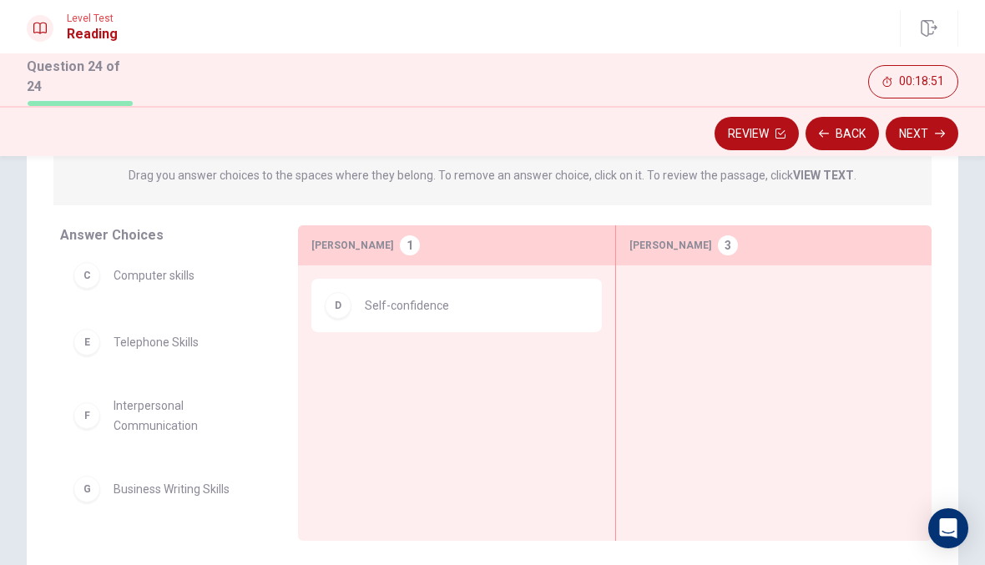
scroll to position [144, 0]
click at [169, 419] on span "Interpersonal Communication" at bounding box center [185, 416] width 144 height 40
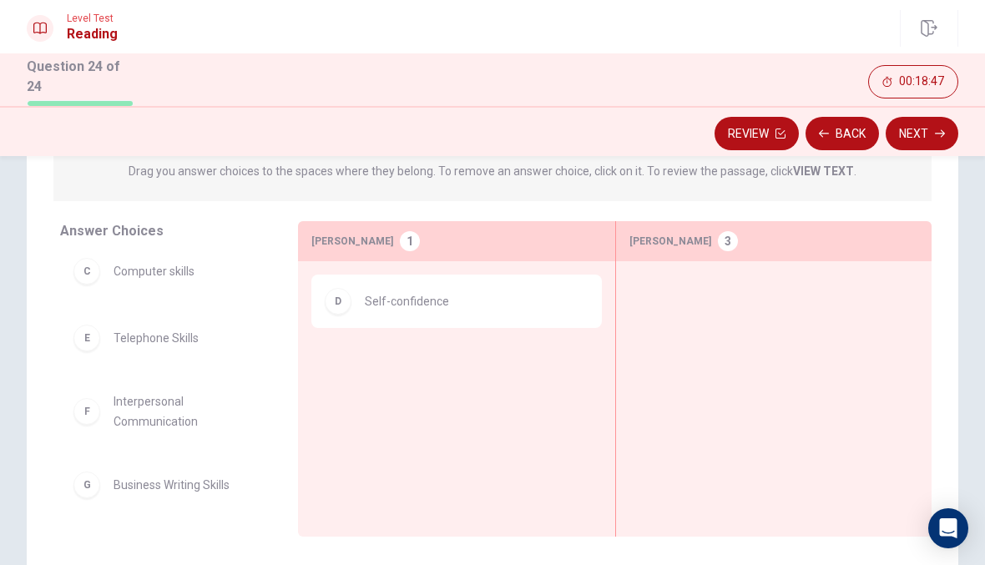
click at [133, 406] on span "Interpersonal Communication" at bounding box center [185, 411] width 144 height 40
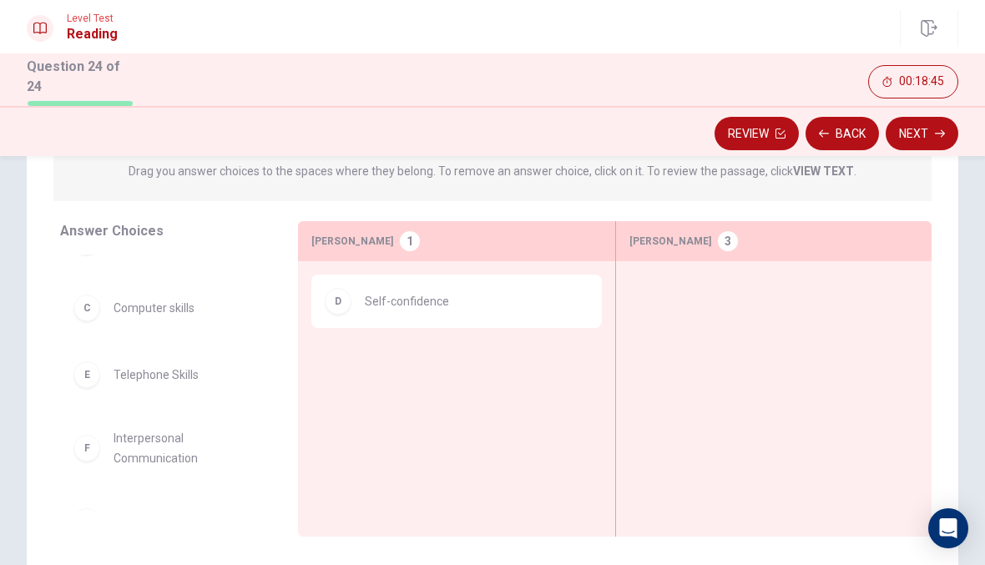
click at [163, 446] on span "Interpersonal Communication" at bounding box center [185, 448] width 144 height 40
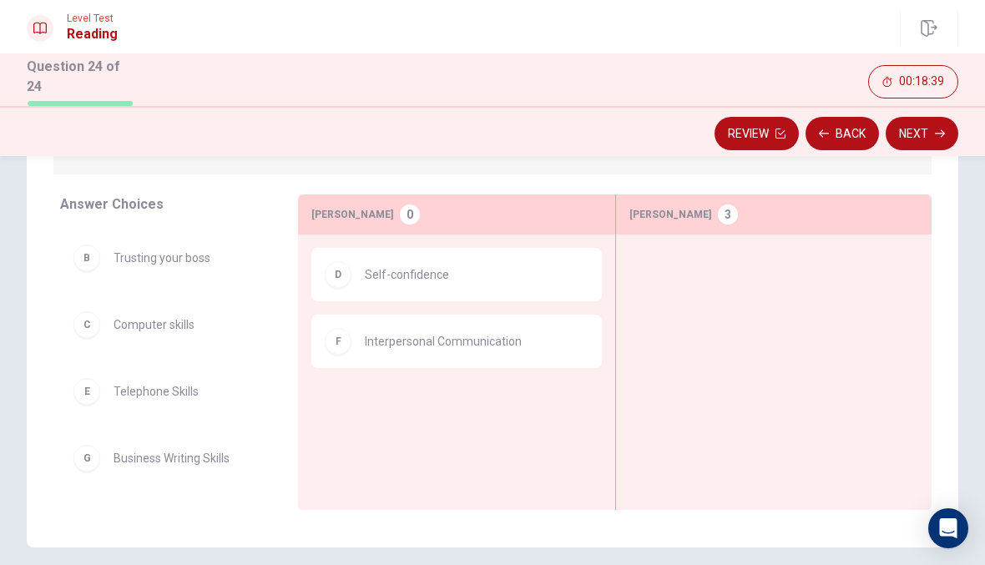
scroll to position [217, 0]
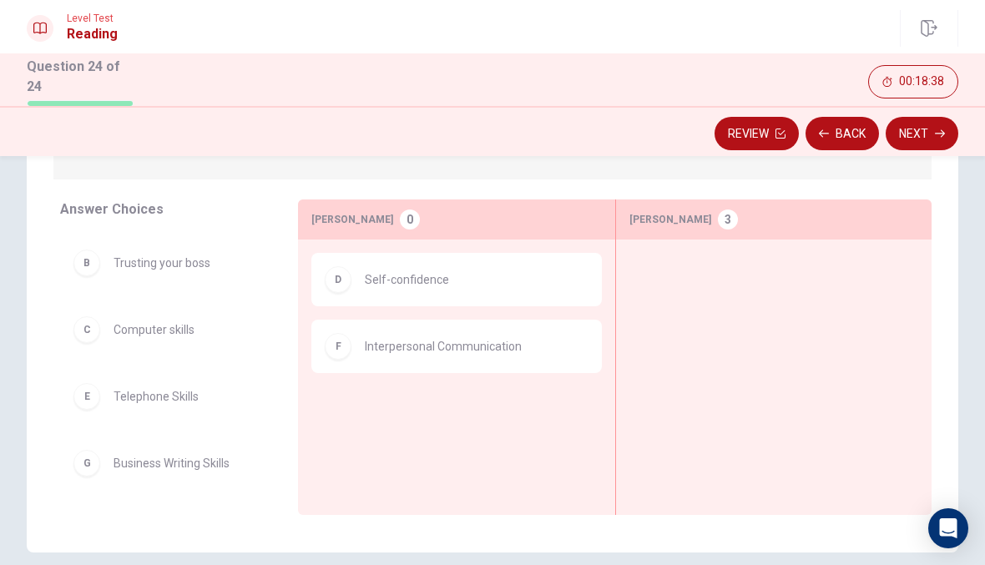
click at [196, 458] on span "Business Writing Skills" at bounding box center [171, 463] width 116 height 20
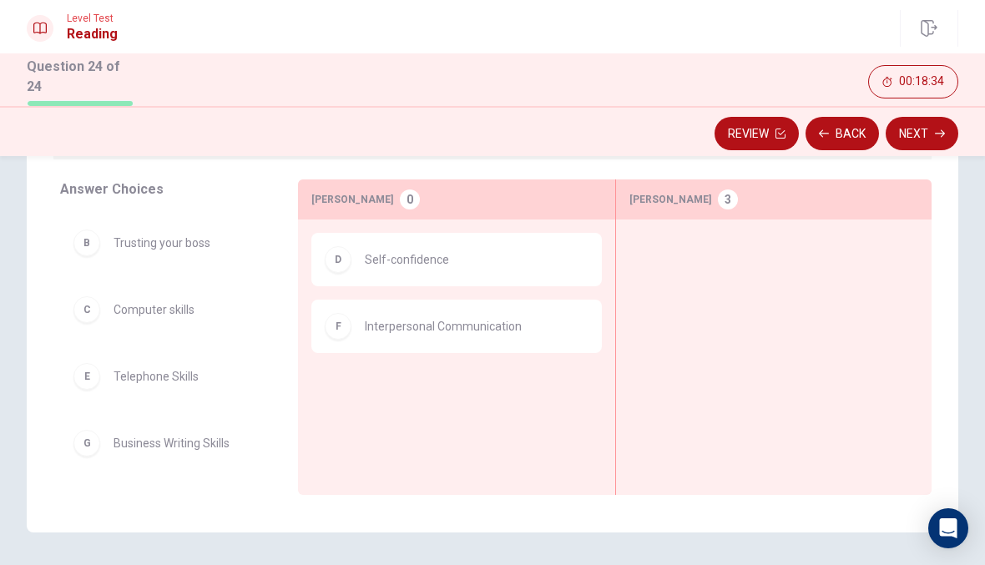
scroll to position [243, 0]
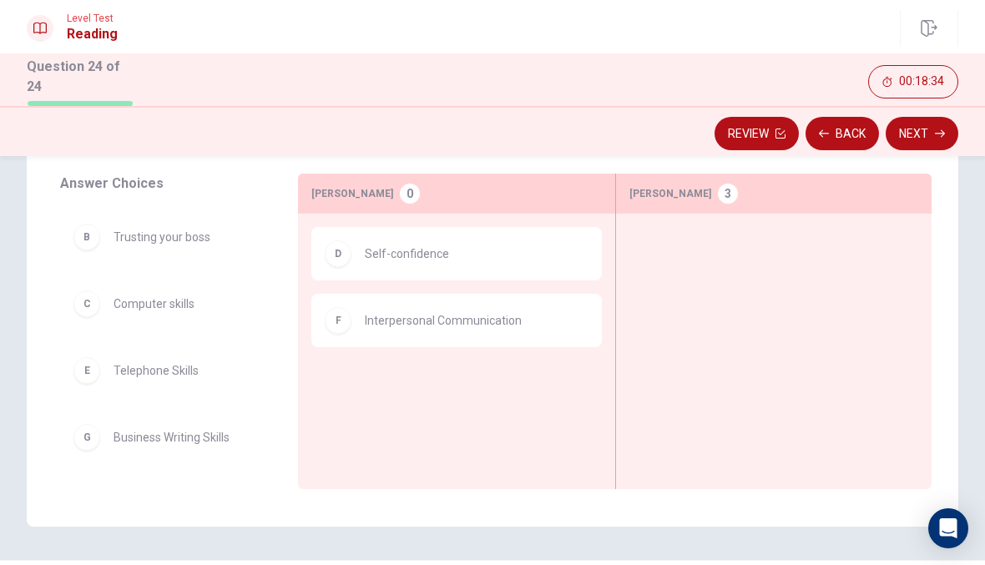
click at [171, 440] on span "Business Writing Skills" at bounding box center [171, 437] width 116 height 20
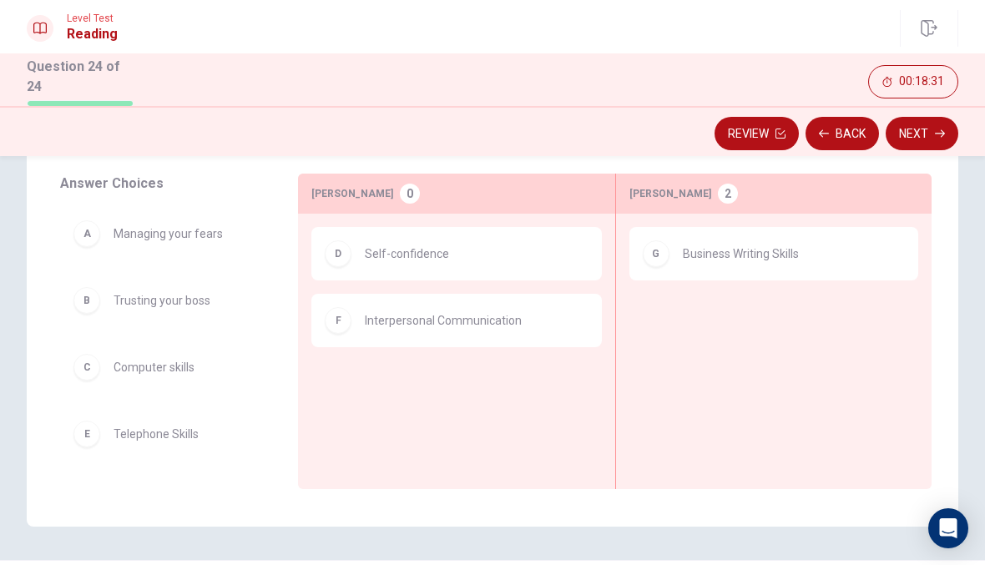
scroll to position [0, 0]
click at [180, 431] on span "Telephone Skills" at bounding box center [155, 434] width 85 height 20
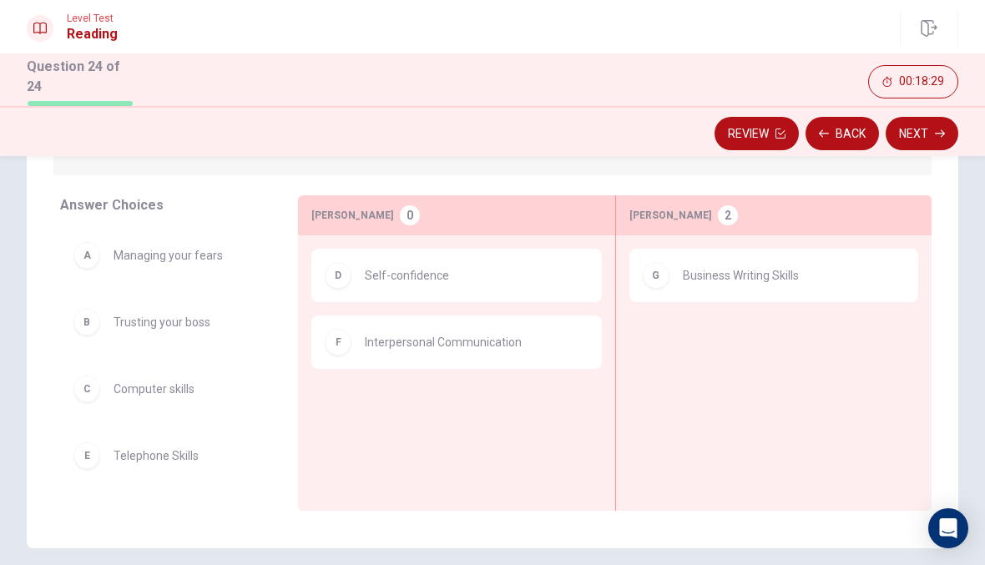
scroll to position [222, 0]
click at [170, 452] on span "Telephone Skills" at bounding box center [155, 455] width 85 height 20
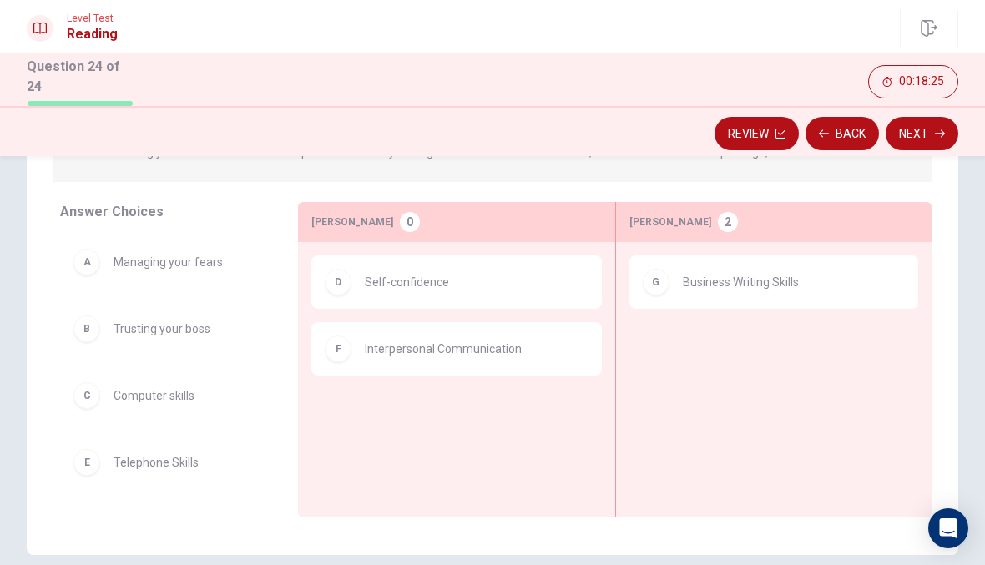
scroll to position [234, 0]
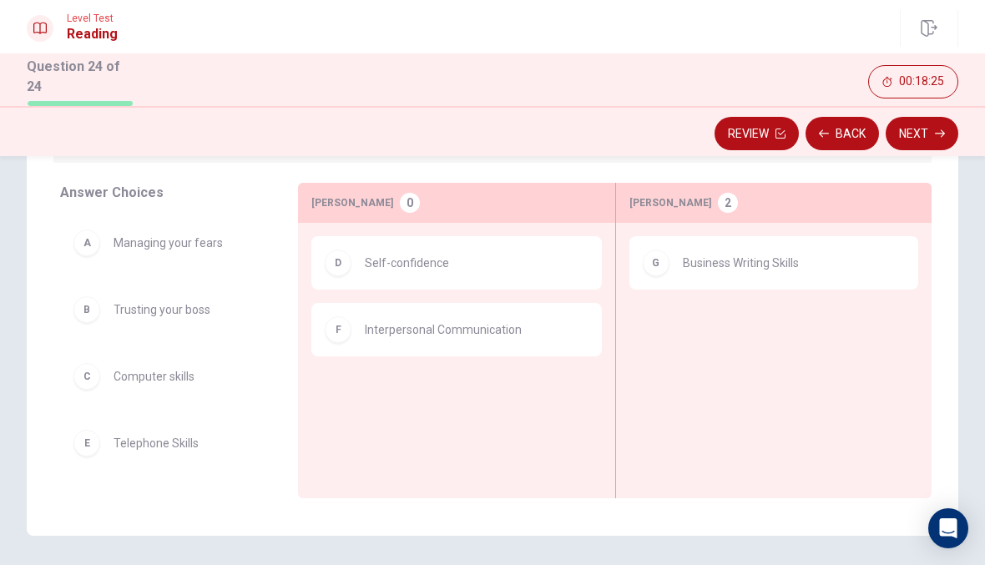
click at [133, 464] on div "E Telephone Skills" at bounding box center [165, 442] width 211 height 53
click at [133, 463] on div "E Telephone Skills" at bounding box center [165, 442] width 211 height 53
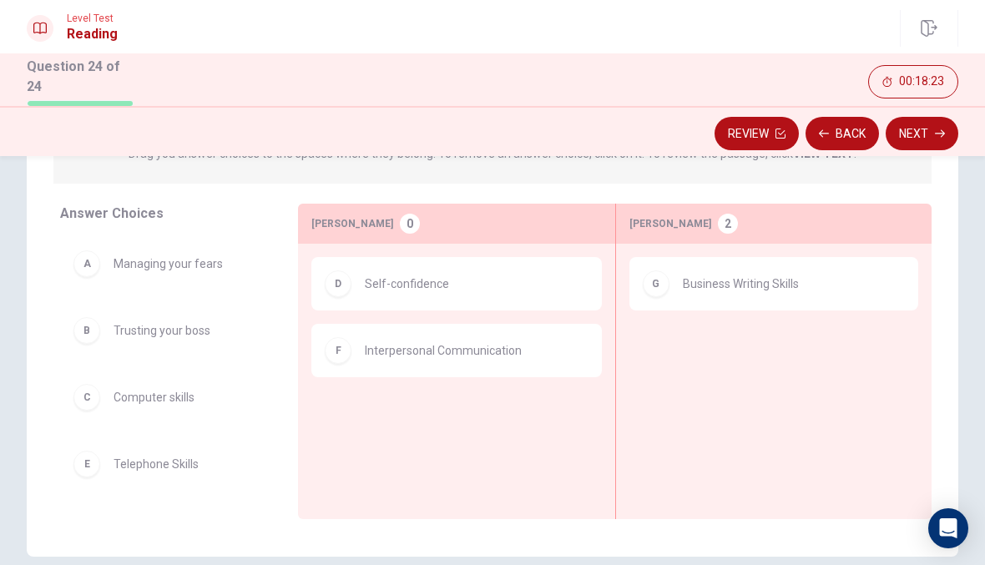
click at [160, 462] on span "Telephone Skills" at bounding box center [155, 464] width 85 height 20
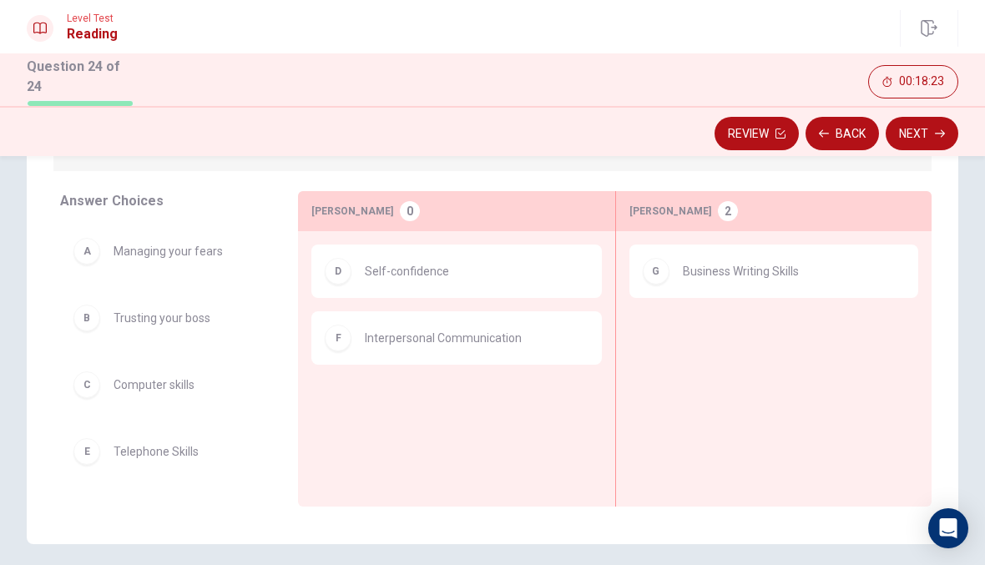
scroll to position [229, 0]
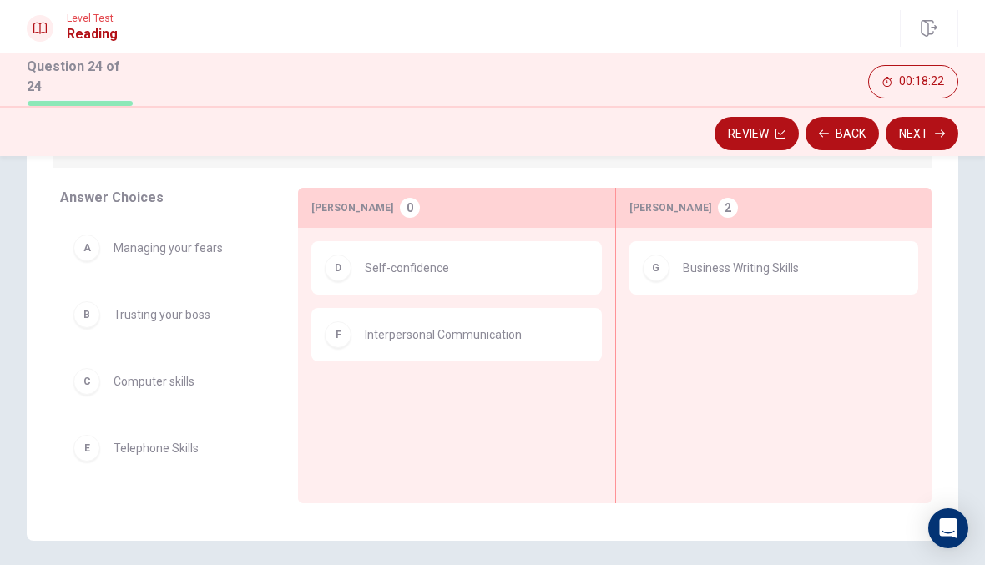
click at [90, 446] on div "E" at bounding box center [86, 448] width 27 height 27
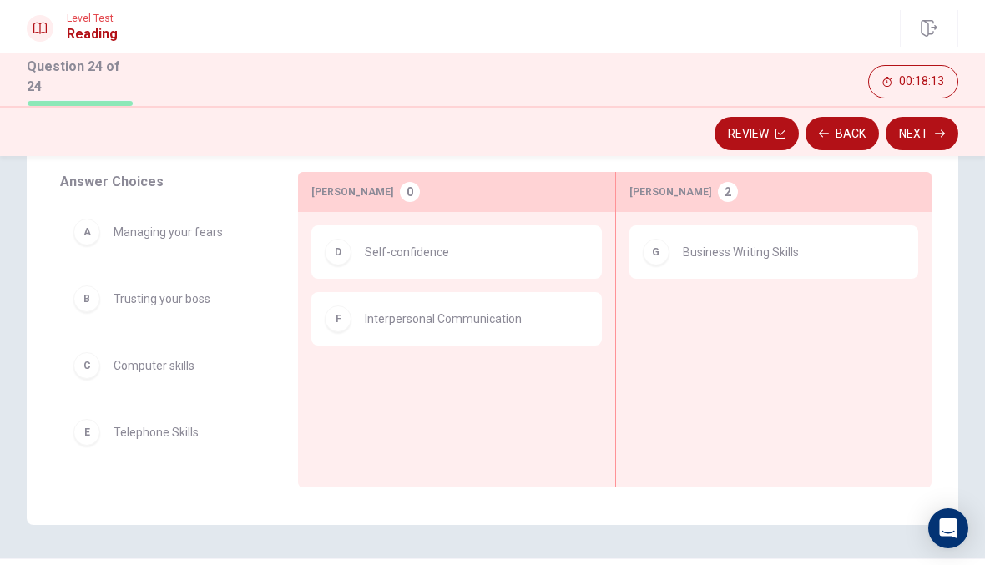
click at [162, 364] on span "Computer skills" at bounding box center [153, 366] width 81 height 20
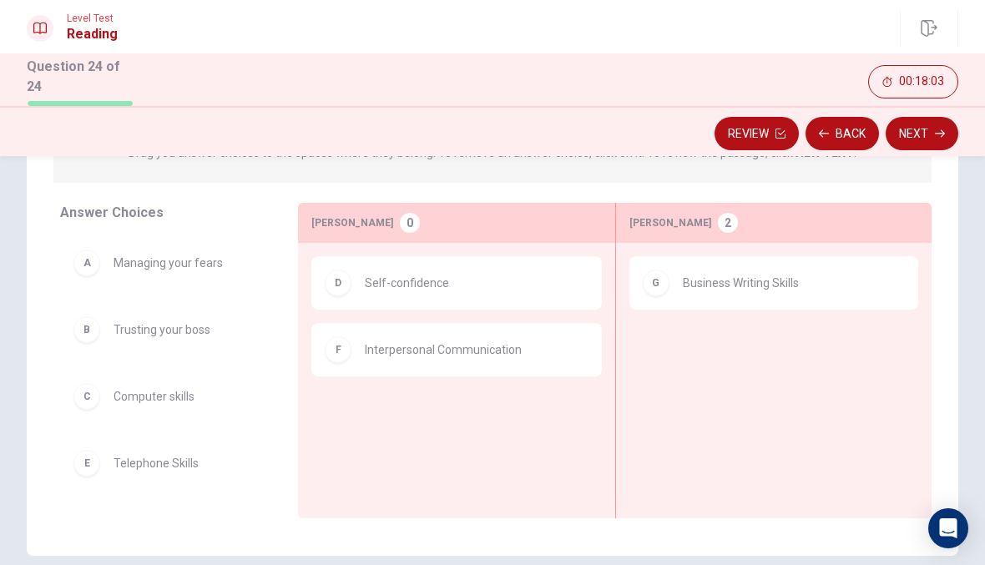
scroll to position [218, 0]
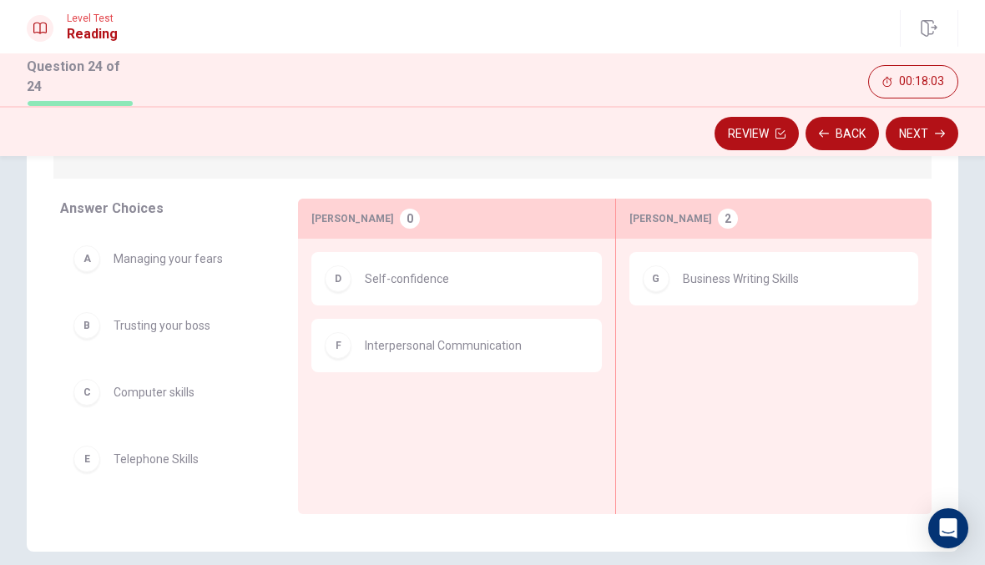
click at [171, 454] on span "Telephone Skills" at bounding box center [155, 459] width 85 height 20
click at [170, 454] on span "Telephone Skills" at bounding box center [155, 459] width 85 height 20
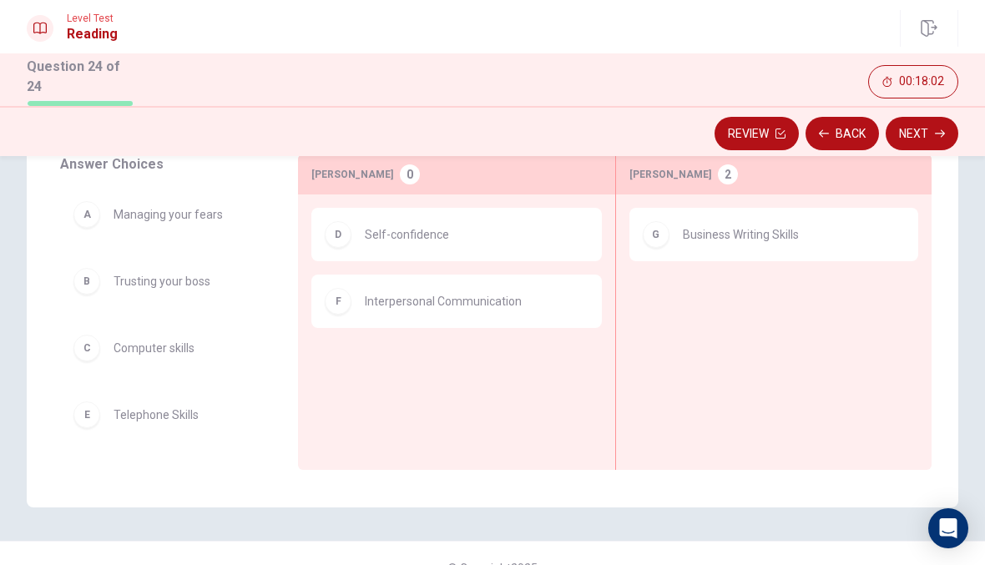
click at [164, 342] on span "Computer skills" at bounding box center [153, 348] width 81 height 20
click at [163, 342] on span "Computer skills" at bounding box center [153, 348] width 81 height 20
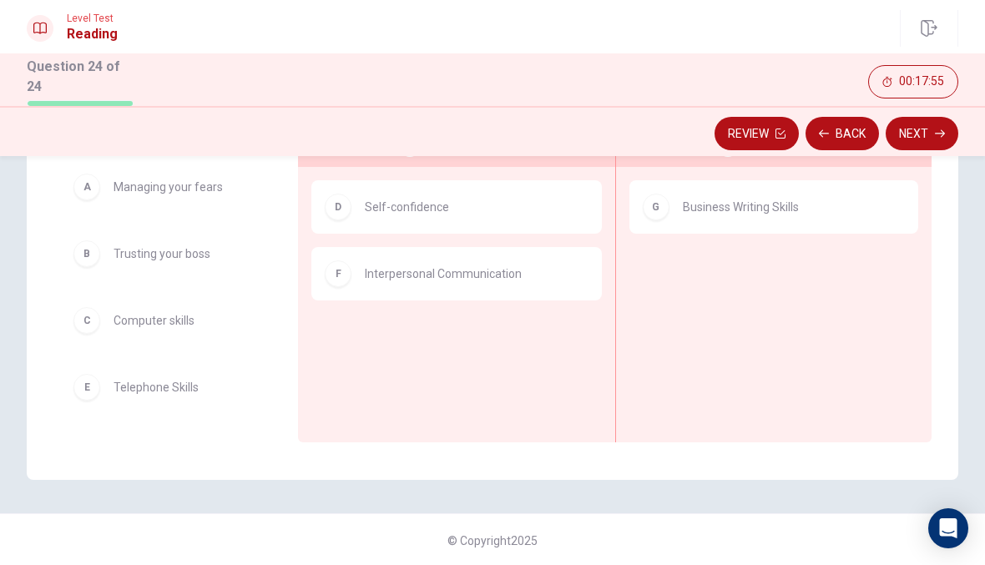
scroll to position [289, 0]
click at [182, 391] on span "Telephone Skills" at bounding box center [155, 388] width 85 height 20
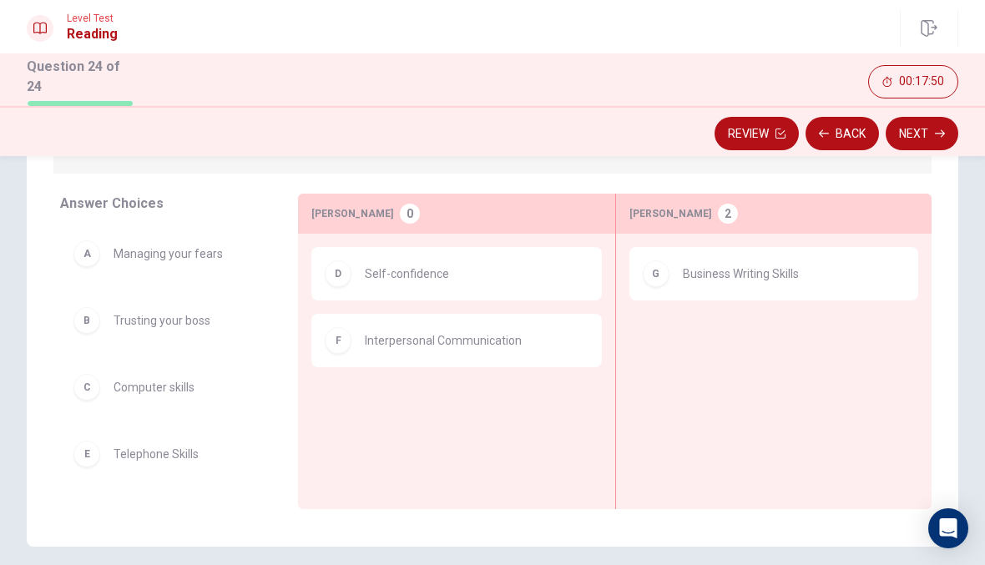
click at [144, 374] on div "C Computer skills" at bounding box center [165, 387] width 184 height 27
click at [169, 450] on span "Telephone Skills" at bounding box center [155, 454] width 85 height 20
click at [169, 449] on span "Telephone Skills" at bounding box center [155, 454] width 85 height 20
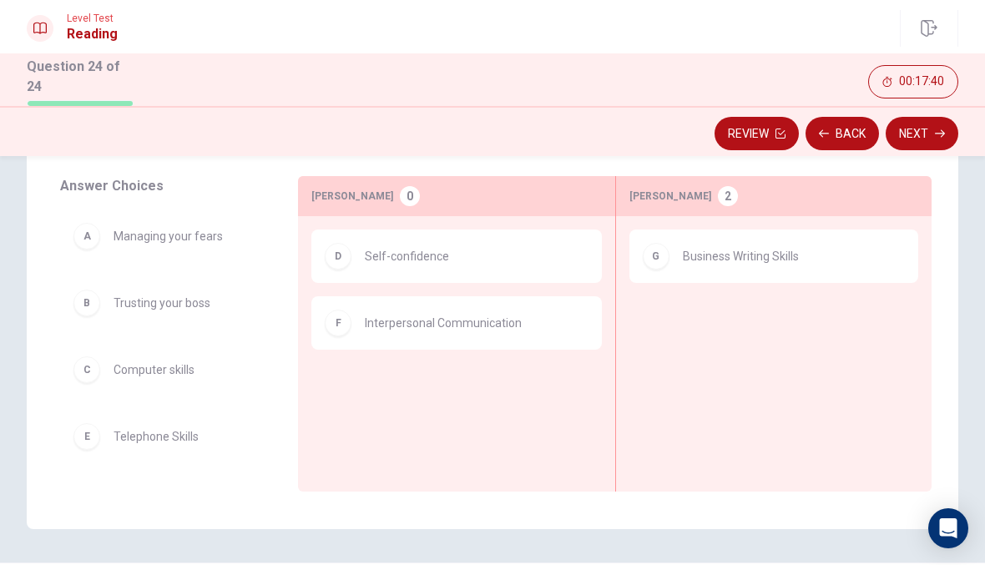
scroll to position [234, 0]
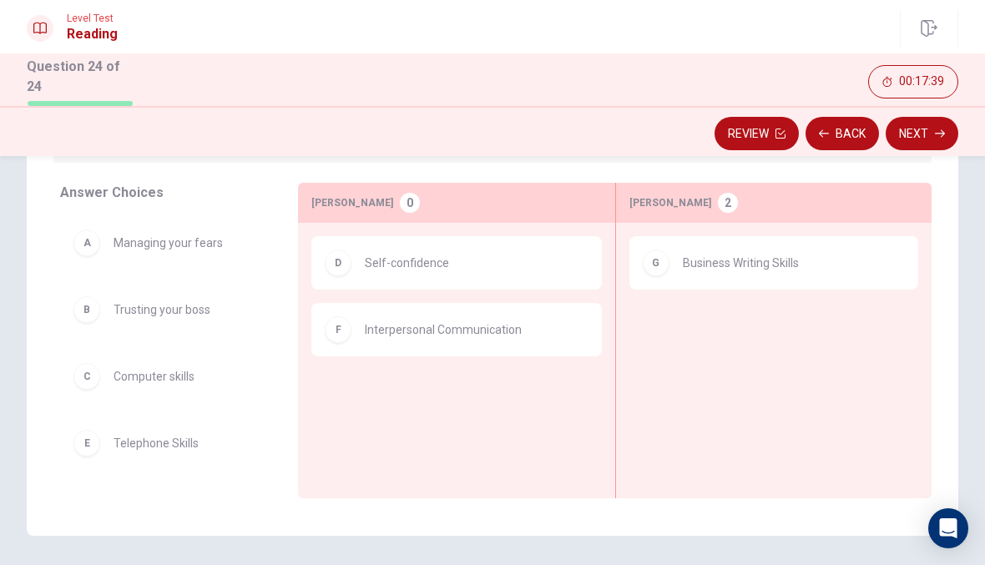
click at [175, 435] on span "Telephone Skills" at bounding box center [155, 443] width 85 height 20
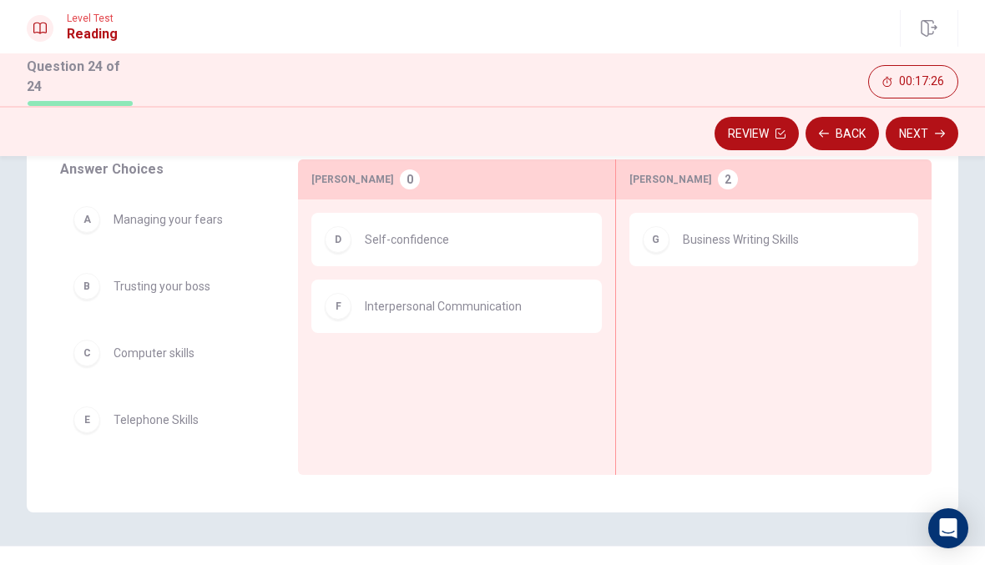
scroll to position [280, 0]
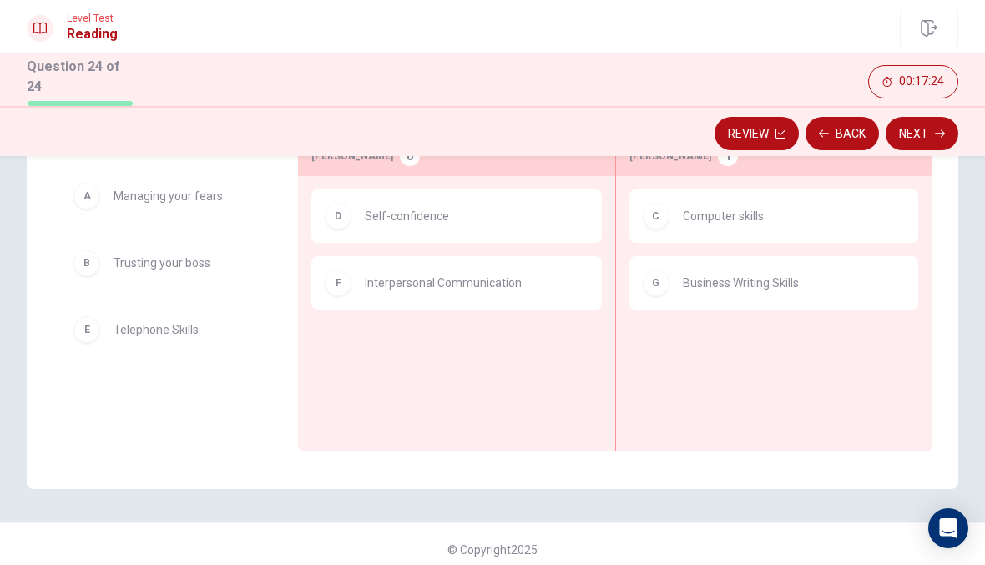
click at [159, 320] on span "Telephone Skills" at bounding box center [155, 330] width 85 height 20
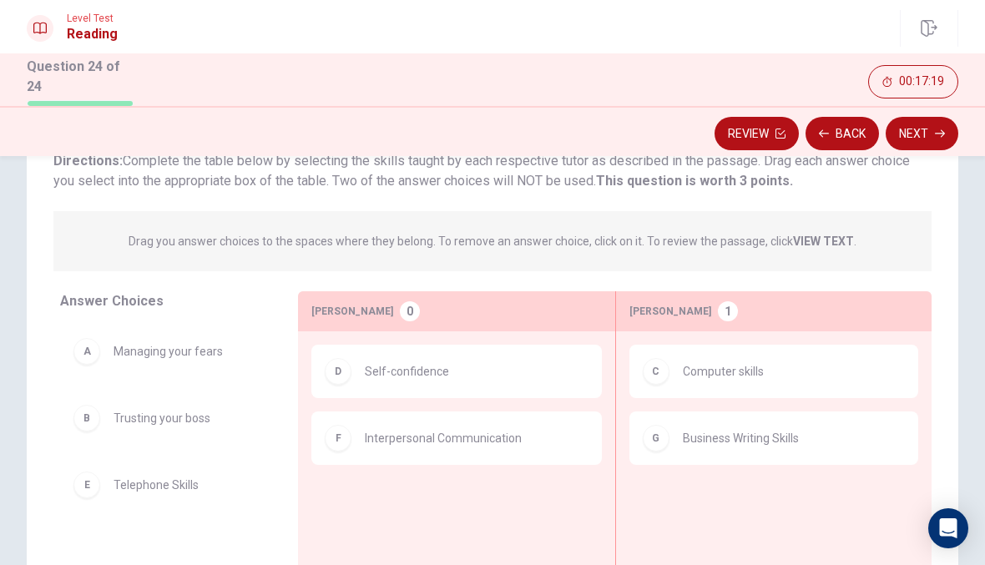
scroll to position [184, 0]
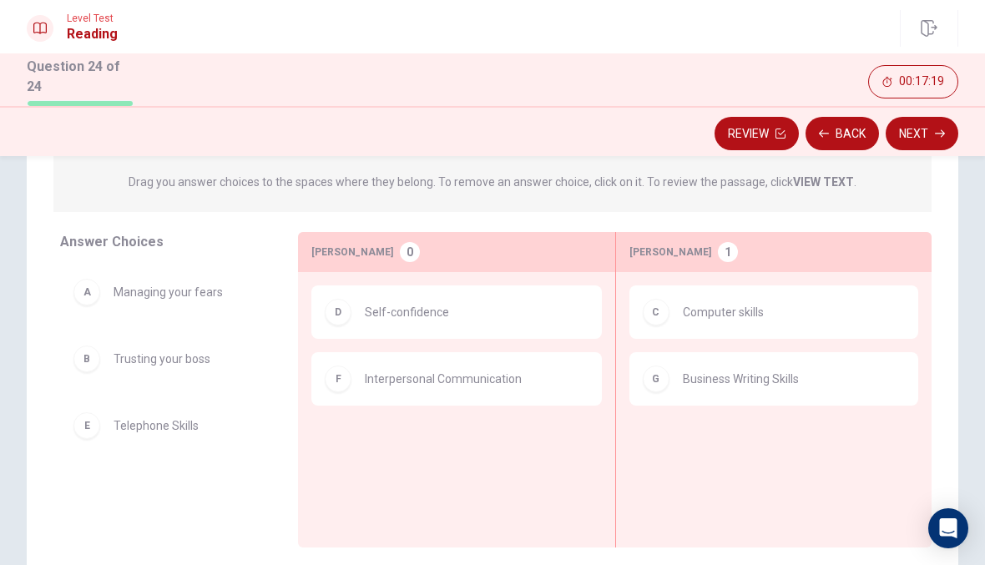
click at [153, 421] on span "Telephone Skills" at bounding box center [155, 426] width 85 height 20
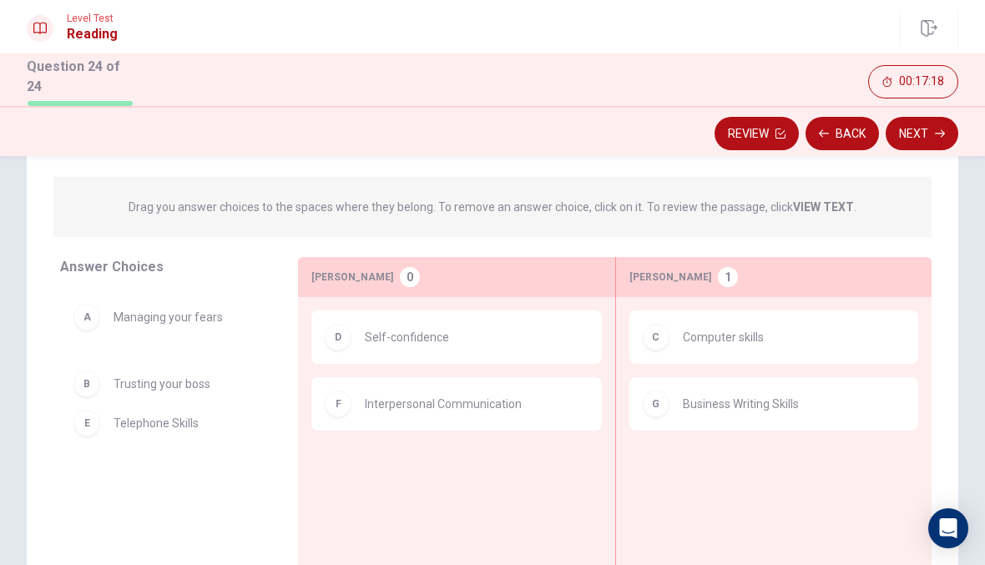
scroll to position [159, 0]
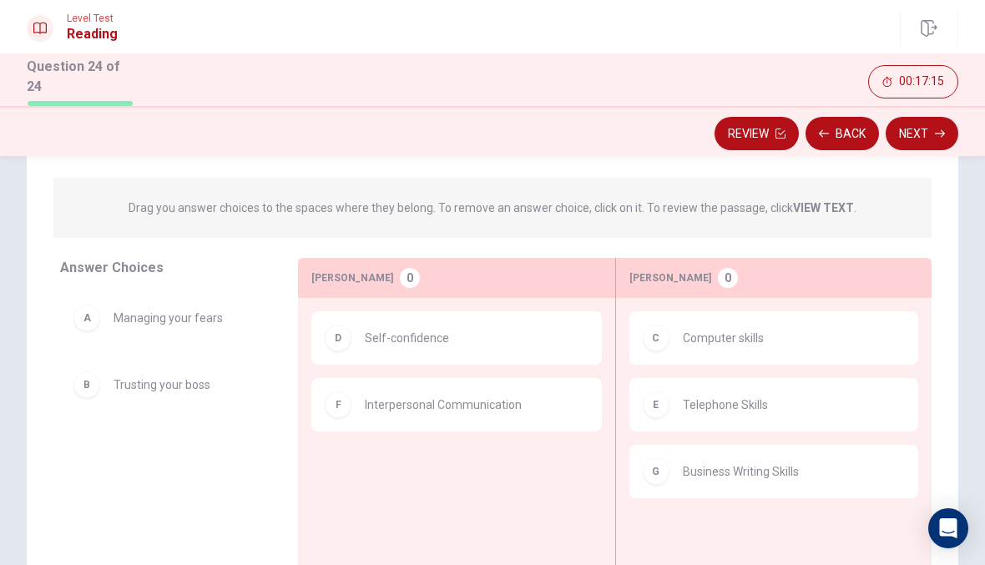
click at [917, 117] on button "Next" at bounding box center [921, 133] width 73 height 33
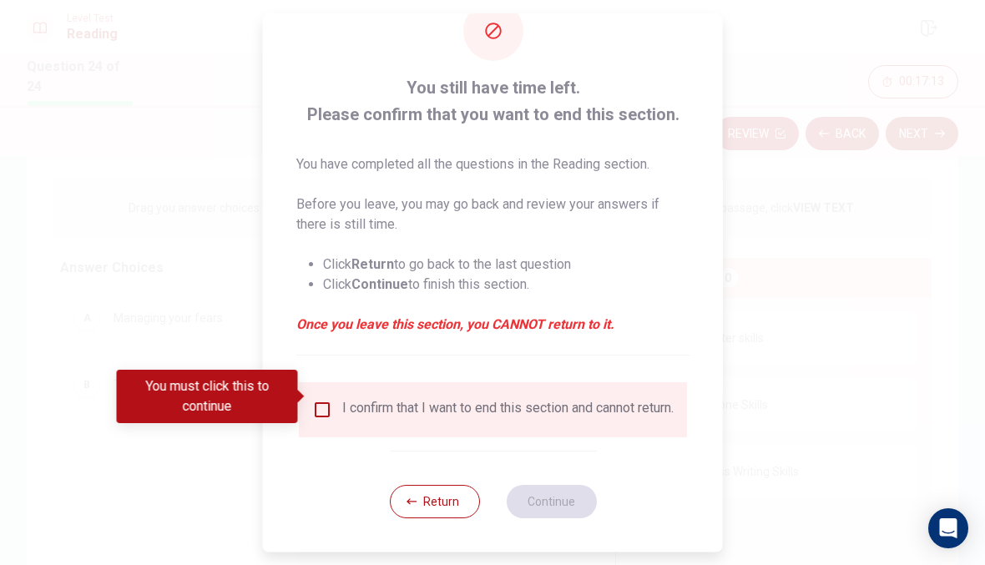
click at [312, 400] on input "You must click this to continue" at bounding box center [322, 410] width 20 height 20
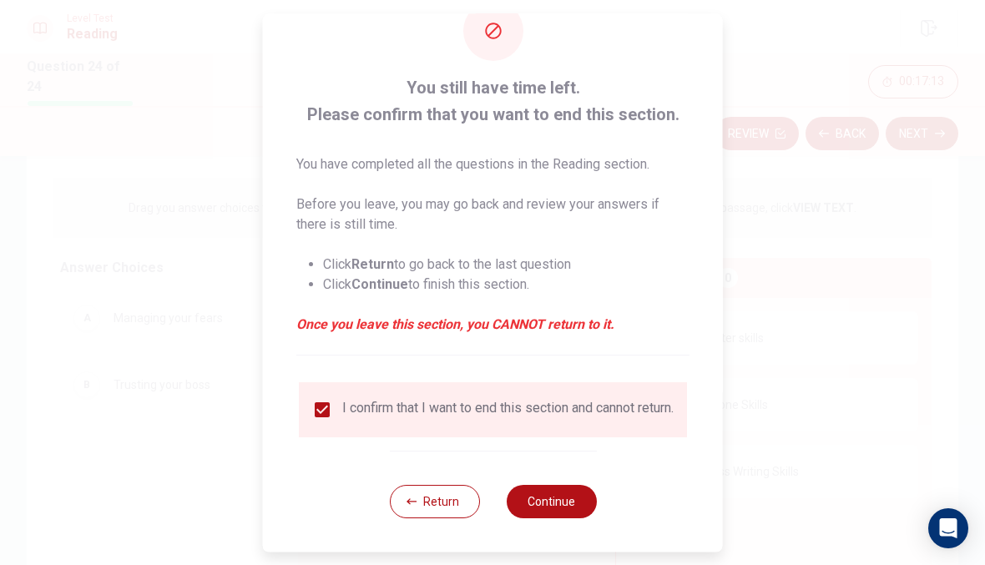
click at [579, 497] on button "Continue" at bounding box center [551, 501] width 90 height 33
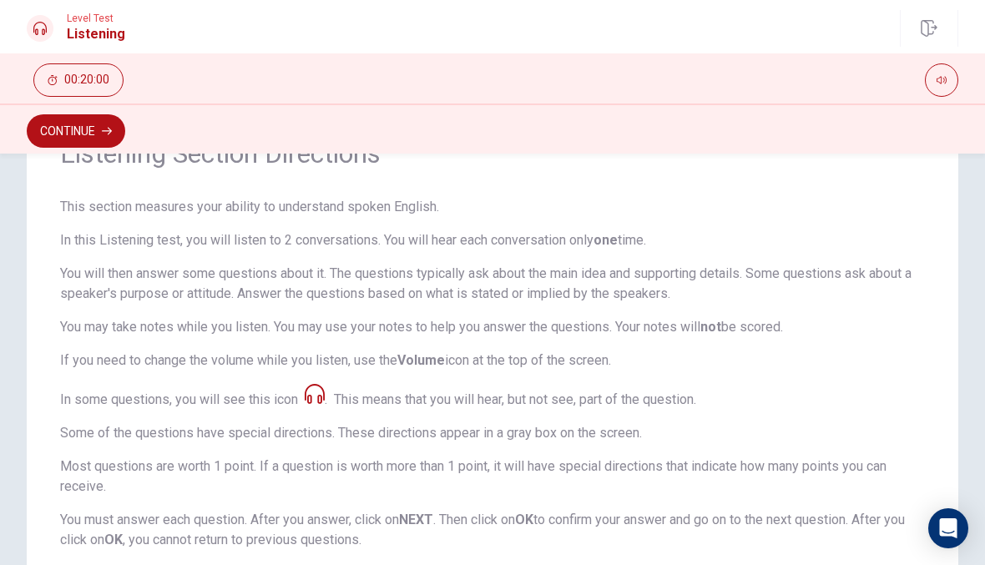
scroll to position [108, 0]
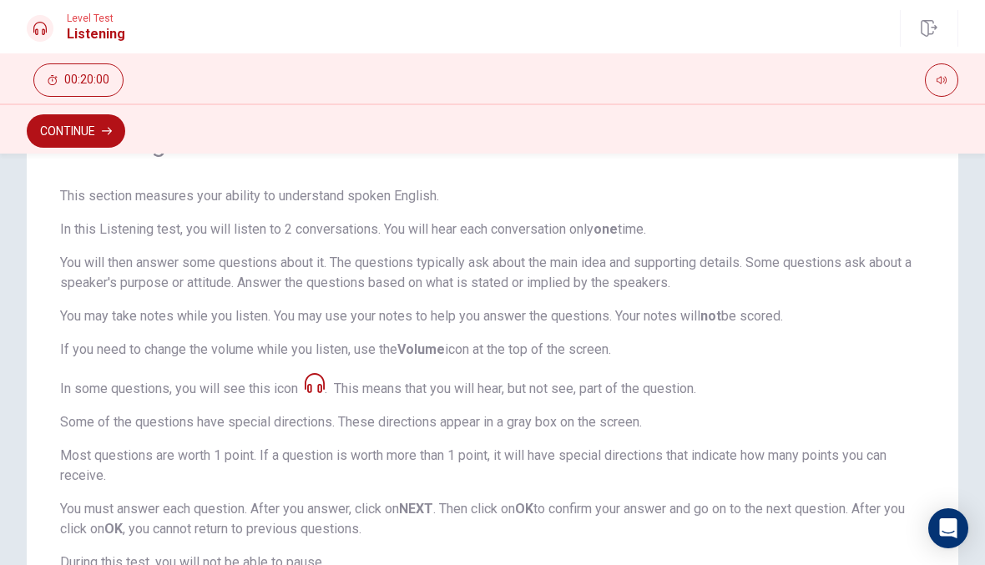
click at [99, 137] on button "Continue" at bounding box center [76, 130] width 98 height 33
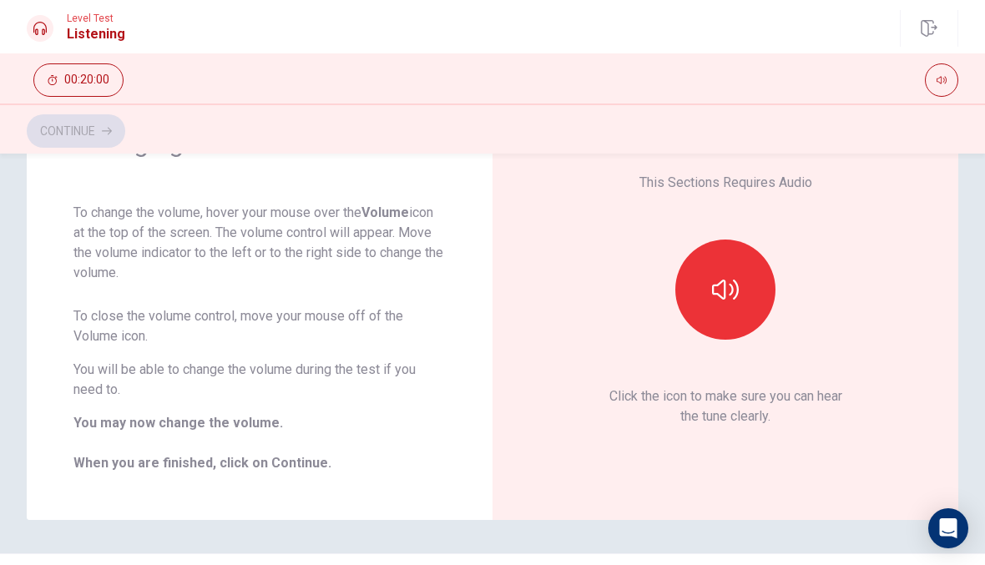
click at [751, 282] on button "button" at bounding box center [725, 290] width 100 height 100
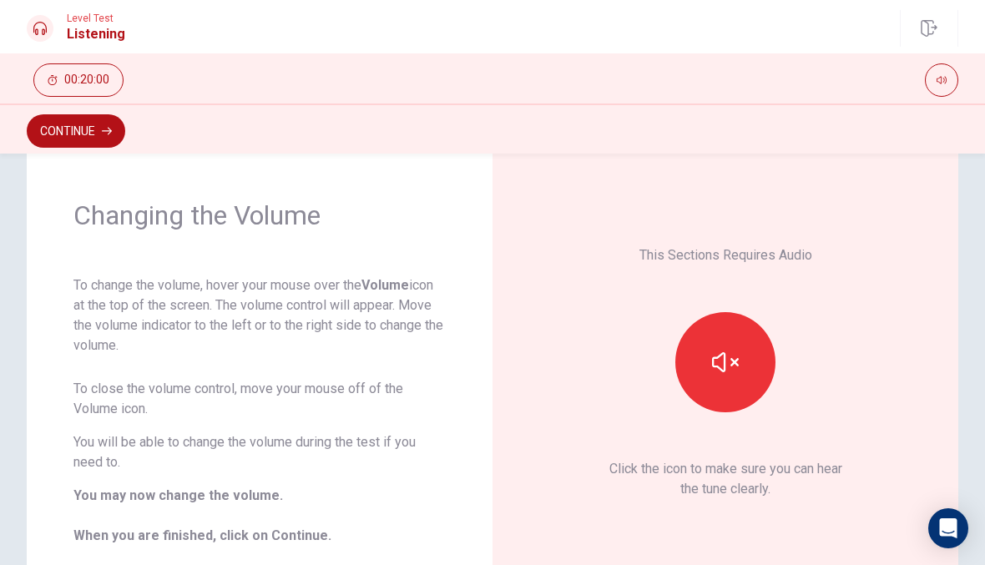
scroll to position [37, 0]
click at [120, 117] on div "Continue" at bounding box center [492, 131] width 931 height 32
click at [123, 130] on button "Continue" at bounding box center [76, 130] width 98 height 33
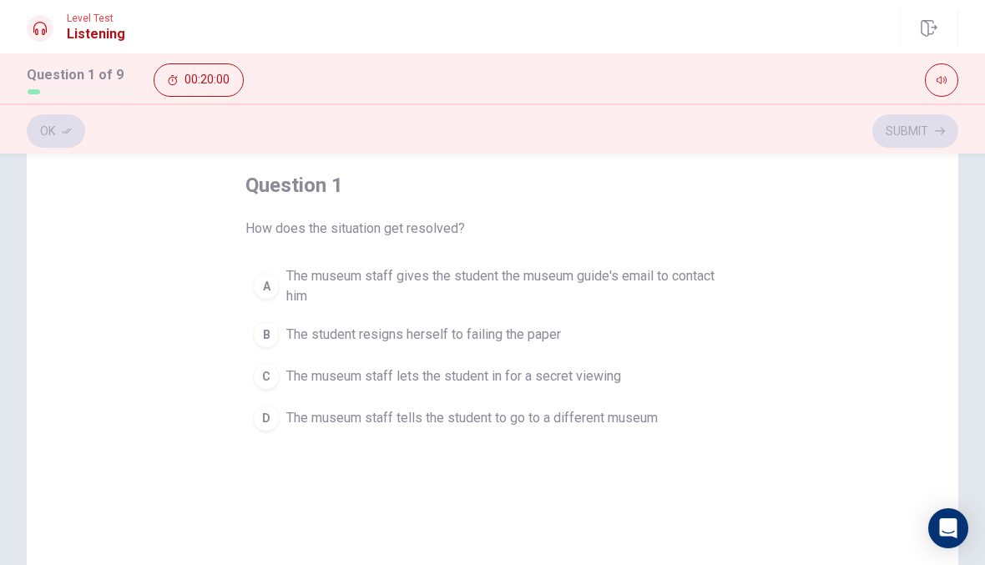
scroll to position [85, 0]
click at [725, 262] on button "A The museum staff gives the student the museum guide's email to contact him" at bounding box center [492, 282] width 494 height 55
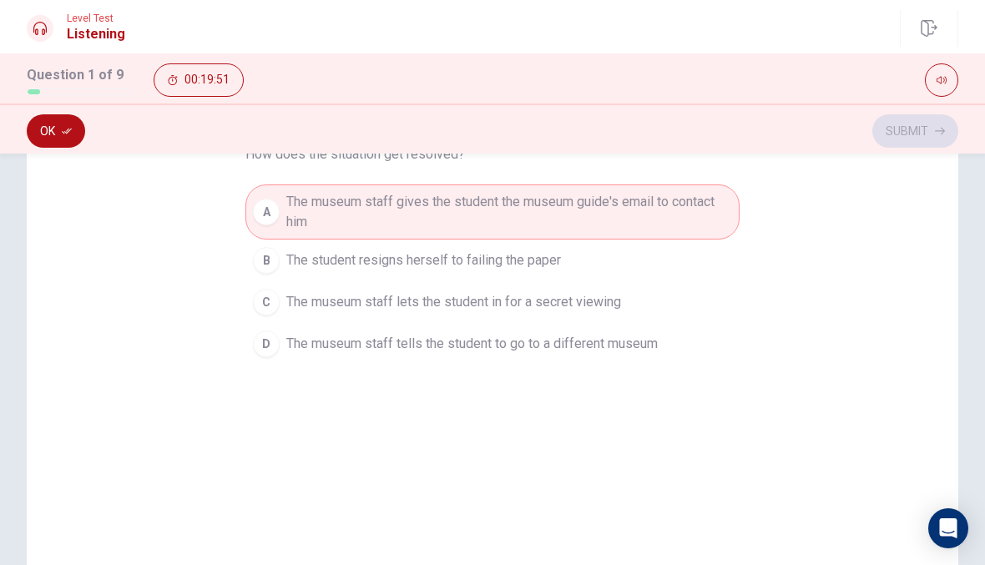
scroll to position [167, 0]
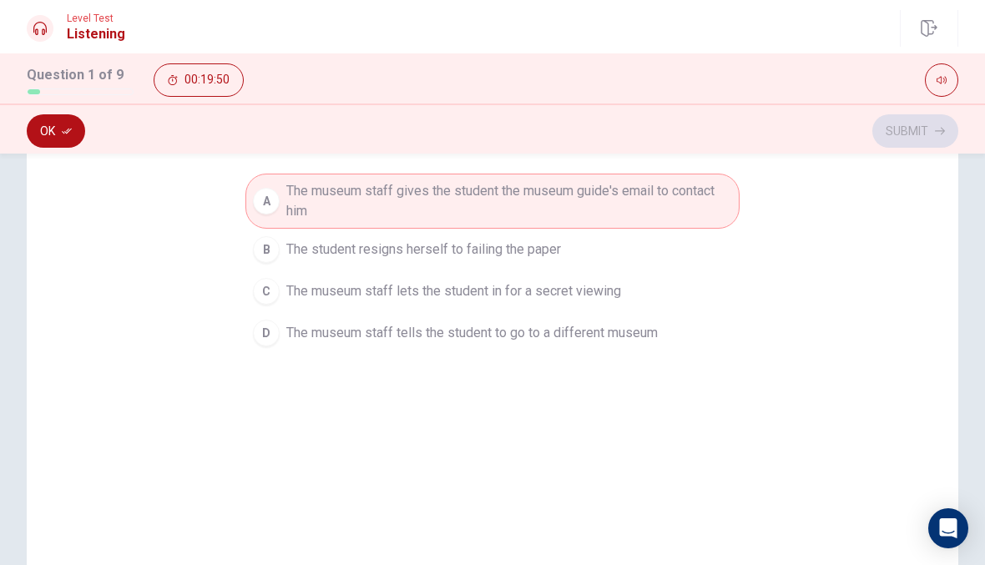
click at [72, 123] on button "Ok" at bounding box center [56, 130] width 58 height 33
click at [943, 128] on icon "button" at bounding box center [940, 131] width 10 height 10
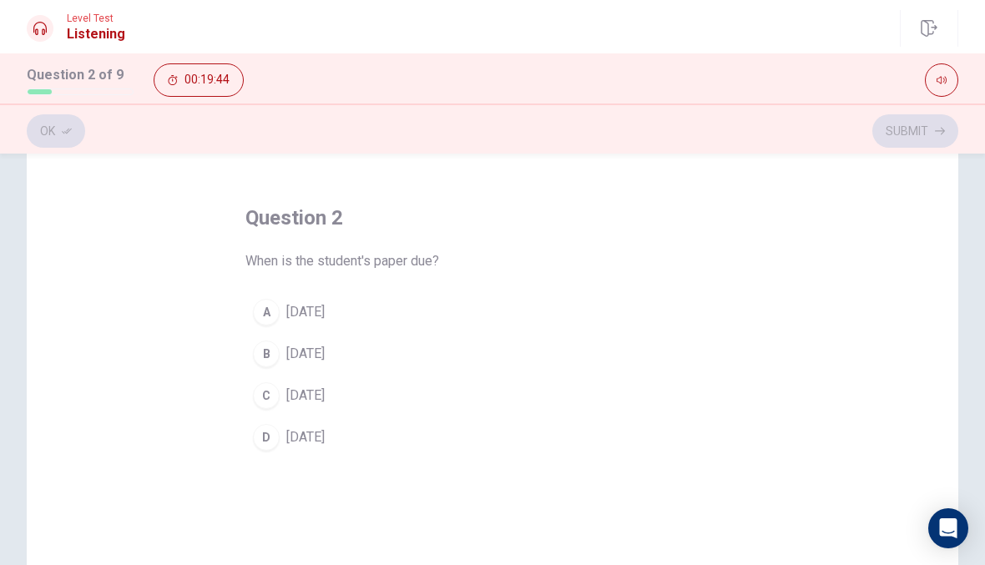
scroll to position [56, 0]
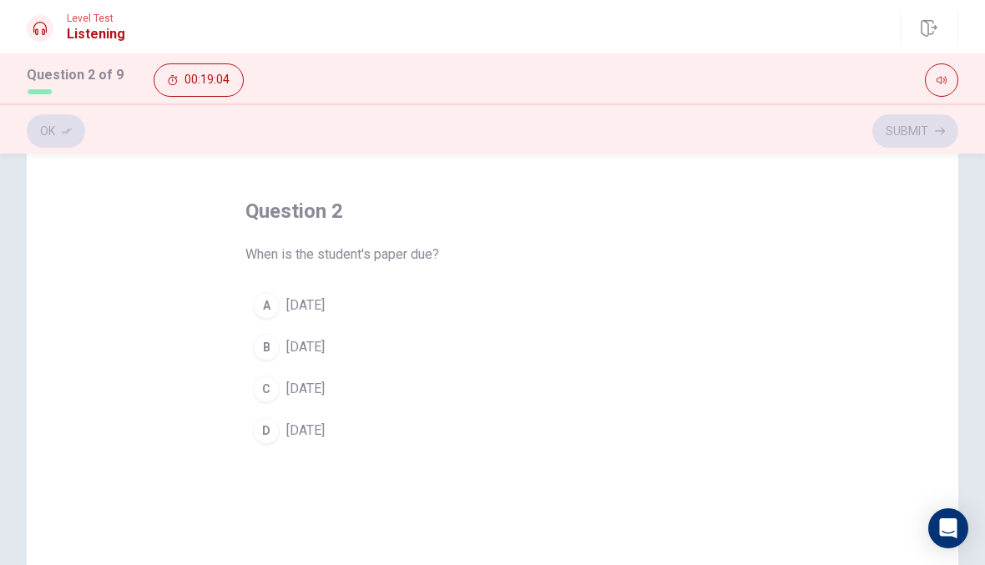
click at [377, 431] on button "D [DATE]" at bounding box center [492, 431] width 494 height 42
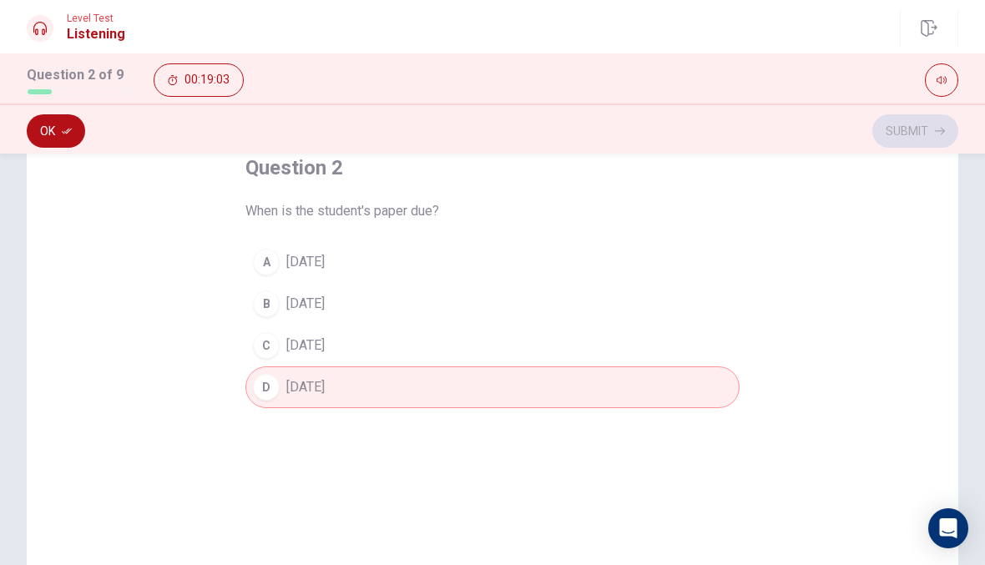
scroll to position [102, 0]
click at [51, 129] on button "Ok" at bounding box center [56, 130] width 58 height 33
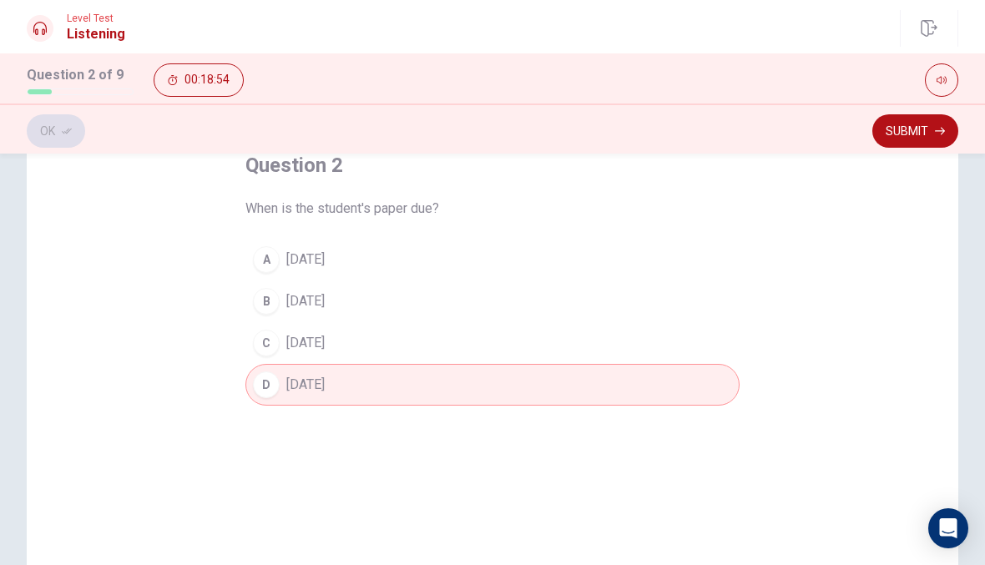
click at [906, 120] on button "Submit" at bounding box center [915, 130] width 86 height 33
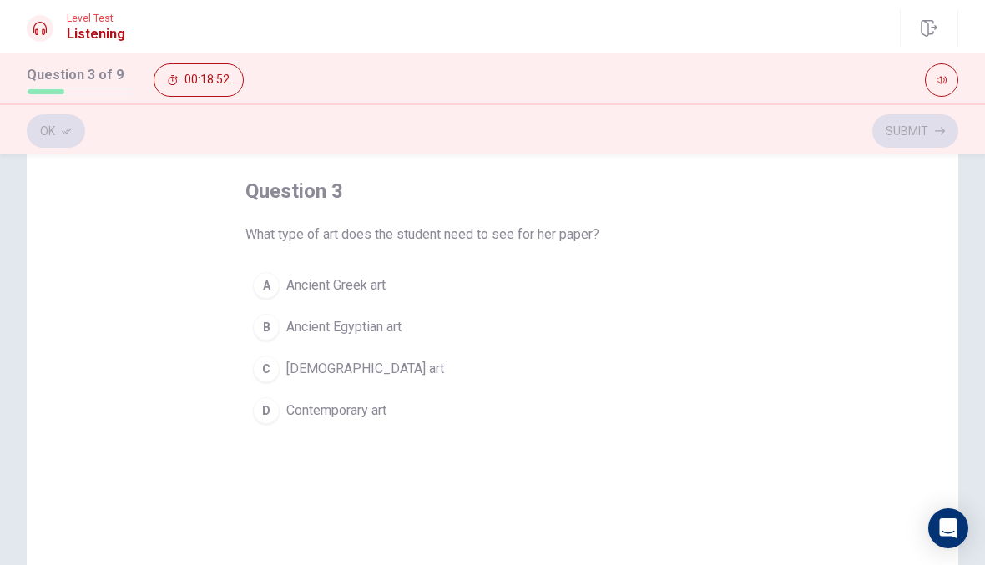
scroll to position [78, 0]
click at [481, 359] on button "C Native American art" at bounding box center [492, 367] width 494 height 42
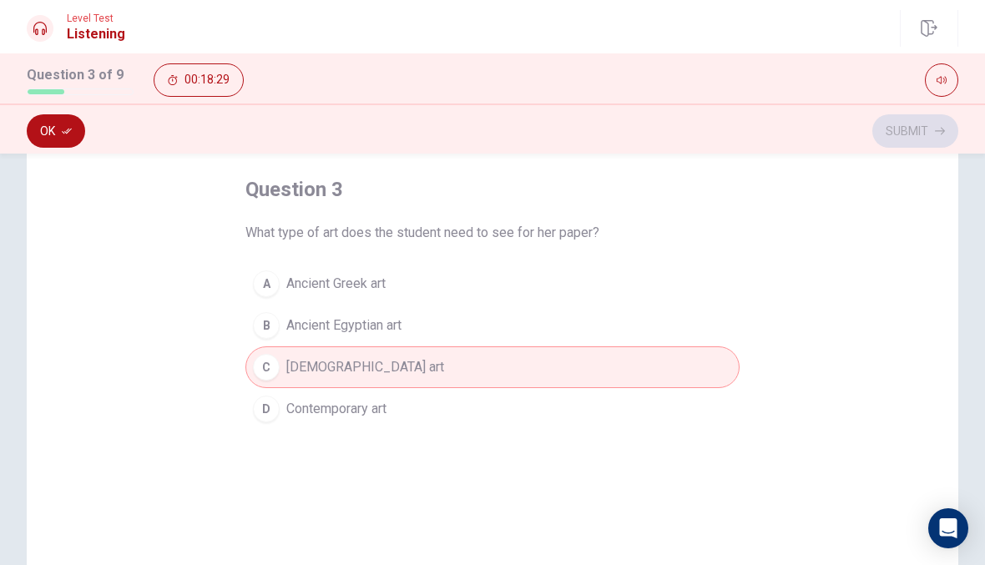
click at [67, 124] on button "Ok" at bounding box center [56, 130] width 58 height 33
click at [927, 134] on button "Submit" at bounding box center [915, 130] width 86 height 33
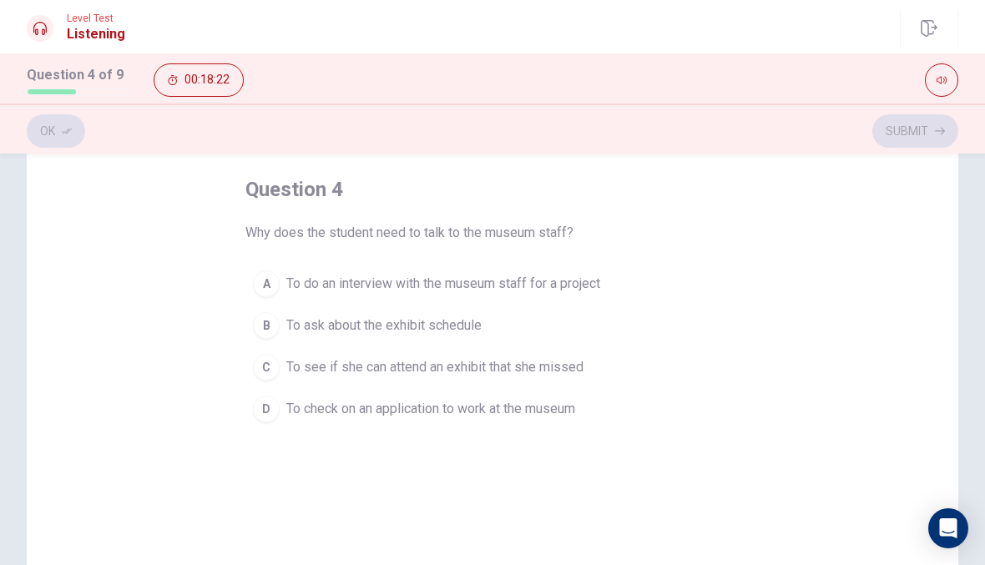
click at [513, 328] on button "B To ask about the exhibit schedule" at bounding box center [492, 326] width 494 height 42
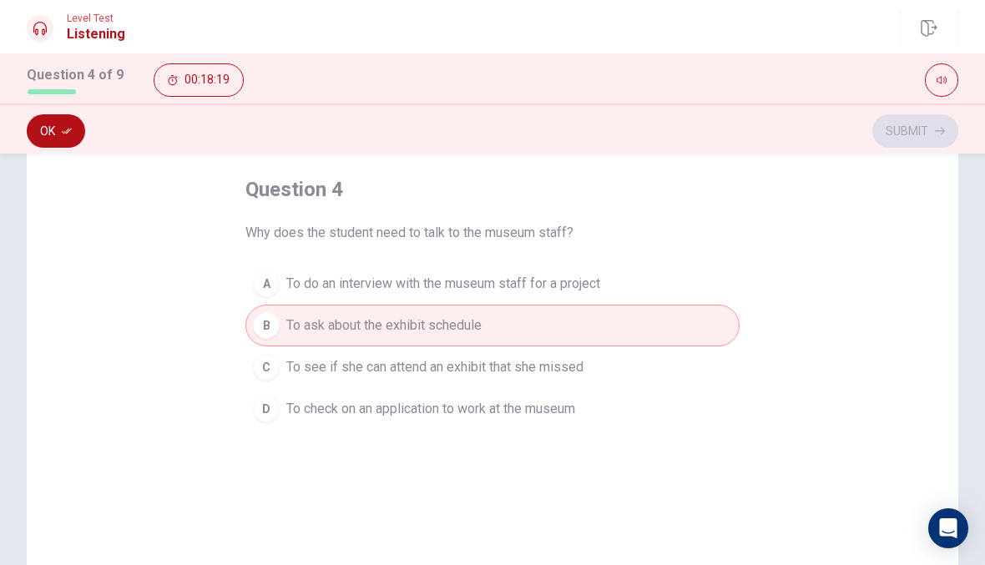
click at [711, 361] on button "C To see if she can attend an exhibit that she missed" at bounding box center [492, 367] width 494 height 42
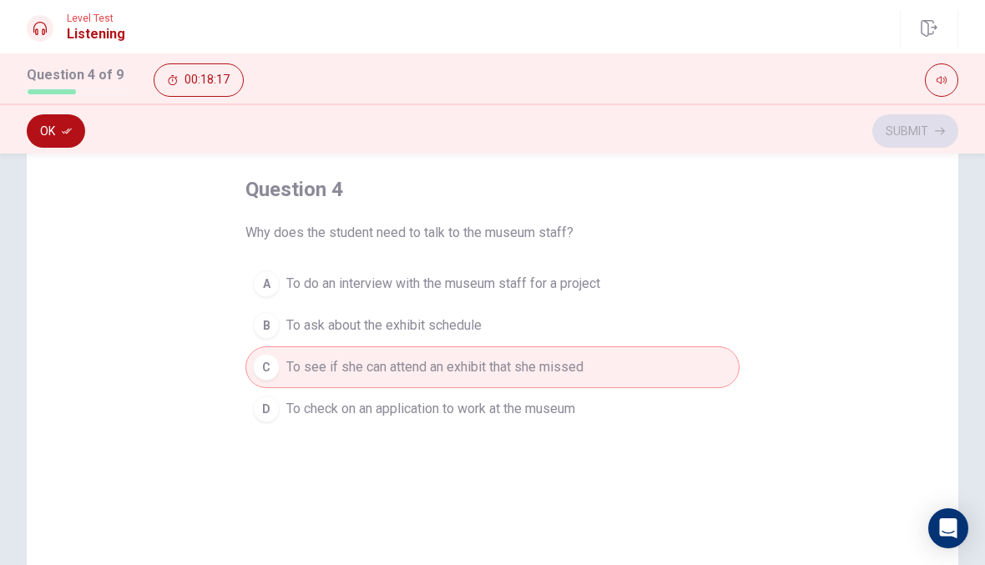
click at [48, 133] on button "Ok" at bounding box center [56, 130] width 58 height 33
click at [927, 118] on button "Submit" at bounding box center [915, 130] width 86 height 33
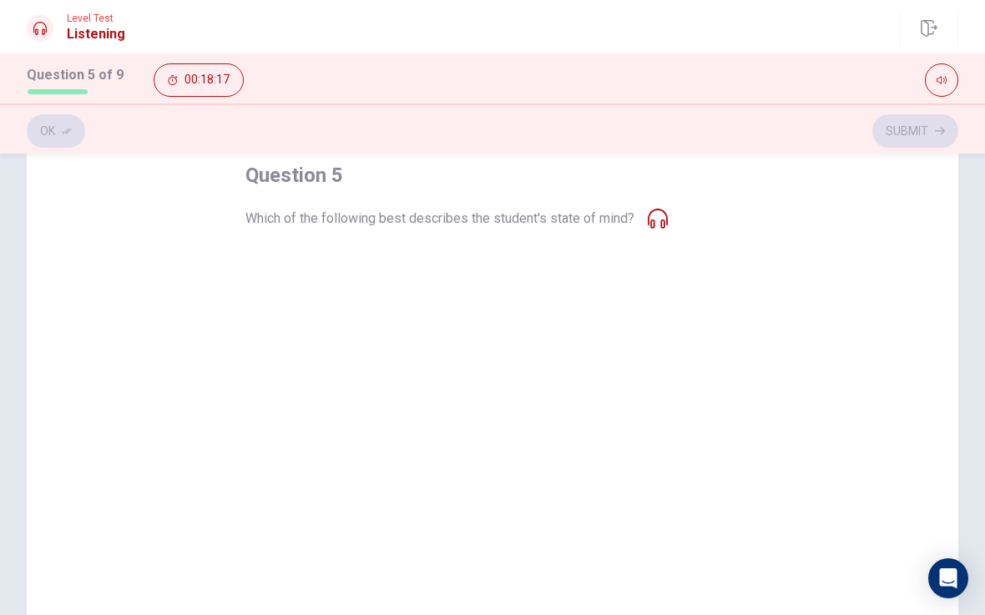
scroll to position [94, 0]
click at [581, 224] on span "Which of the following best describes the student's state of mind?" at bounding box center [439, 216] width 389 height 20
click at [274, 408] on button "D Panicked" at bounding box center [492, 392] width 494 height 42
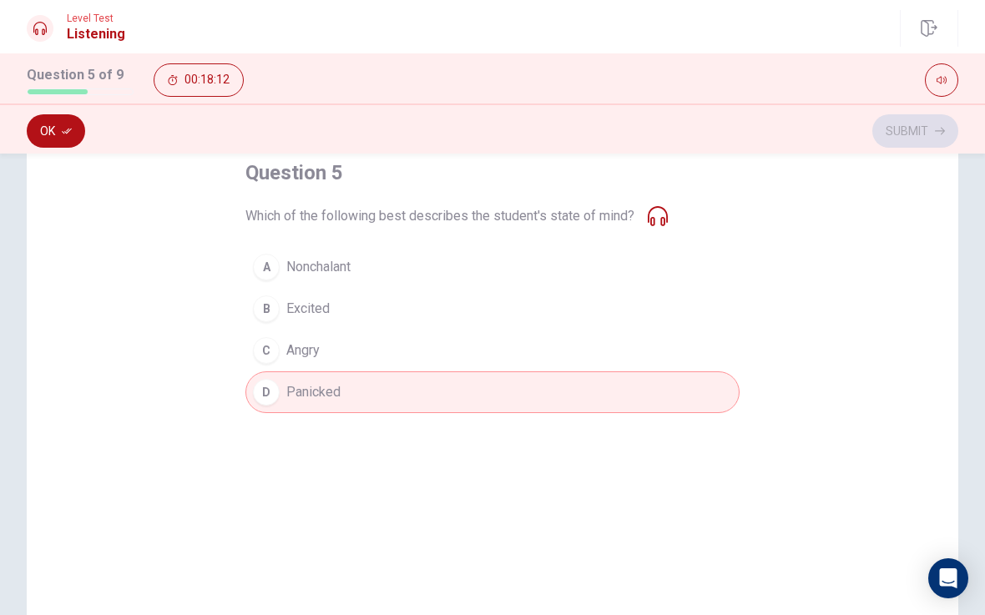
click at [53, 127] on button "Ok" at bounding box center [56, 130] width 58 height 33
click at [944, 109] on div "Ok Submit" at bounding box center [492, 128] width 985 height 50
click at [937, 119] on button "Submit" at bounding box center [915, 130] width 86 height 33
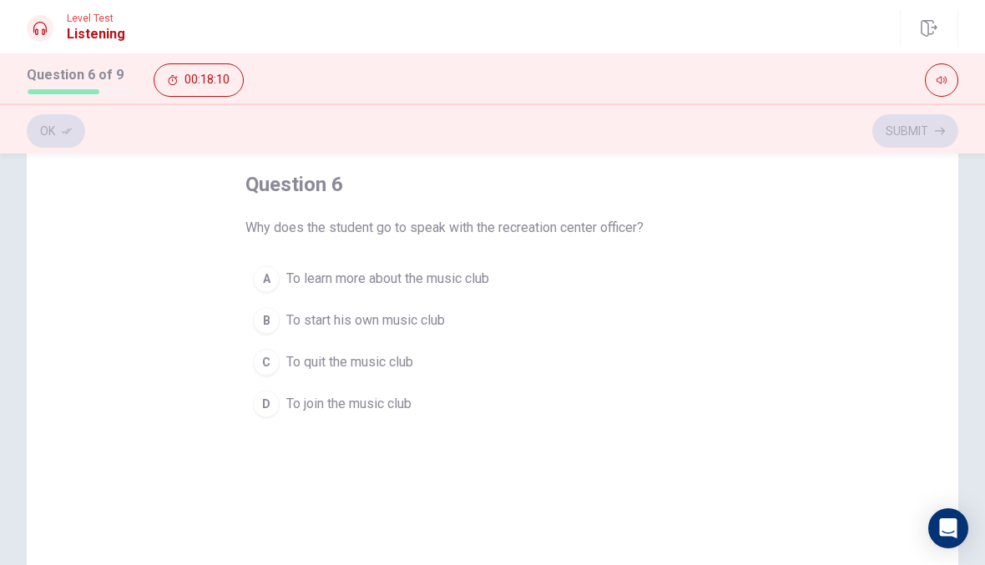
scroll to position [85, 0]
click at [747, 376] on div "question 6 Why does the student go to speak with the recreation center officer?…" at bounding box center [492, 392] width 931 height 580
click at [724, 376] on button "C To quit the music club" at bounding box center [492, 360] width 494 height 42
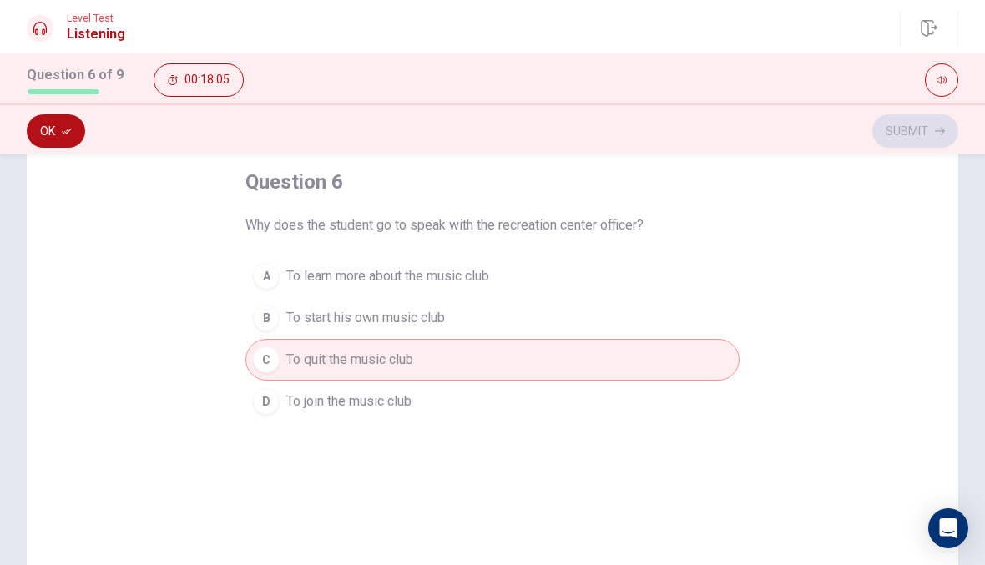
click at [700, 414] on button "D To join the music club" at bounding box center [492, 402] width 494 height 42
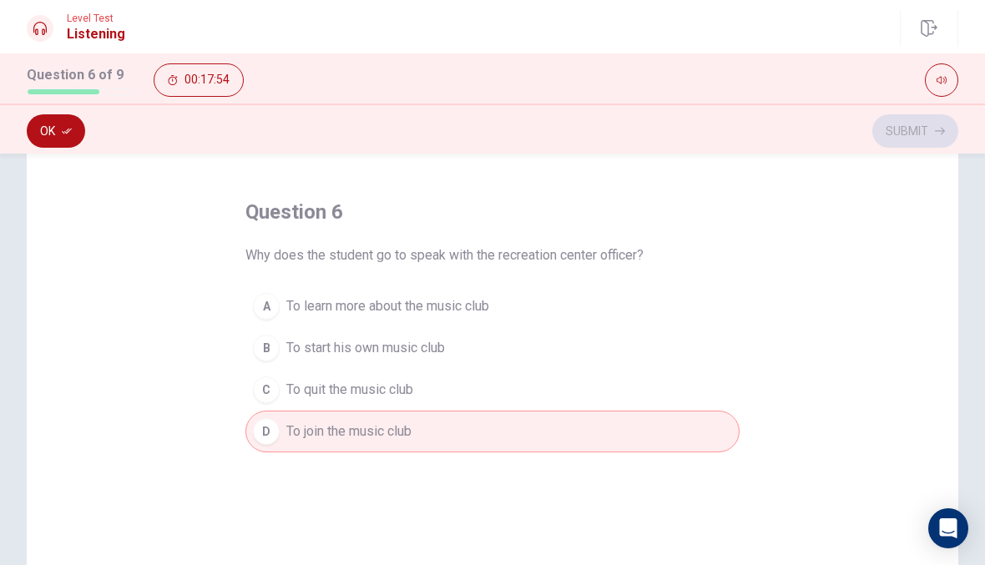
scroll to position [53, 0]
click at [45, 128] on button "Ok" at bounding box center [56, 130] width 58 height 33
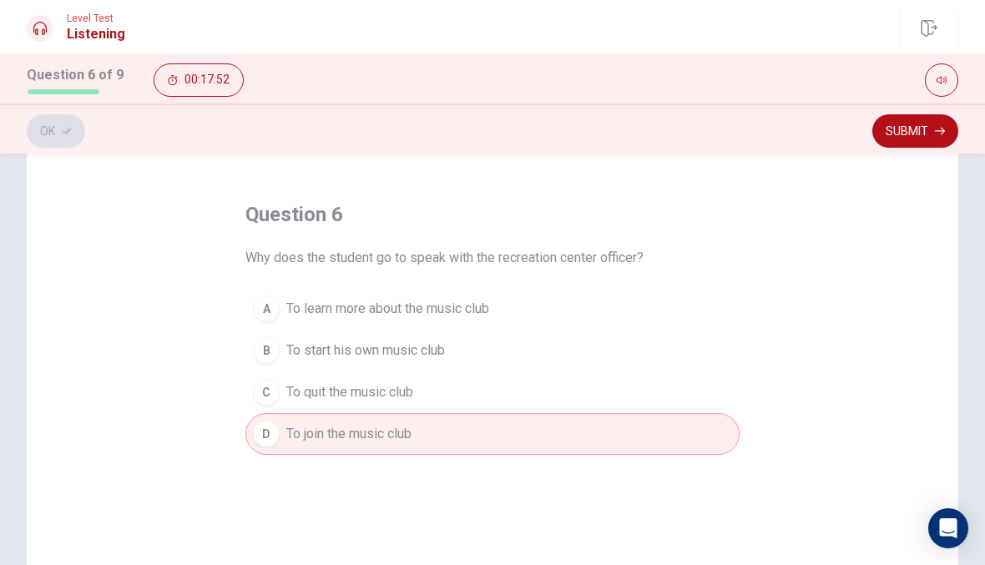
click at [915, 118] on button "Submit" at bounding box center [915, 130] width 86 height 33
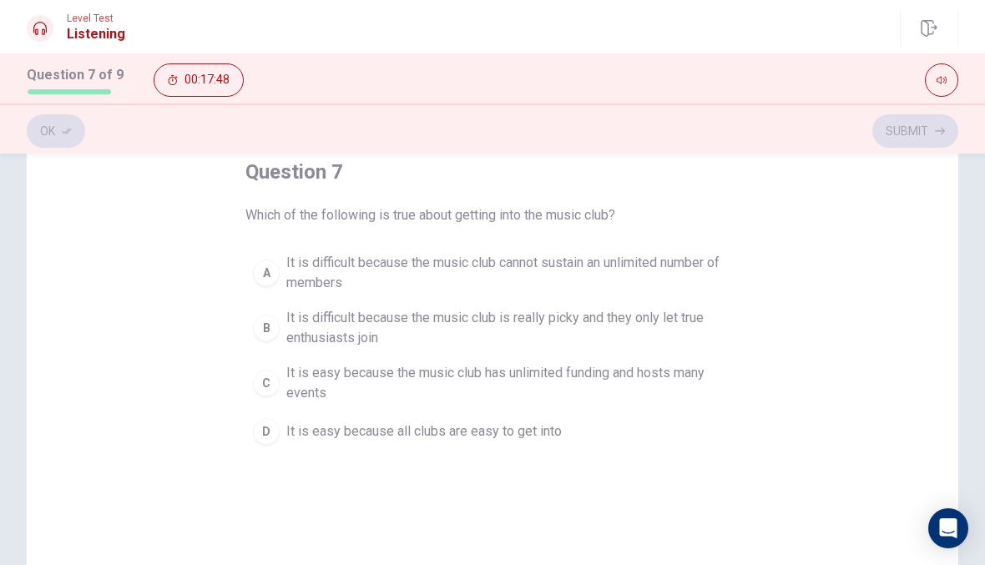
scroll to position [96, 0]
click at [275, 270] on div "A" at bounding box center [266, 272] width 27 height 27
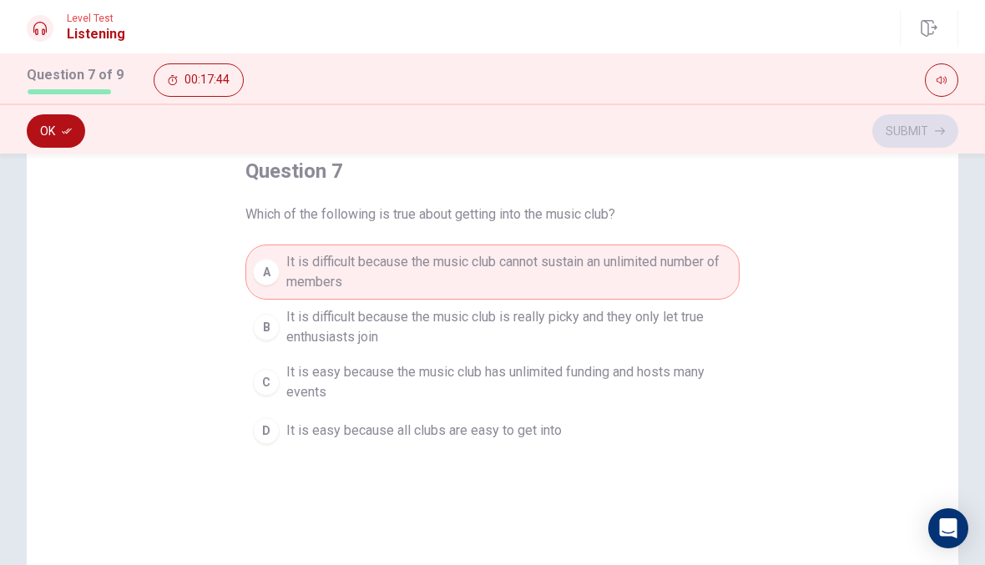
click at [68, 126] on icon "button" at bounding box center [67, 131] width 10 height 10
click at [936, 140] on button "Submit" at bounding box center [915, 130] width 86 height 33
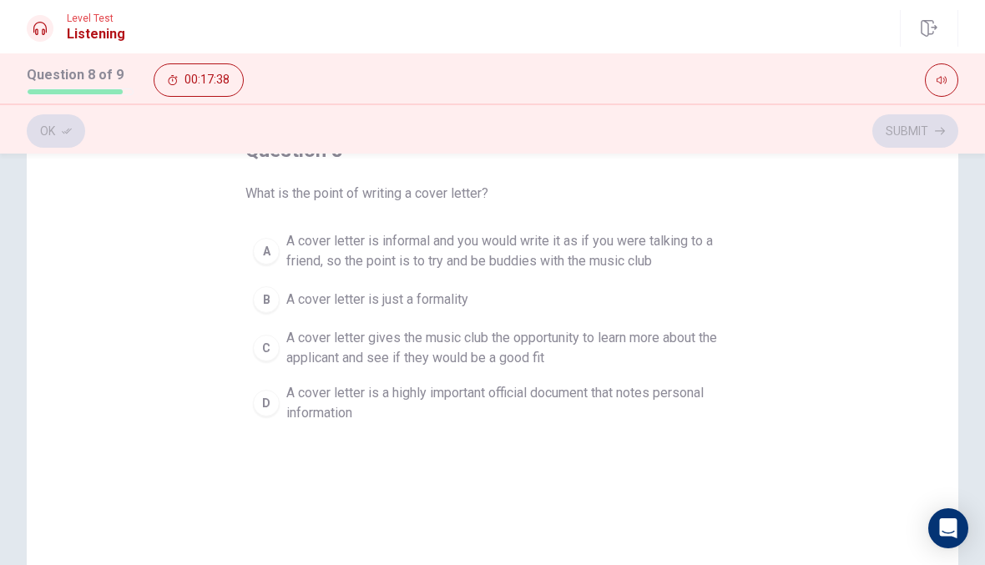
scroll to position [118, 0]
click at [594, 333] on span "A cover letter gives the music club the opportunity to learn more about the app…" at bounding box center [509, 347] width 446 height 40
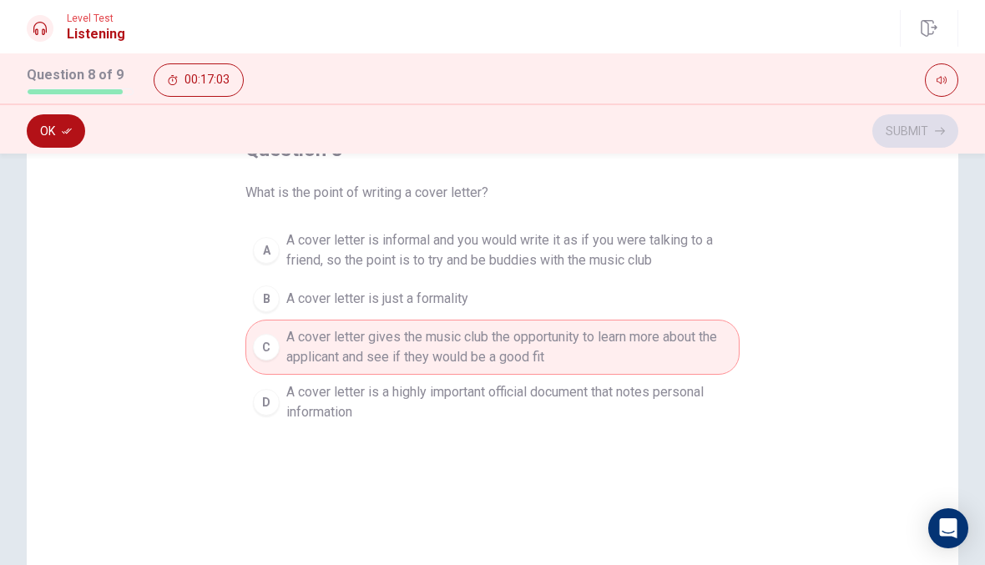
click at [48, 128] on button "Ok" at bounding box center [56, 130] width 58 height 33
click at [949, 119] on button "Submit" at bounding box center [915, 130] width 86 height 33
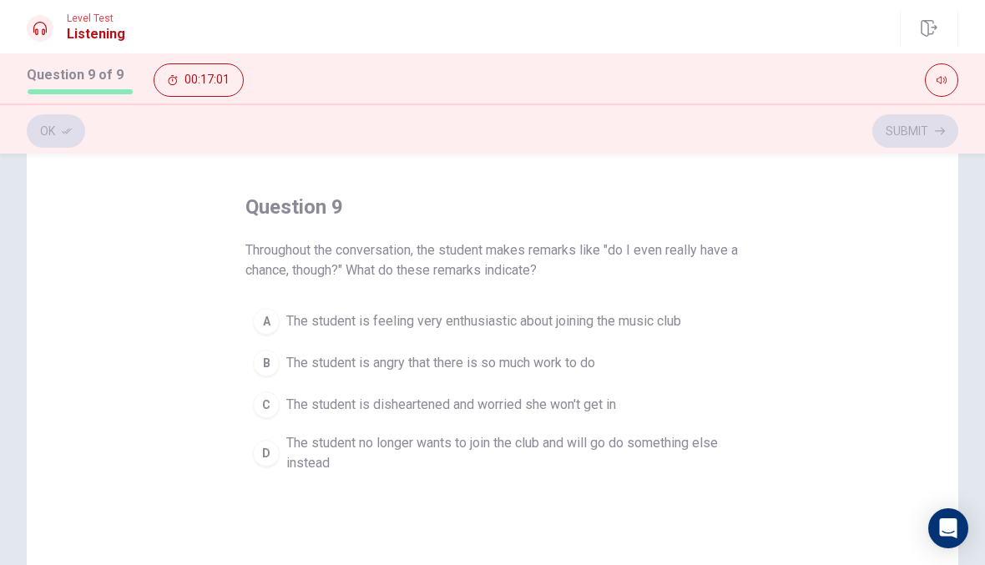
scroll to position [59, 0]
click at [477, 402] on span "The student is disheartened and worried she won't get in" at bounding box center [451, 406] width 330 height 20
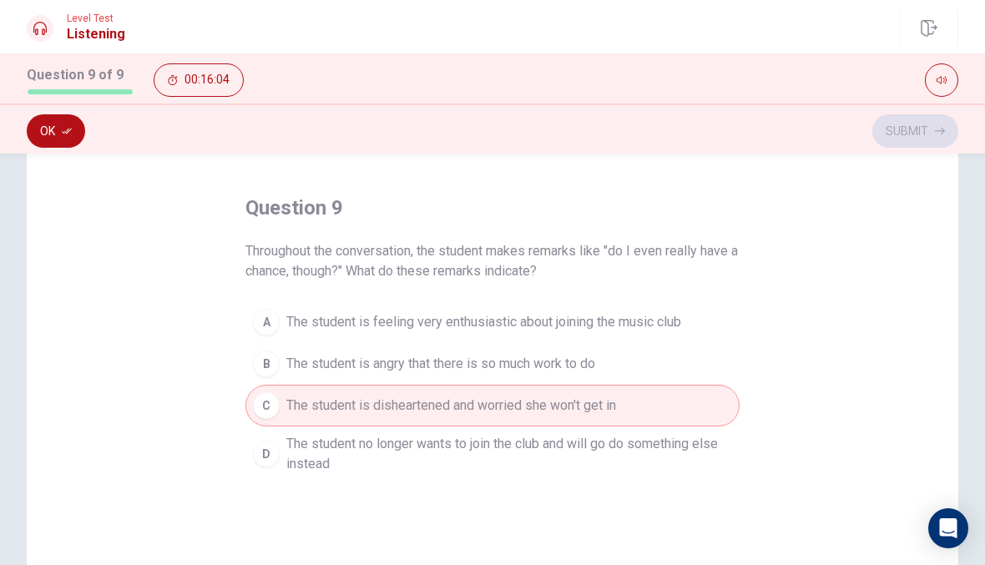
click at [50, 116] on button "Ok" at bounding box center [56, 130] width 58 height 33
click at [923, 118] on button "Submit" at bounding box center [915, 130] width 86 height 33
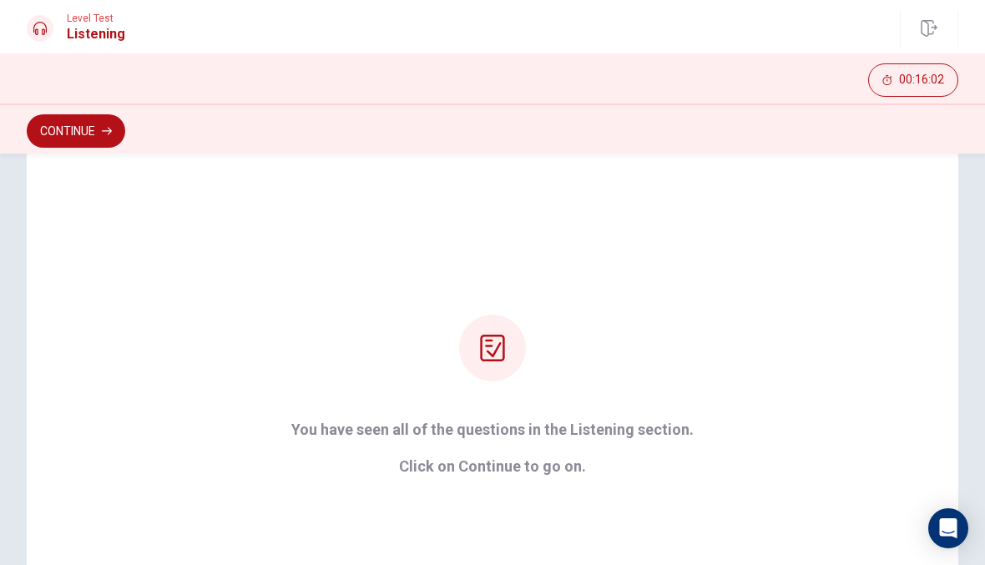
click at [60, 129] on button "Continue" at bounding box center [76, 130] width 98 height 33
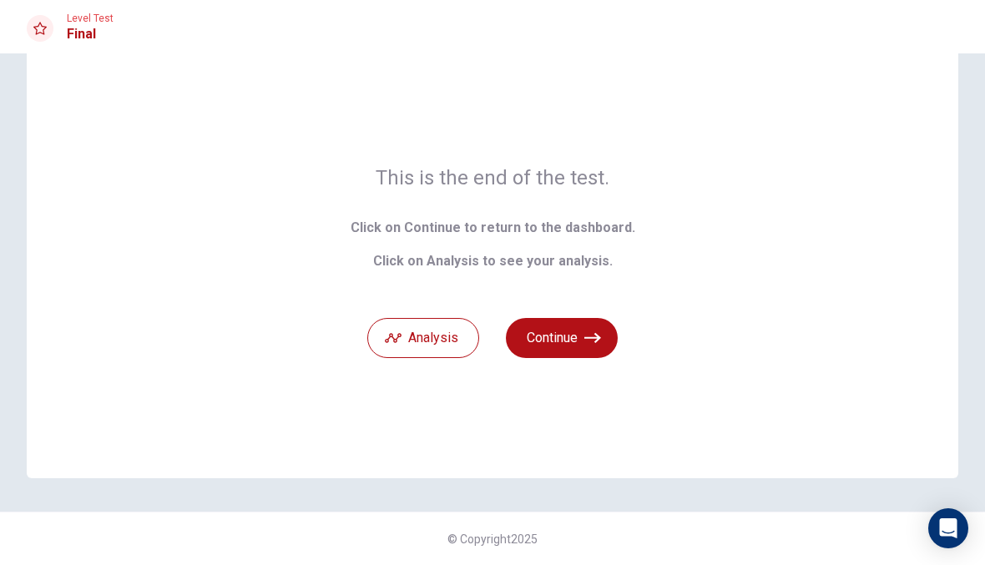
scroll to position [0, 0]
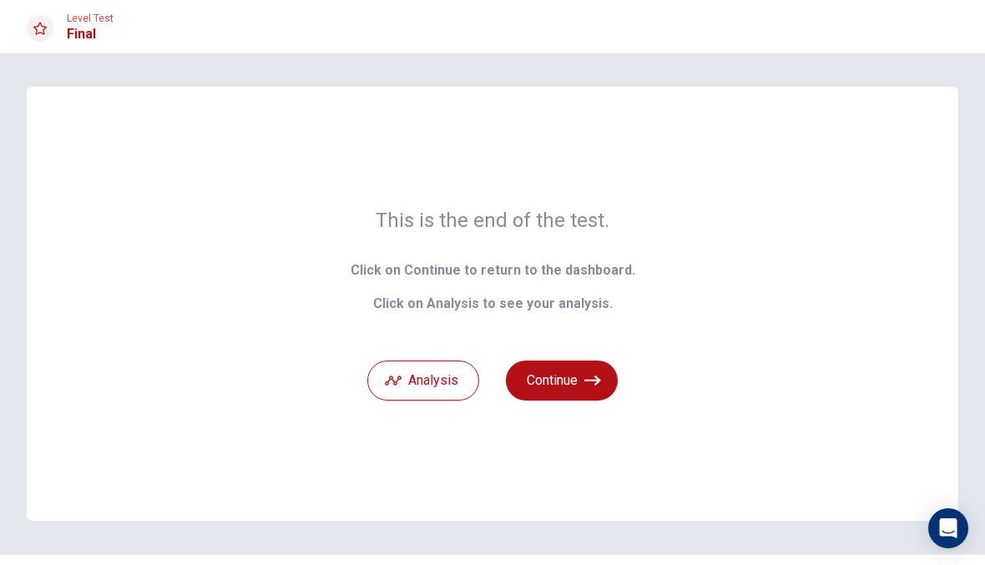
click at [594, 374] on icon "button" at bounding box center [592, 380] width 17 height 17
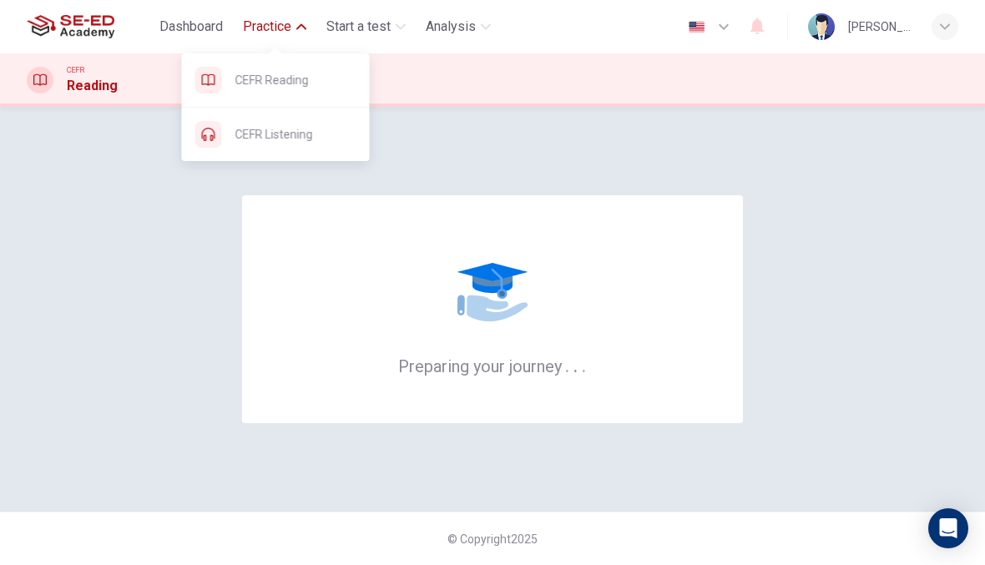
click at [213, 23] on span "Dashboard" at bounding box center [190, 27] width 63 height 20
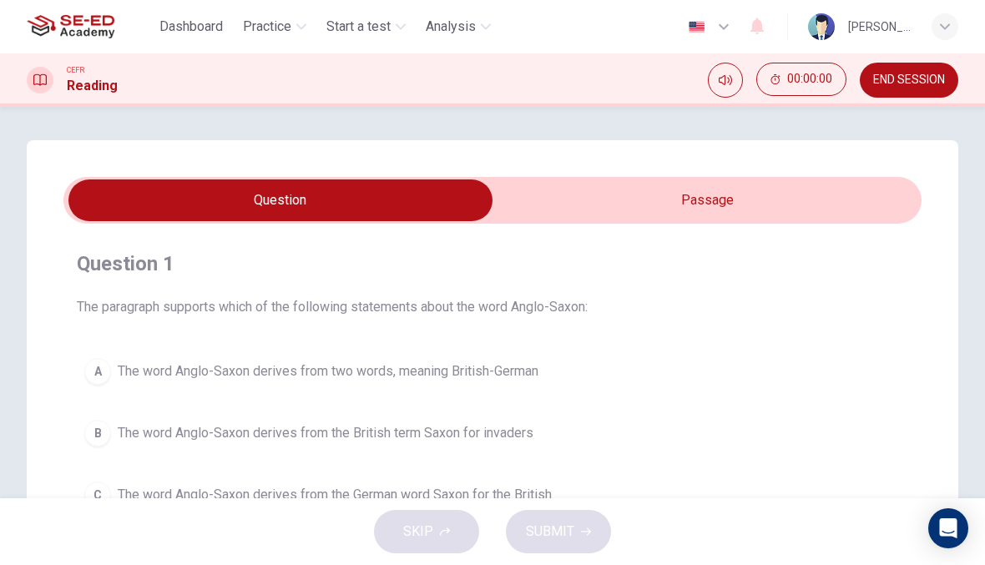
click at [366, 21] on span "Start a test" at bounding box center [358, 27] width 64 height 20
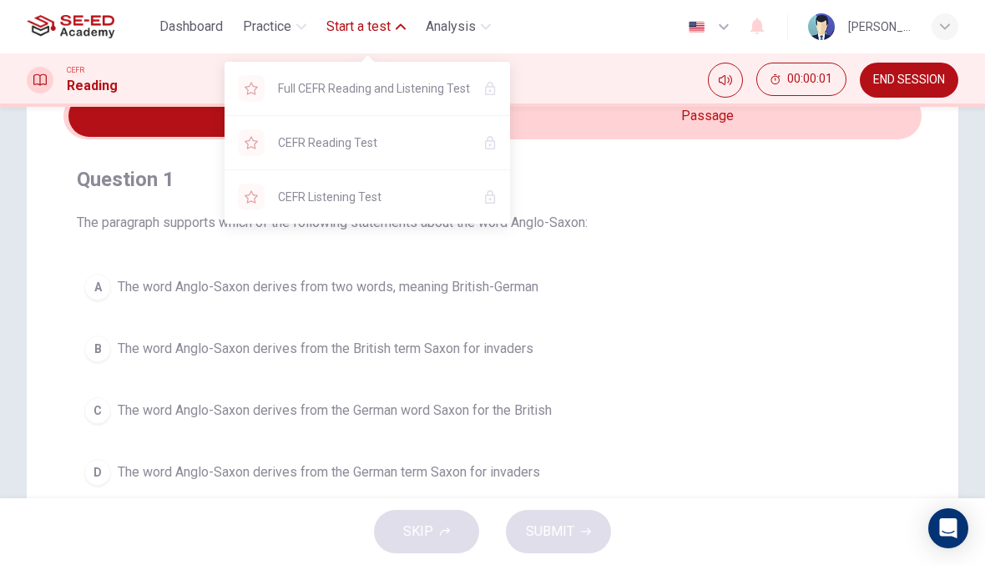
scroll to position [105, 0]
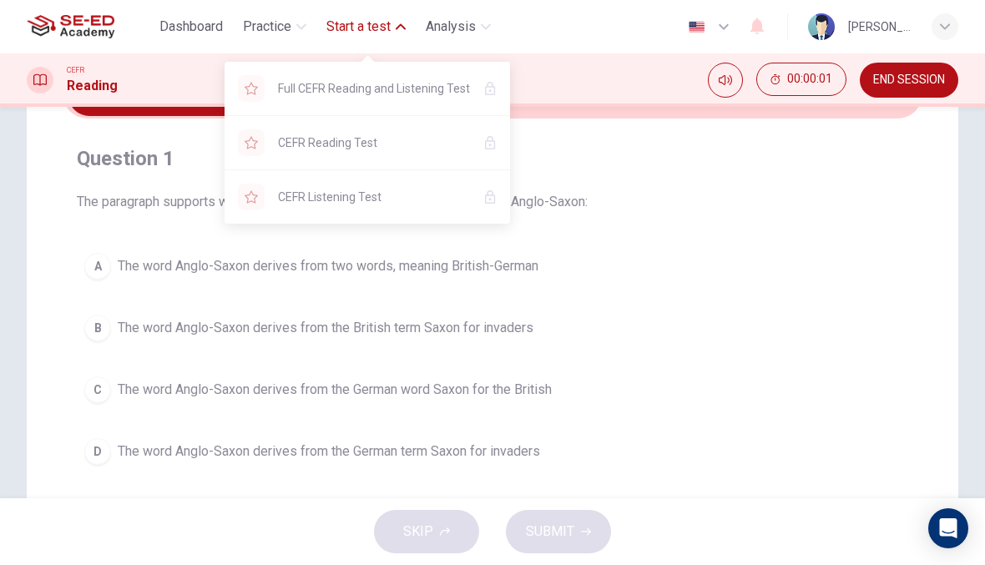
click at [576, 308] on button "B The word Anglo-Saxon derives from the British term Saxon for invaders" at bounding box center [492, 328] width 831 height 42
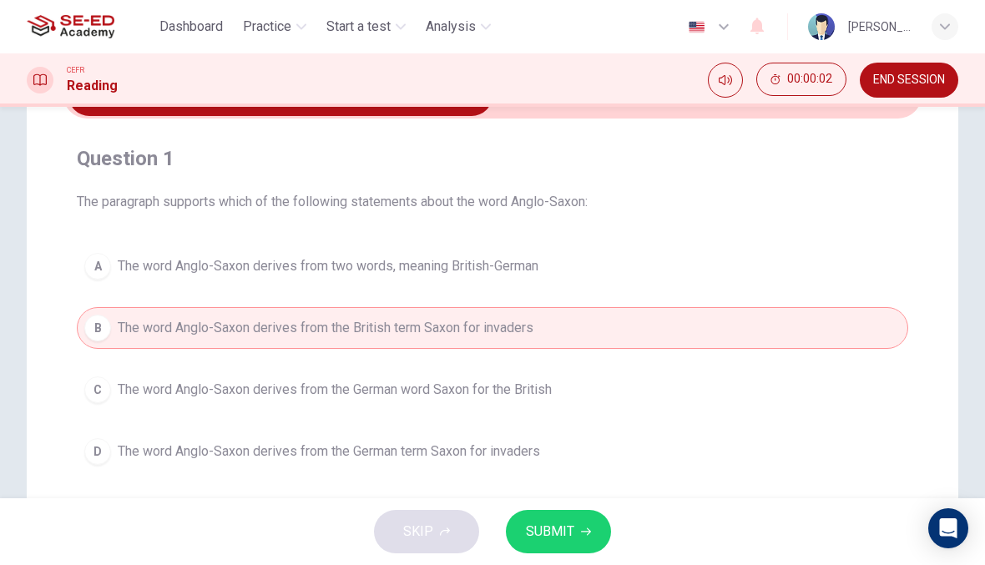
click at [467, 24] on span "Analysis" at bounding box center [451, 27] width 50 height 20
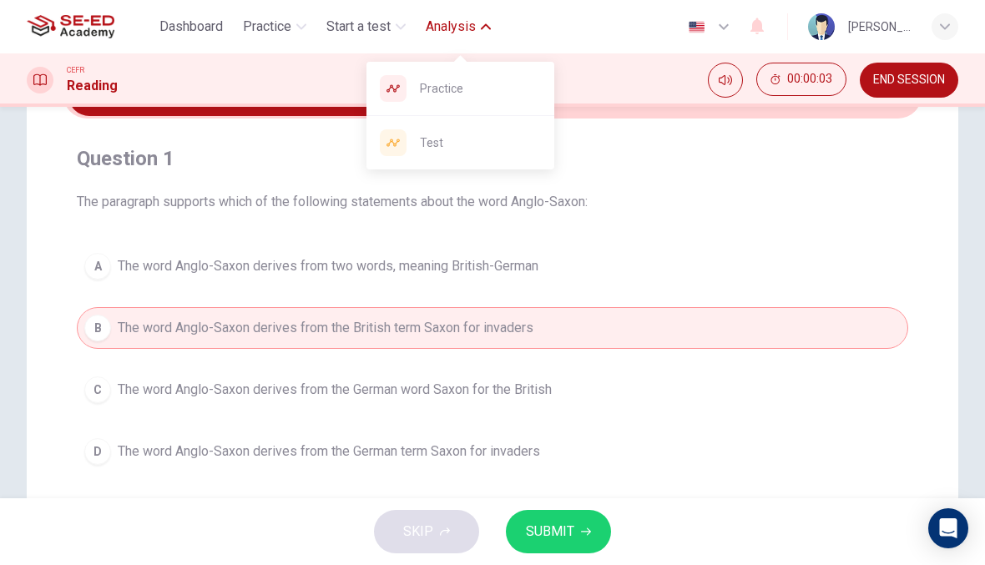
click at [477, 79] on span "Practice" at bounding box center [480, 88] width 121 height 20
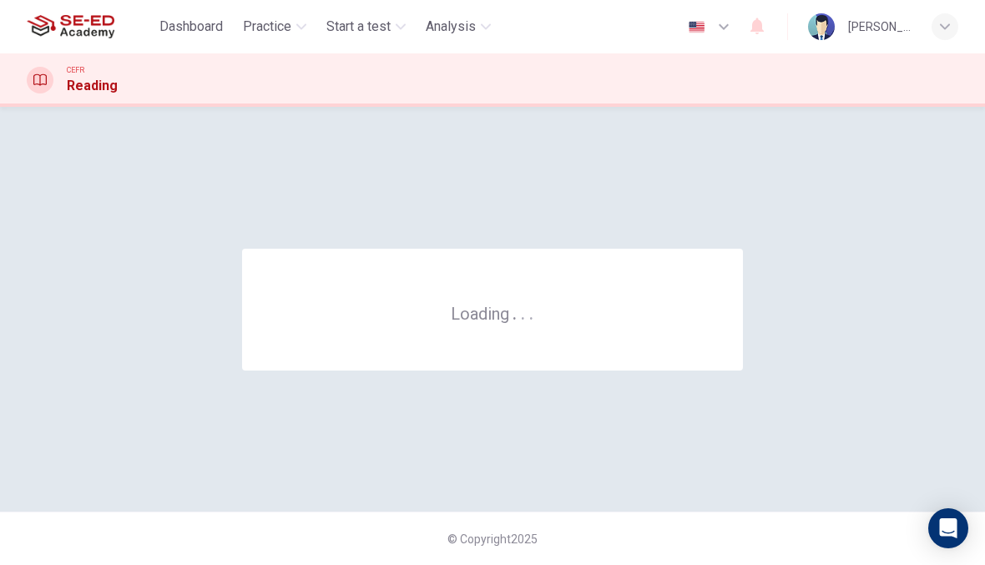
scroll to position [0, 0]
